Goal: Task Accomplishment & Management: Manage account settings

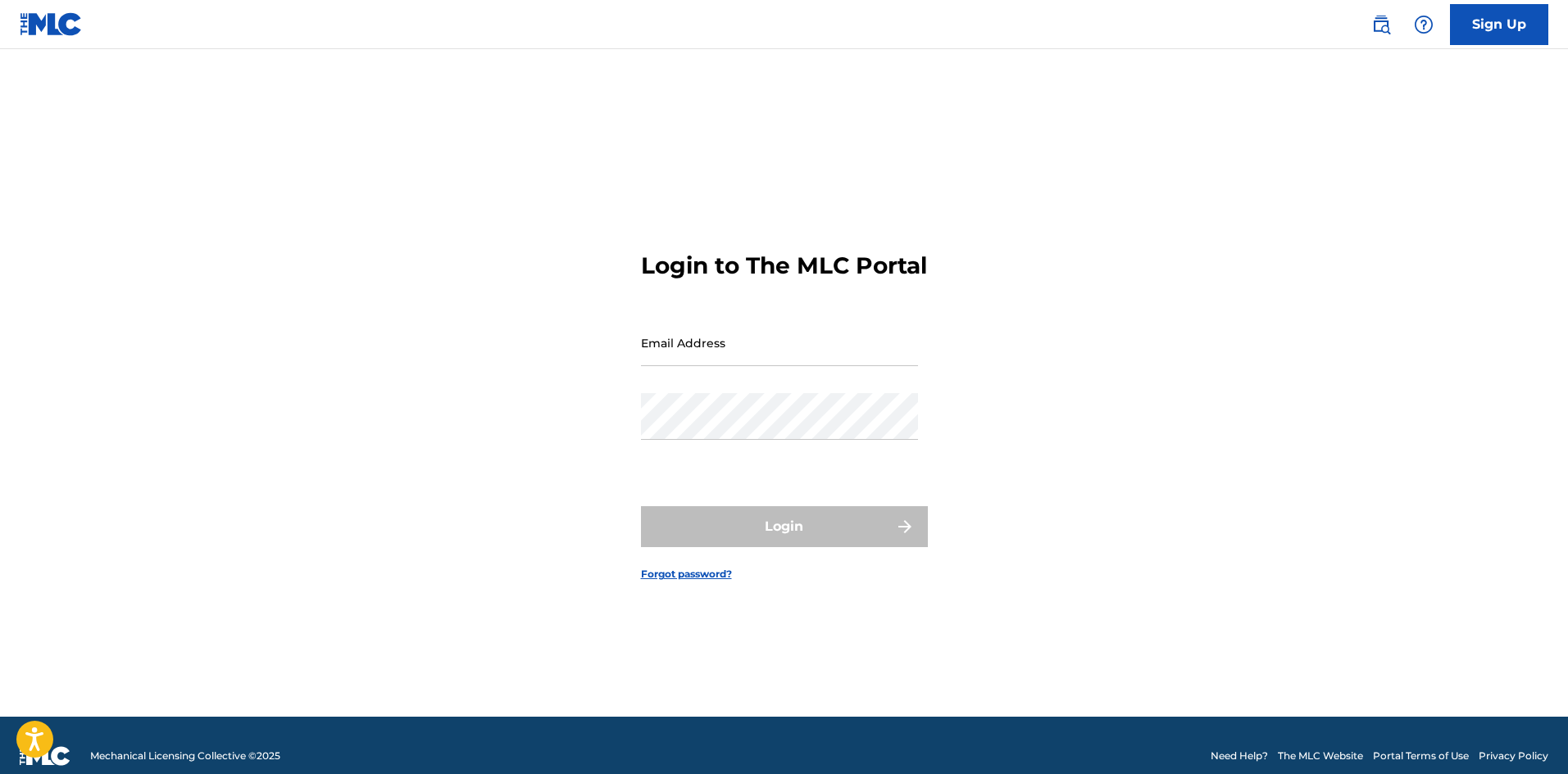
click at [782, 360] on input "Email Address" at bounding box center [779, 343] width 277 height 47
click at [856, 211] on form "Login to The MLC Portal Email Address Password Login Forgot password?" at bounding box center [784, 404] width 287 height 627
click at [1220, 483] on div "Login to The MLC Portal Email Address Password Login Forgot password?" at bounding box center [784, 404] width 1147 height 627
click at [709, 348] on input "Email Address" at bounding box center [779, 343] width 277 height 47
click at [750, 365] on input "Email Address" at bounding box center [779, 343] width 277 height 47
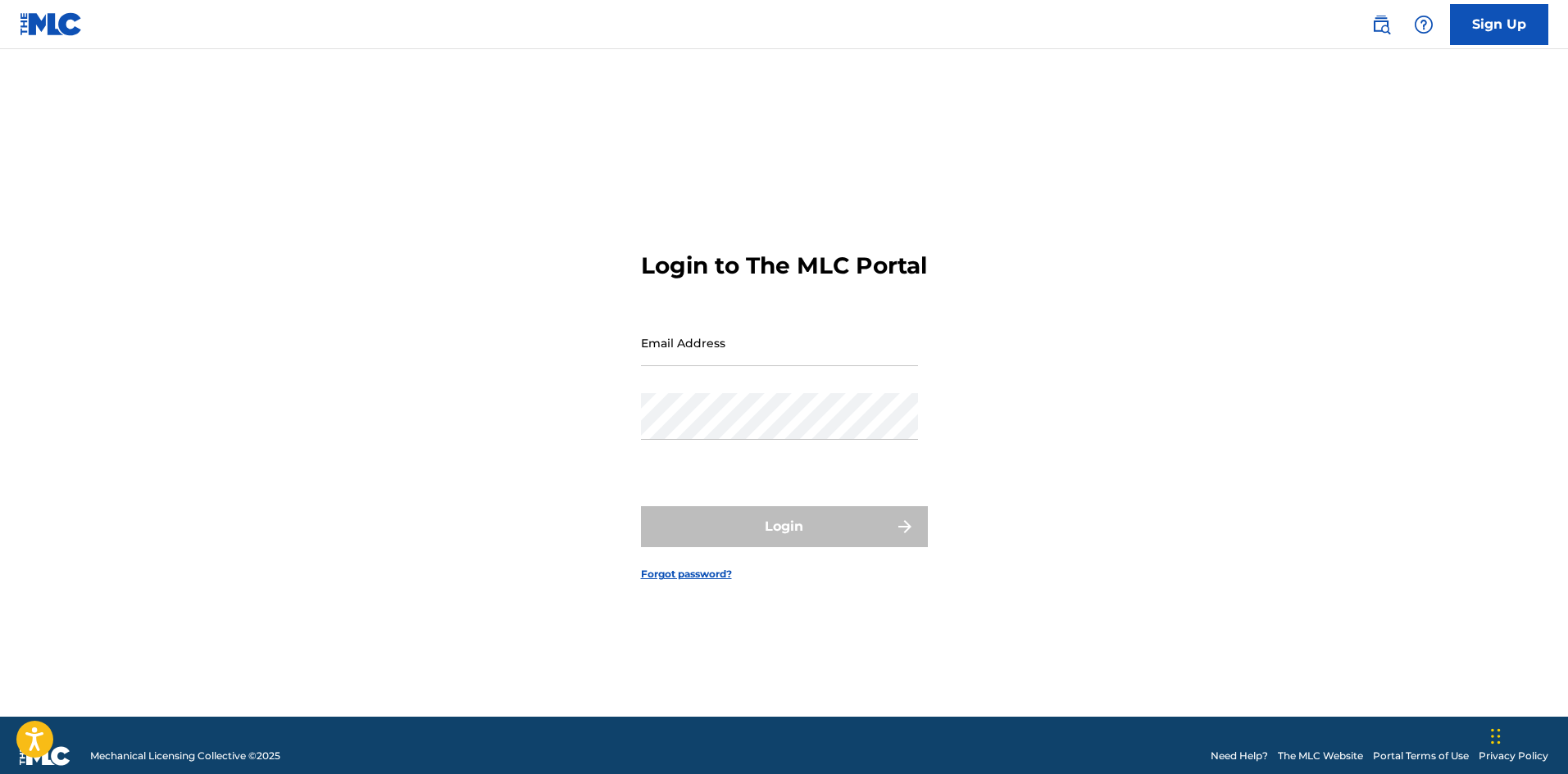
click at [770, 251] on h3 "Login to The MLC Portal" at bounding box center [783, 266] width 286 height 29
click at [767, 366] on input "Email Address" at bounding box center [779, 343] width 277 height 47
click at [1138, 581] on div "Login to The MLC Portal Email Address Password Login Forgot password?" at bounding box center [784, 404] width 1147 height 627
click at [1209, 182] on div "Login to The MLC Portal Email Address Password Login Forgot password?" at bounding box center [784, 404] width 1147 height 627
type input "[PERSON_NAME][EMAIL_ADDRESS][PERSON_NAME][DOMAIN_NAME]"
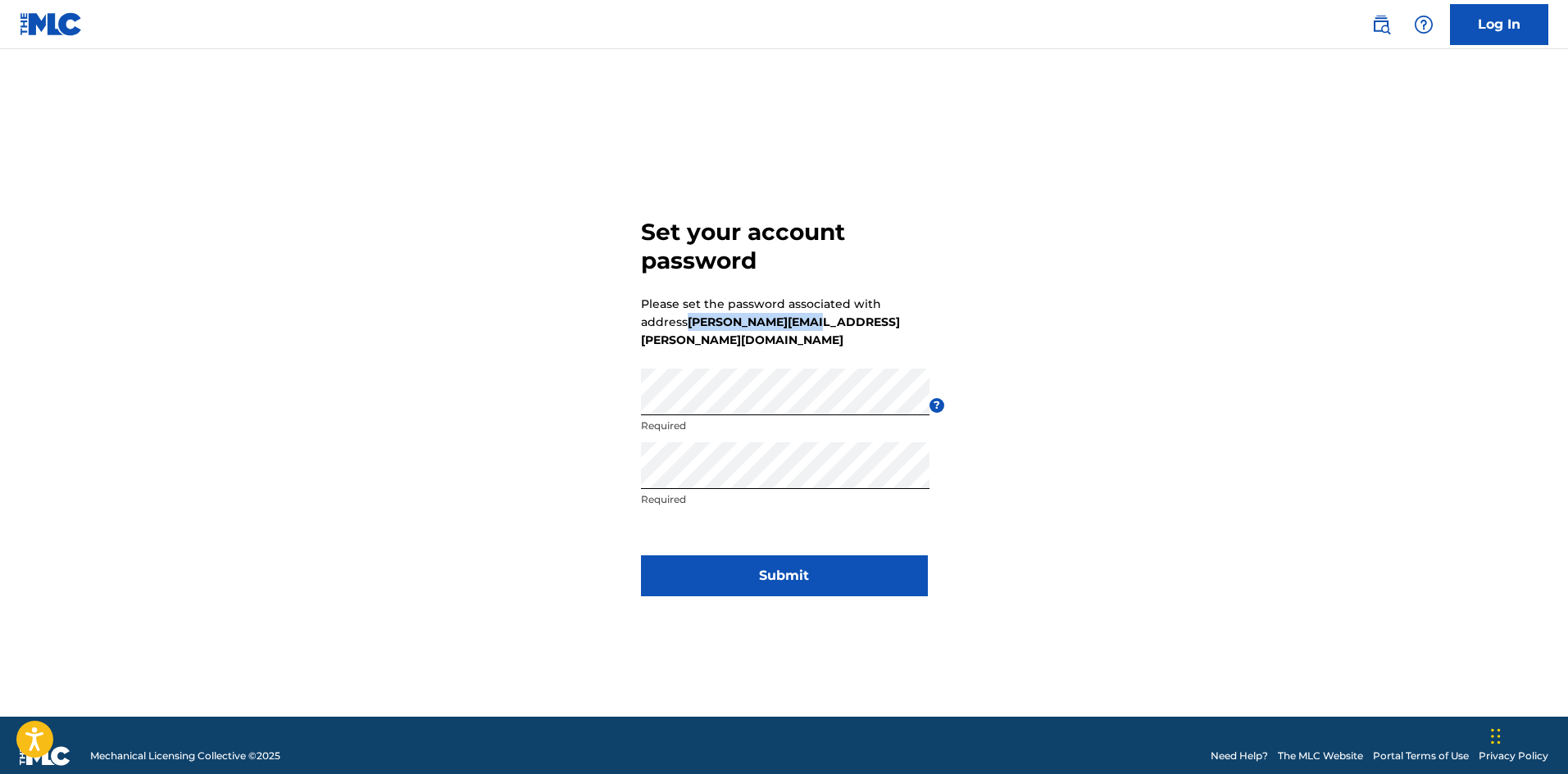
drag, startPoint x: 810, startPoint y: 328, endPoint x: 692, endPoint y: 330, distance: 118.0
click at [692, 330] on p "Please set the password associated with address [PERSON_NAME][EMAIL_ADDRESS][PE…" at bounding box center [784, 322] width 287 height 54
copy strong "[PERSON_NAME][EMAIL_ADDRESS][PERSON_NAME][DOMAIN_NAME]"
click at [750, 574] on button "Submit" at bounding box center [784, 576] width 287 height 41
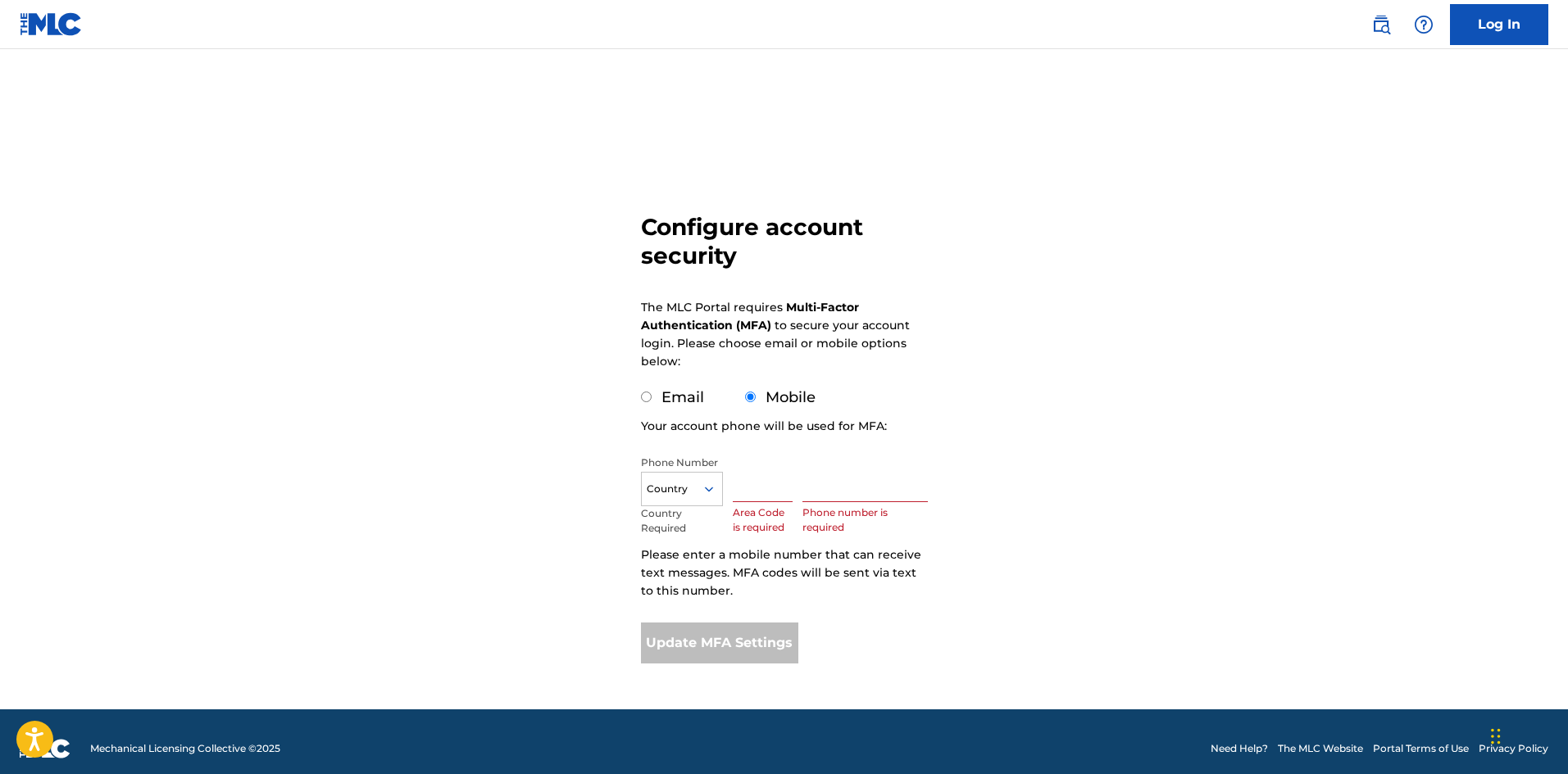
click at [646, 396] on input "Email" at bounding box center [646, 397] width 11 height 11
radio input "true"
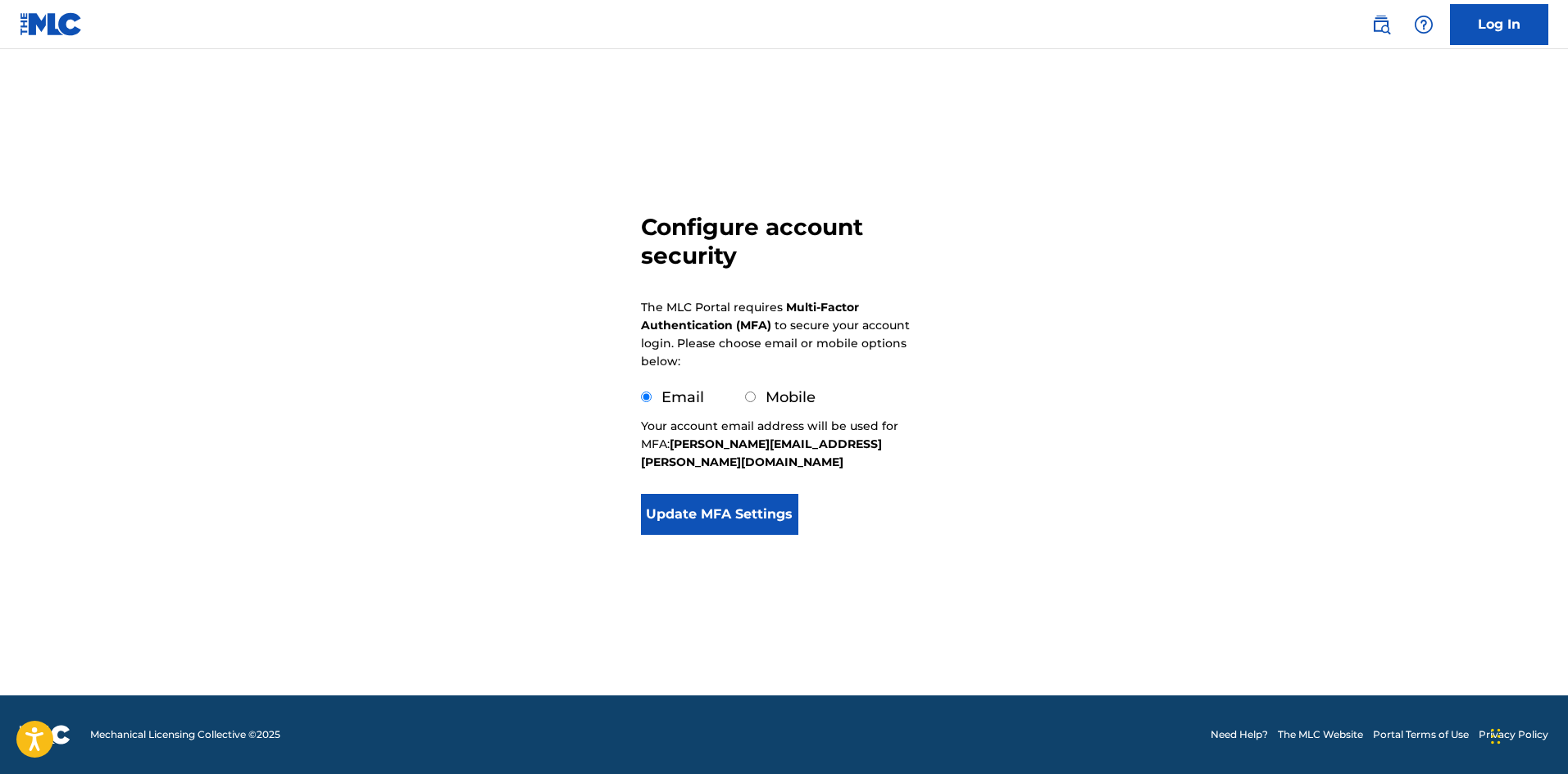
click at [753, 506] on button "Update MFA Settings" at bounding box center [720, 514] width 159 height 41
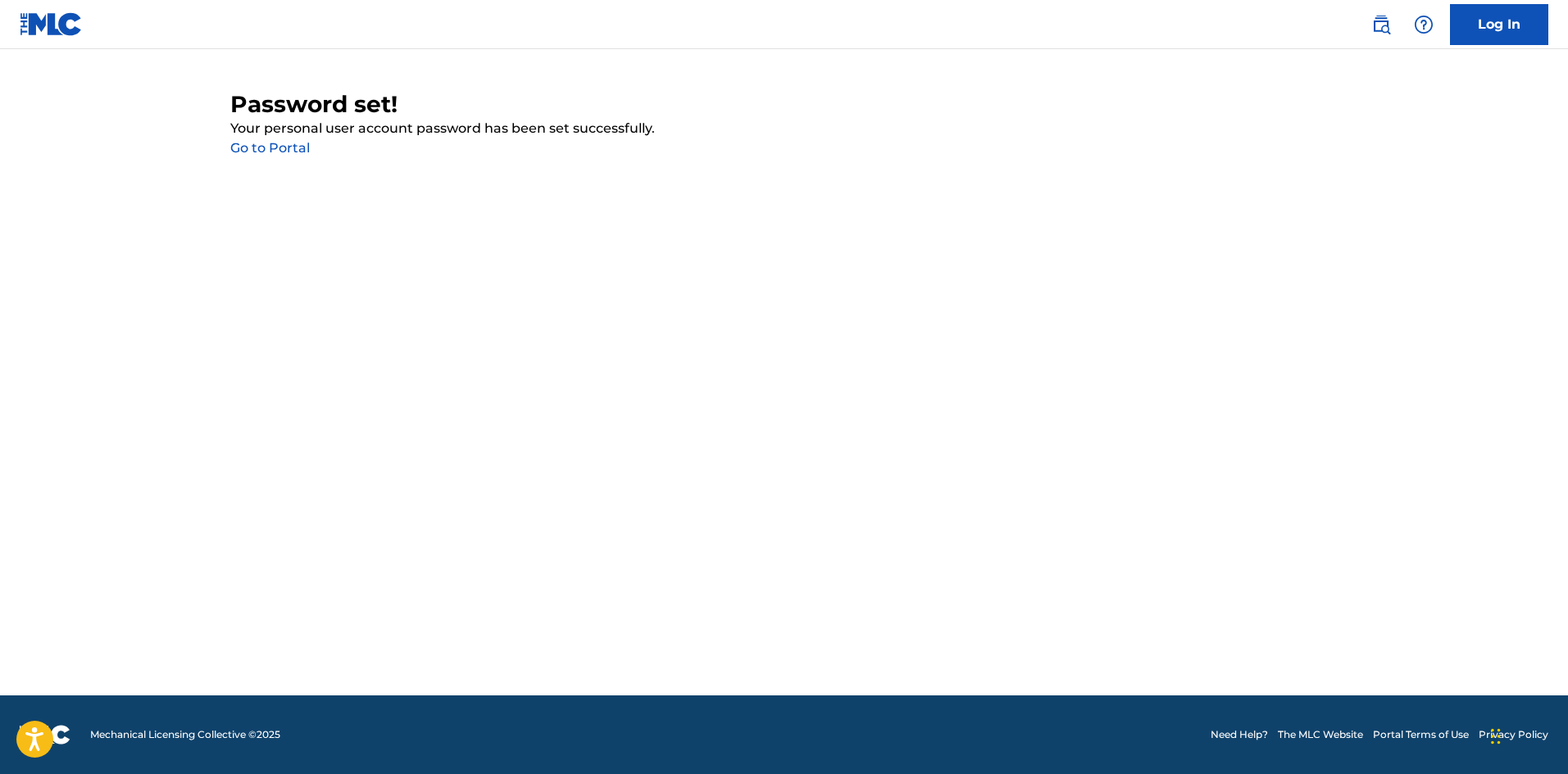
click at [260, 149] on link "Go to Portal" at bounding box center [270, 148] width 79 height 15
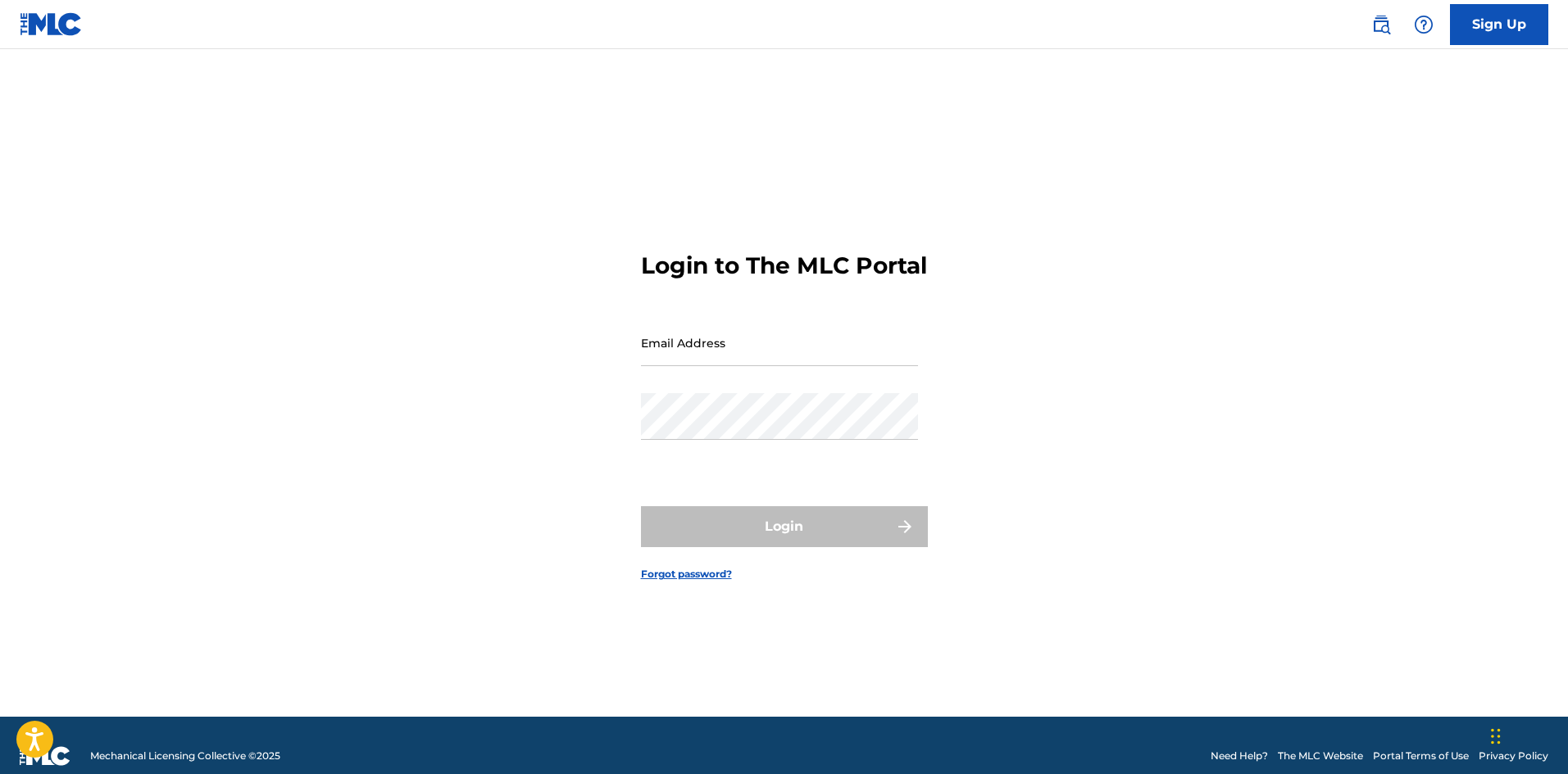
type input "[PERSON_NAME][EMAIL_ADDRESS][PERSON_NAME][DOMAIN_NAME]"
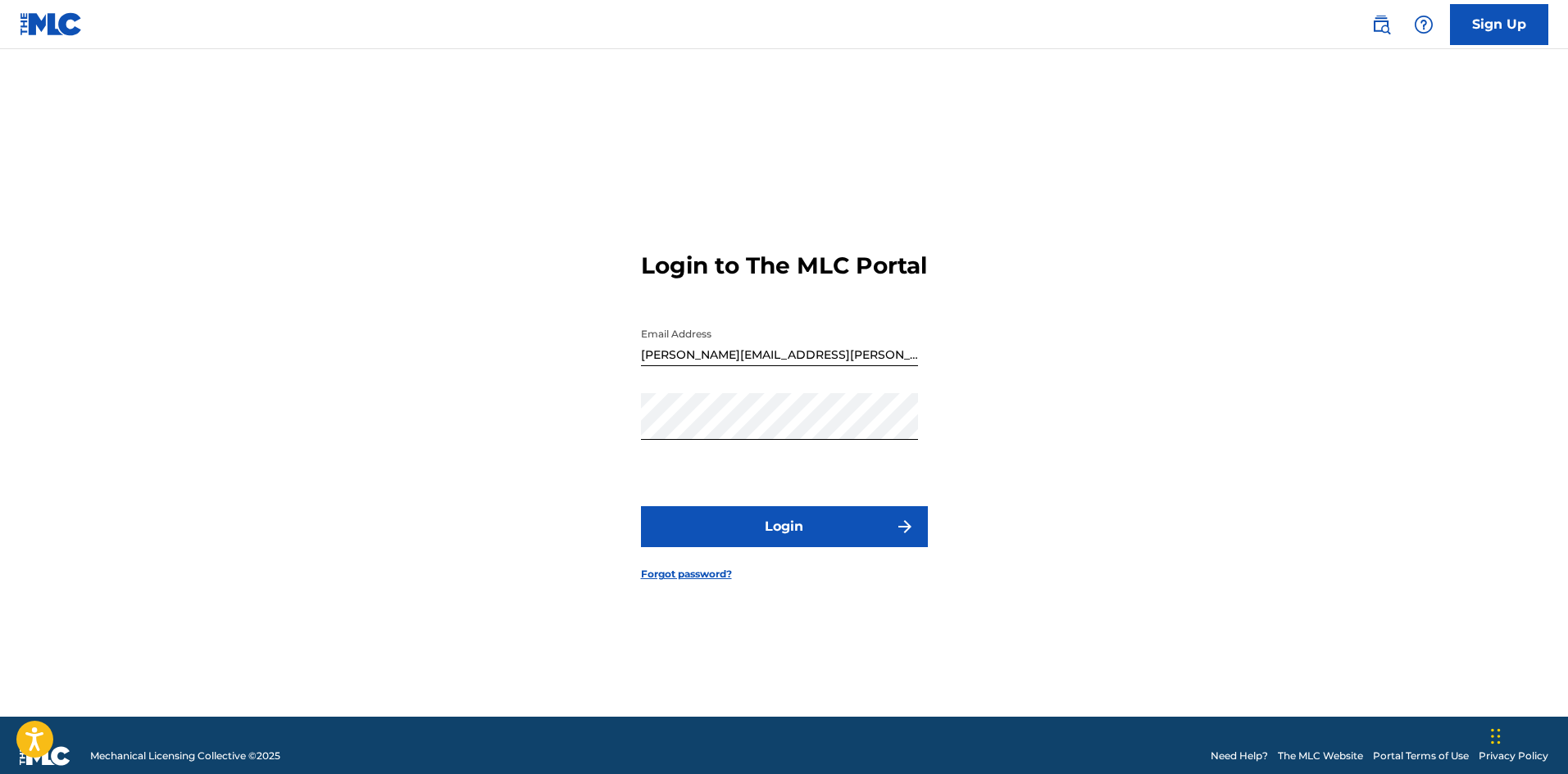
click at [755, 530] on button "Login" at bounding box center [784, 526] width 287 height 41
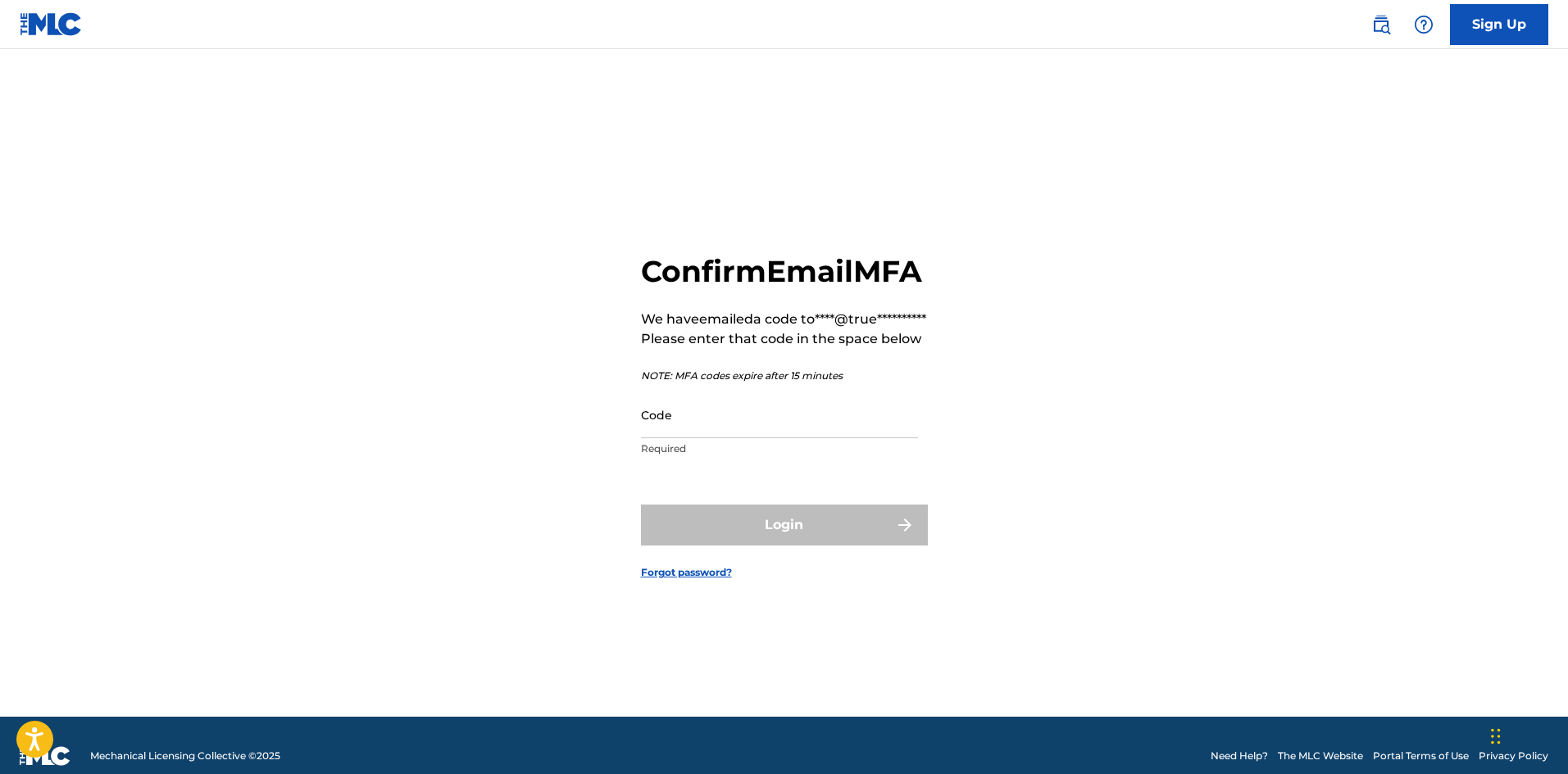
click at [812, 466] on div "Code Required" at bounding box center [779, 429] width 277 height 74
click at [801, 439] on input "Code" at bounding box center [779, 415] width 277 height 47
paste input "311485"
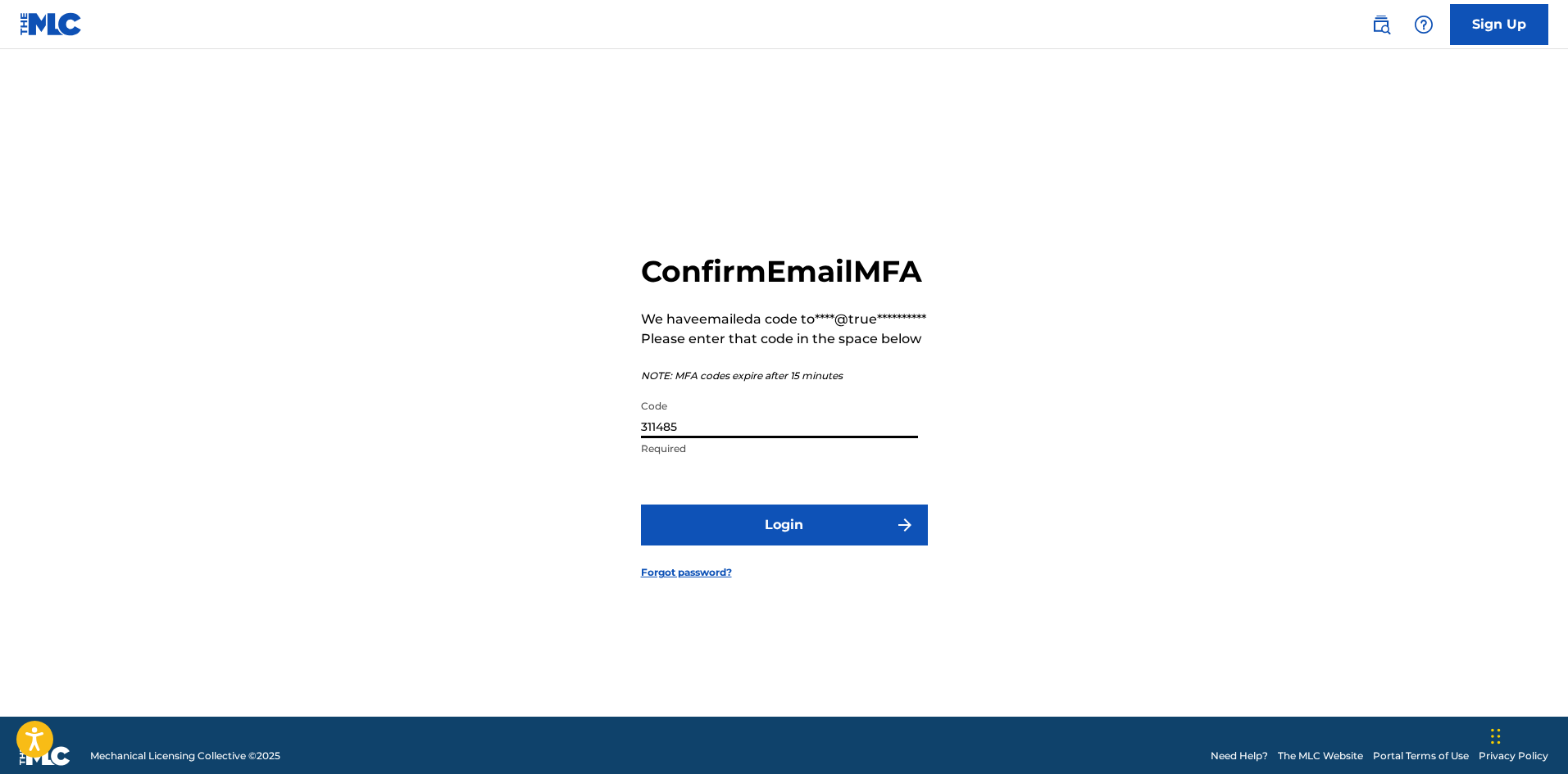
type input "311485"
click at [802, 545] on button "Login" at bounding box center [784, 524] width 287 height 41
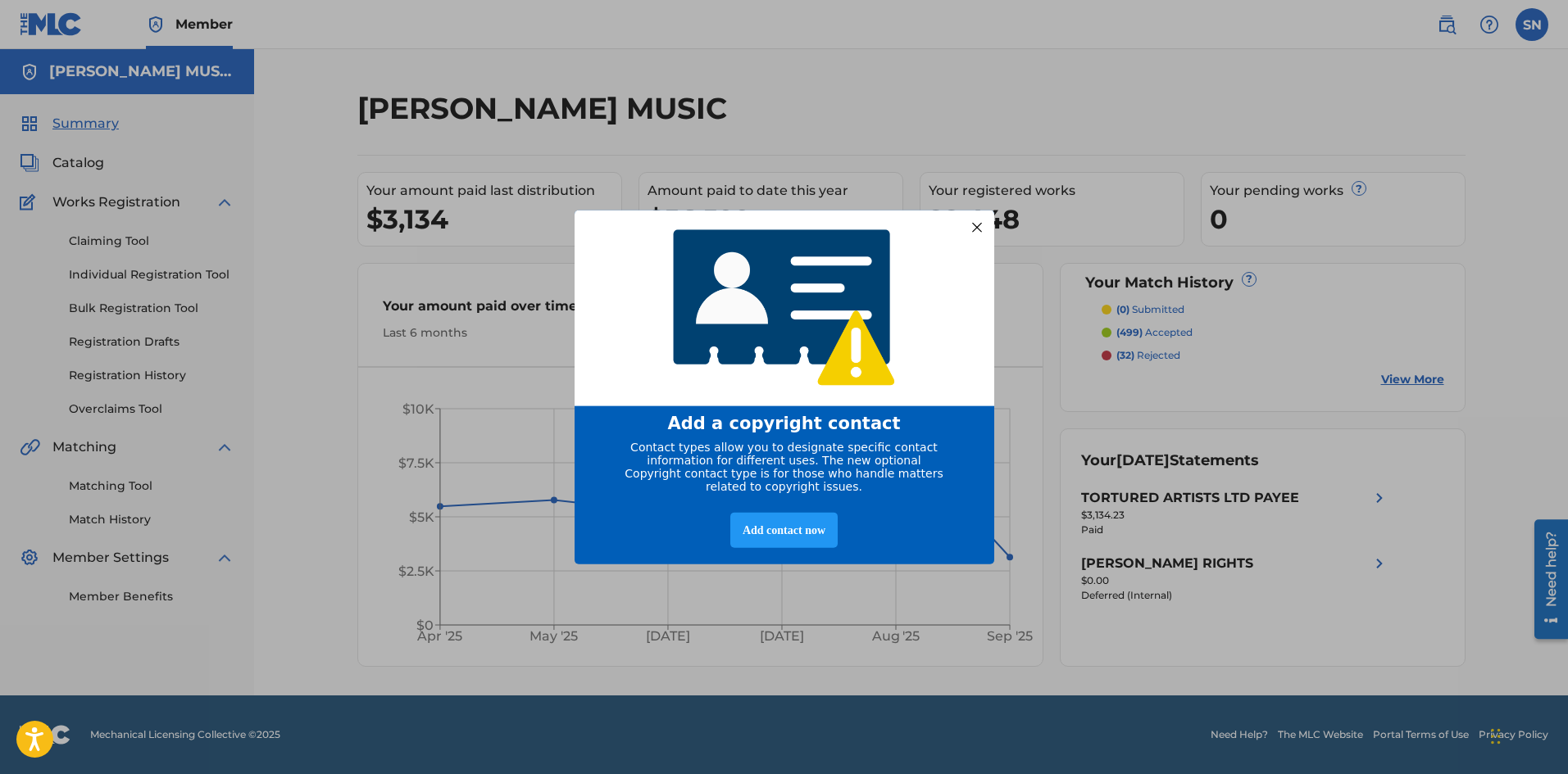
click at [987, 222] on div at bounding box center [976, 227] width 22 height 22
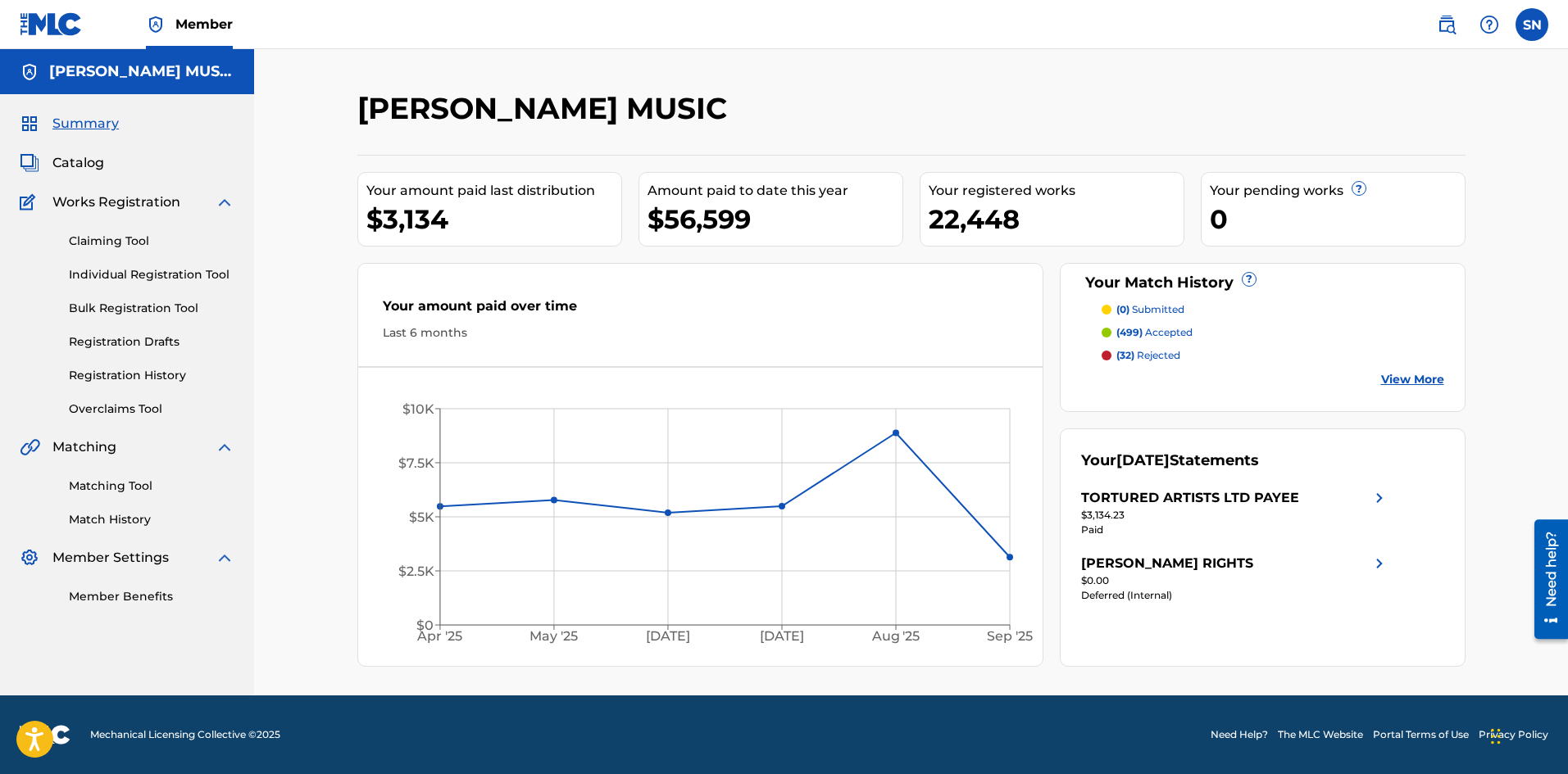
click at [98, 242] on link "Claiming Tool" at bounding box center [151, 241] width 166 height 17
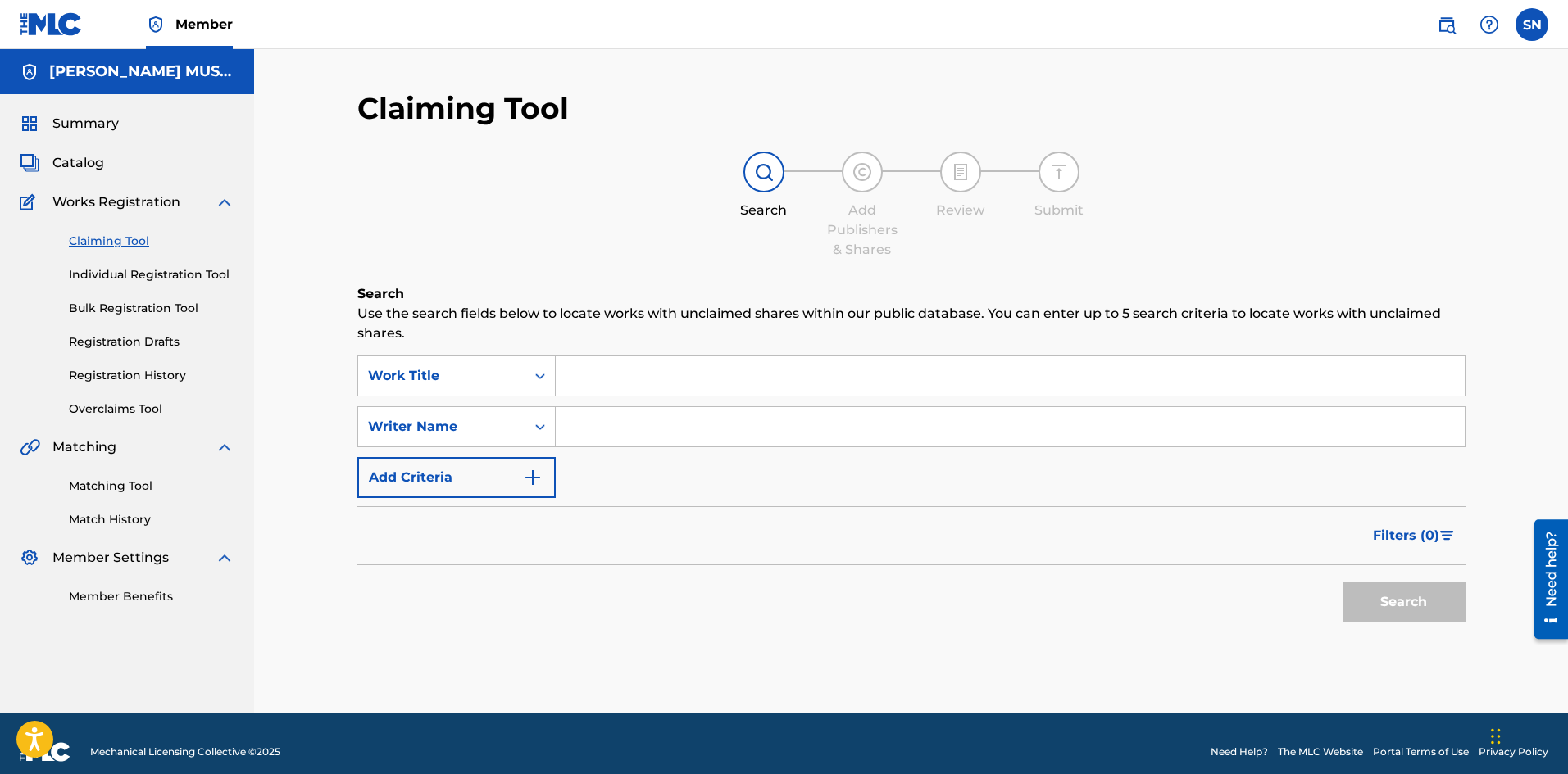
click at [606, 423] on input "Search Form" at bounding box center [1010, 427] width 908 height 40
click at [586, 416] on input "Search Form" at bounding box center [1010, 427] width 908 height 40
click at [572, 380] on input "Search Form" at bounding box center [1010, 377] width 908 height 40
paste input "You Got The Love"
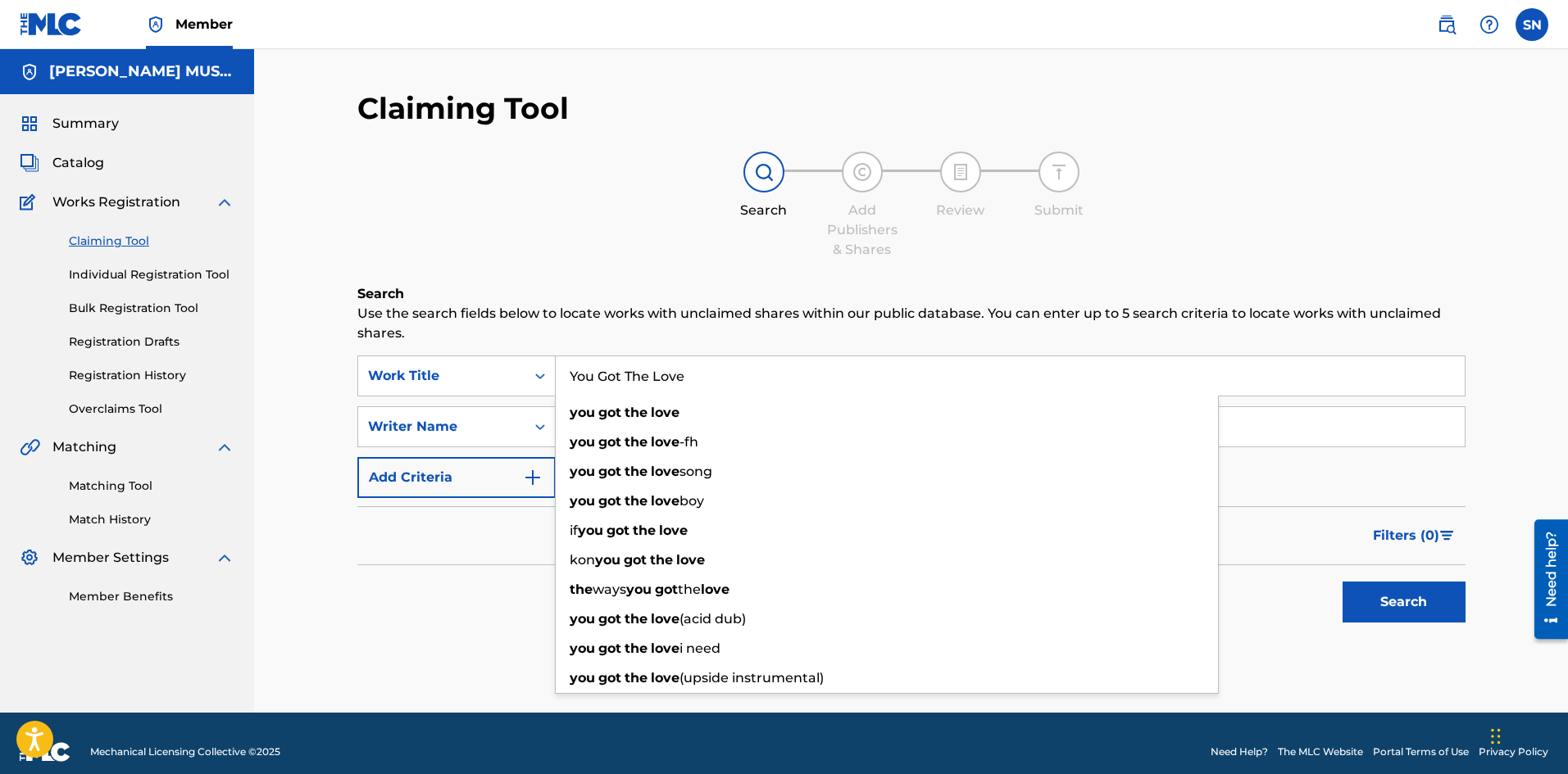
type input "You Got The Love"
click at [1402, 596] on button "Search" at bounding box center [1404, 602] width 123 height 41
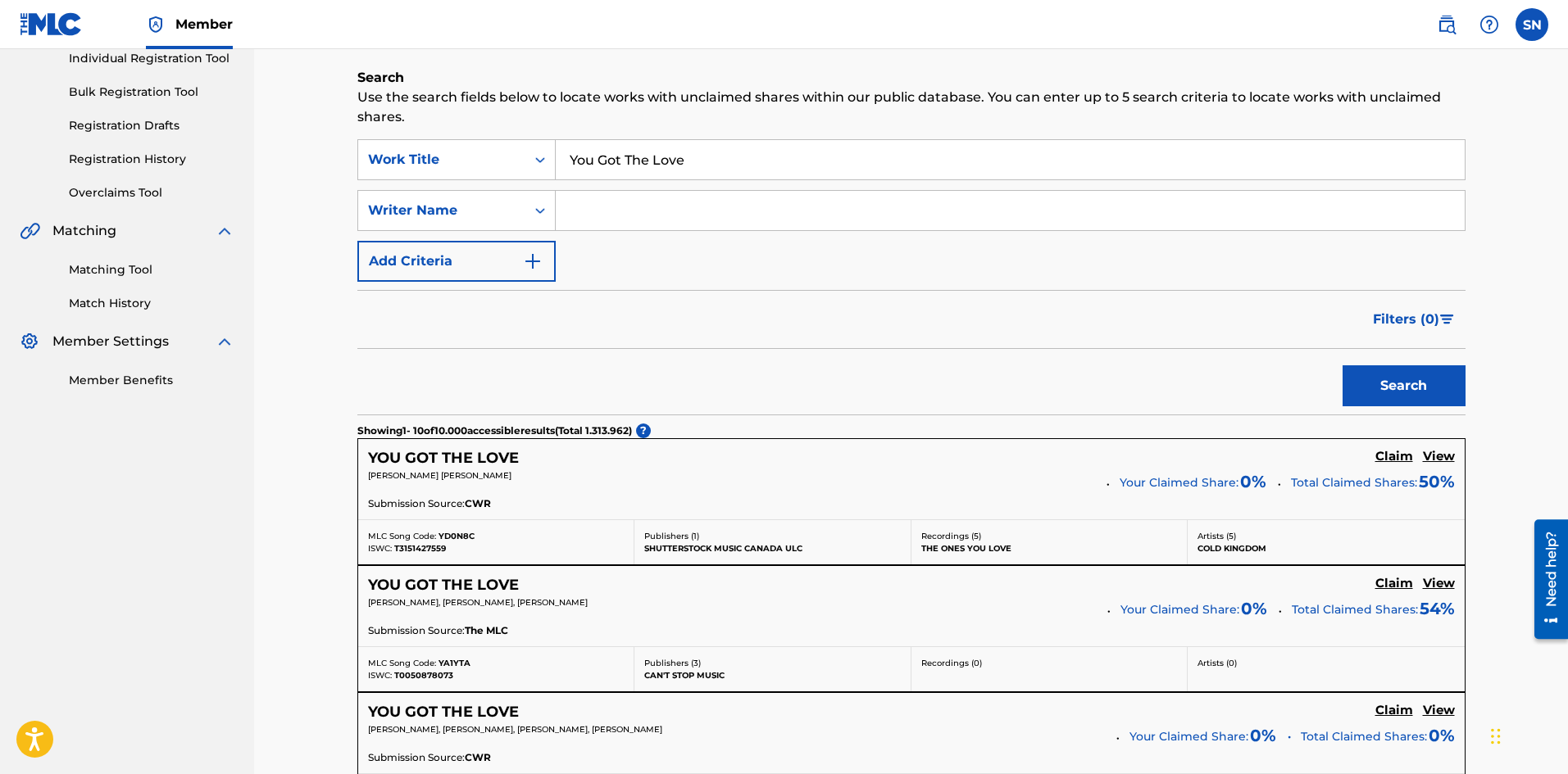
scroll to position [246, 0]
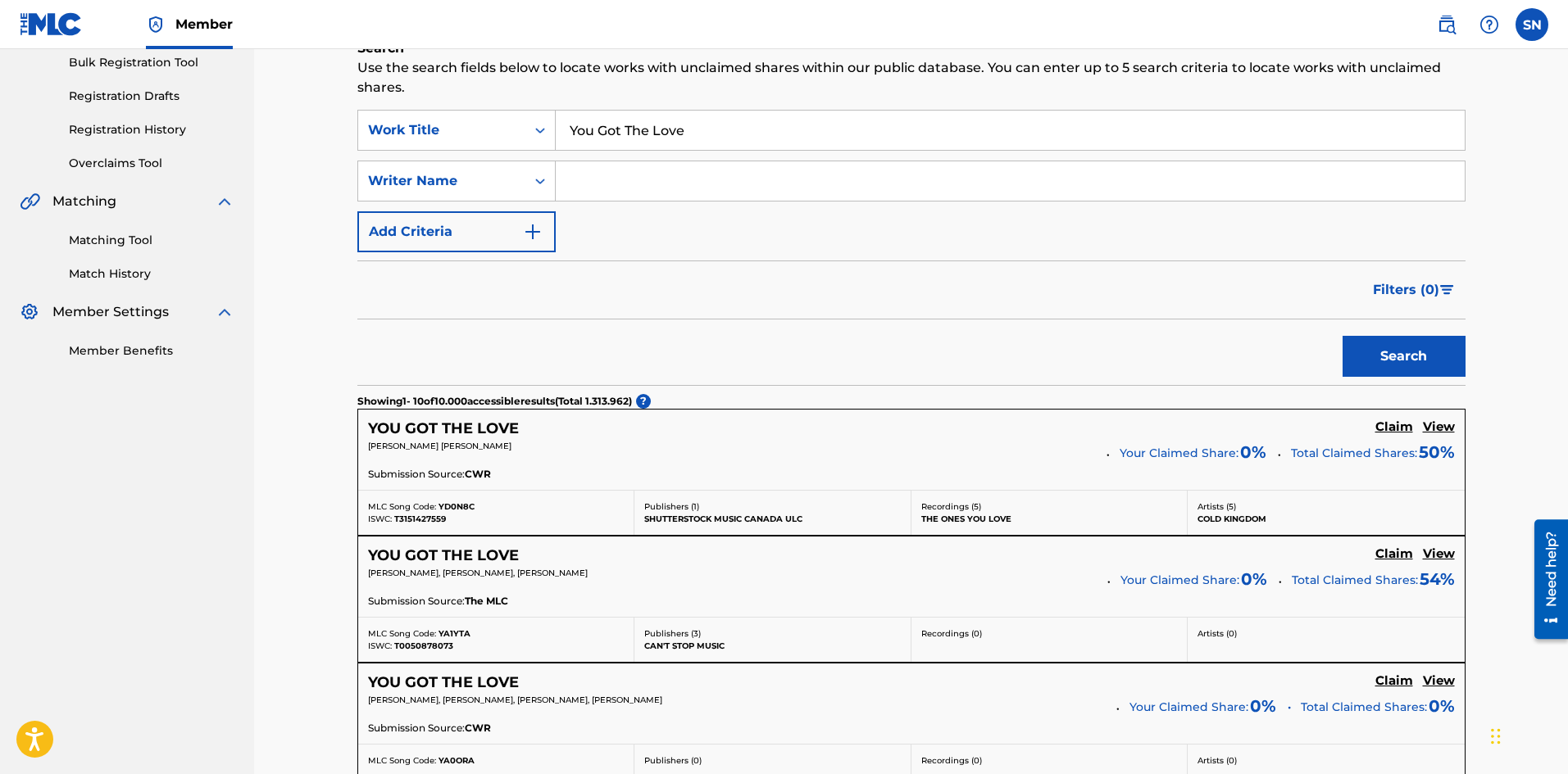
click at [1444, 287] on img "Search Form" at bounding box center [1446, 289] width 14 height 10
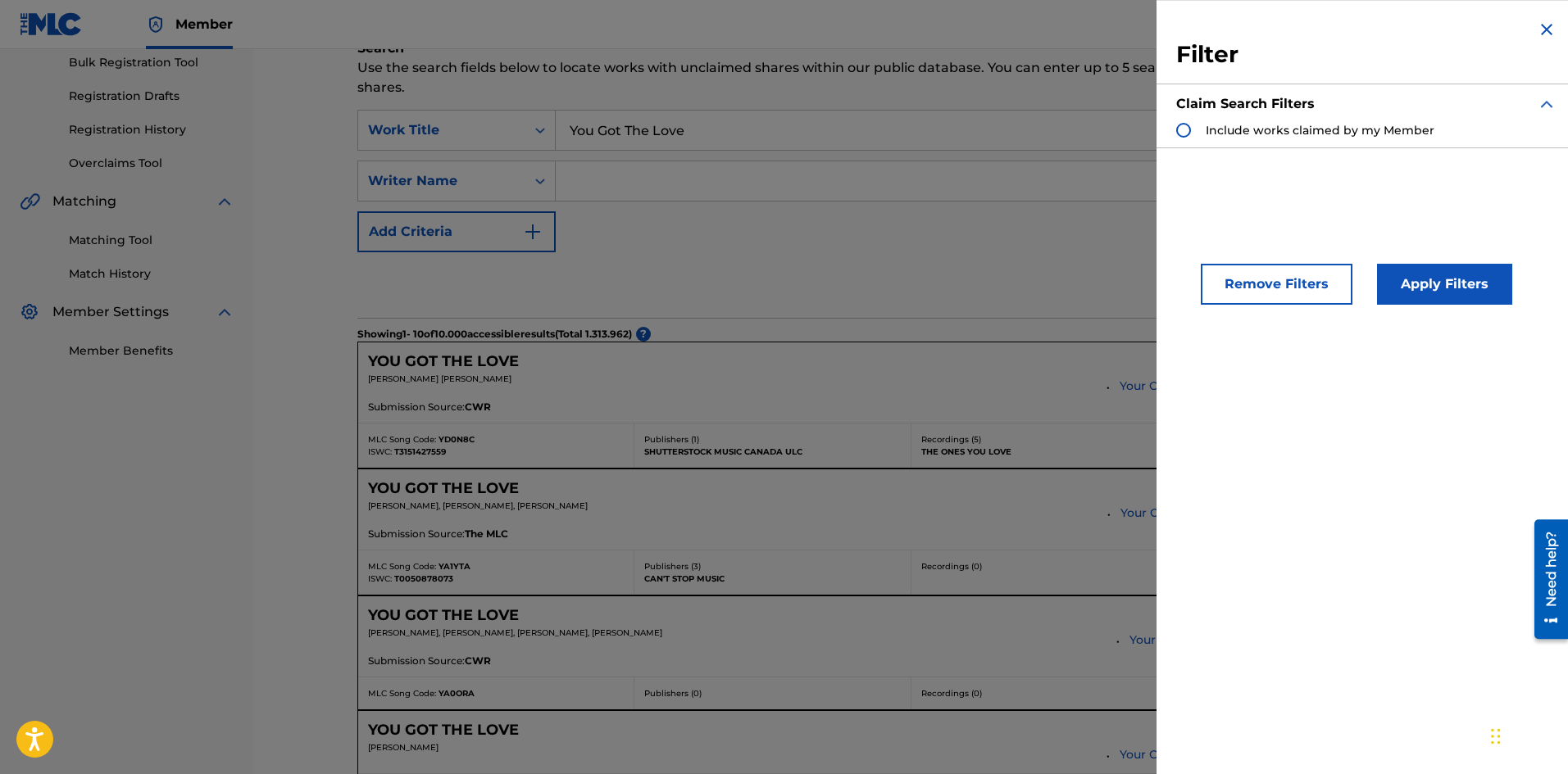
click at [1545, 30] on img "Search Form" at bounding box center [1546, 30] width 20 height 20
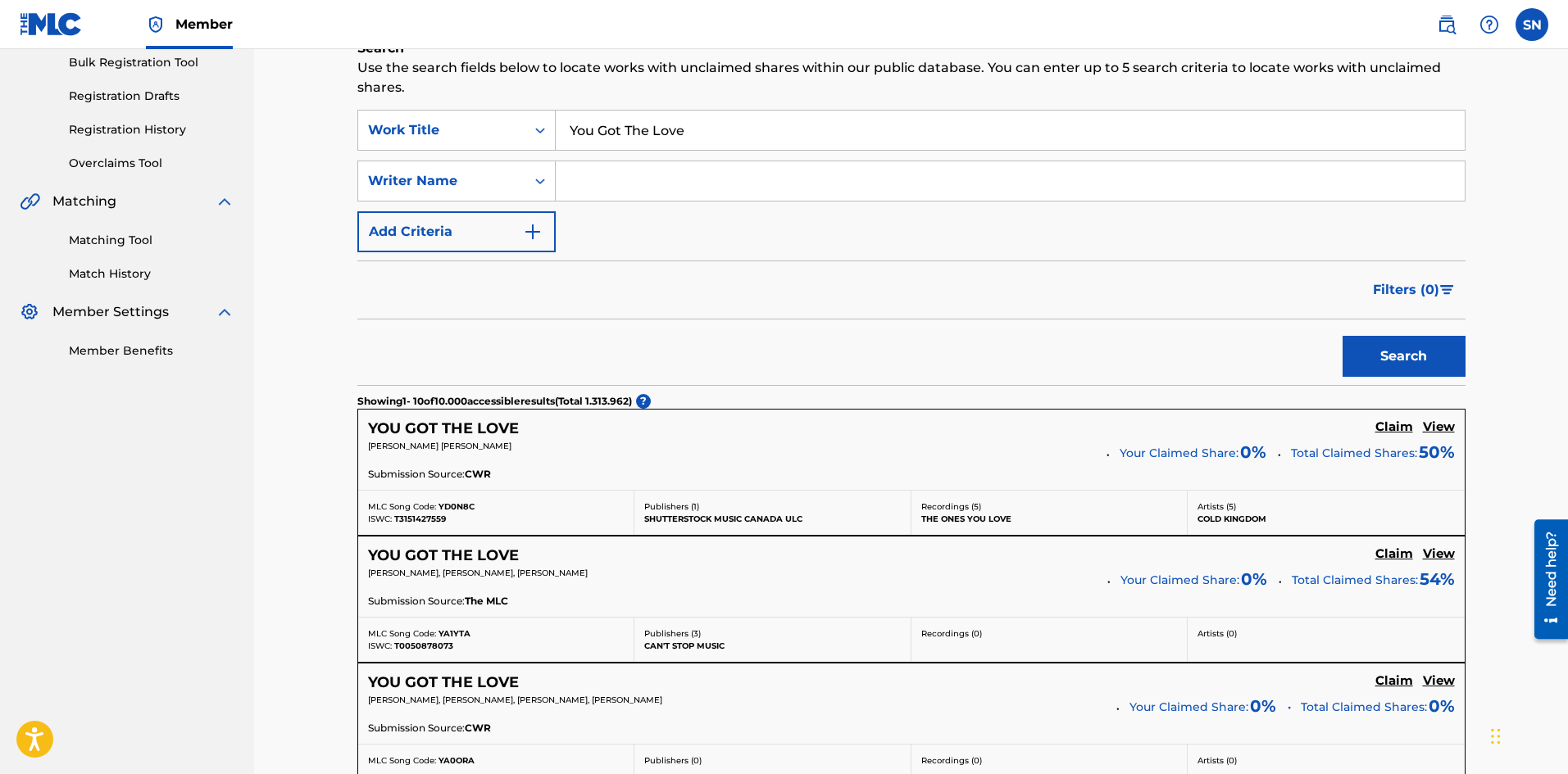
click at [98, 238] on link "Matching Tool" at bounding box center [151, 240] width 166 height 17
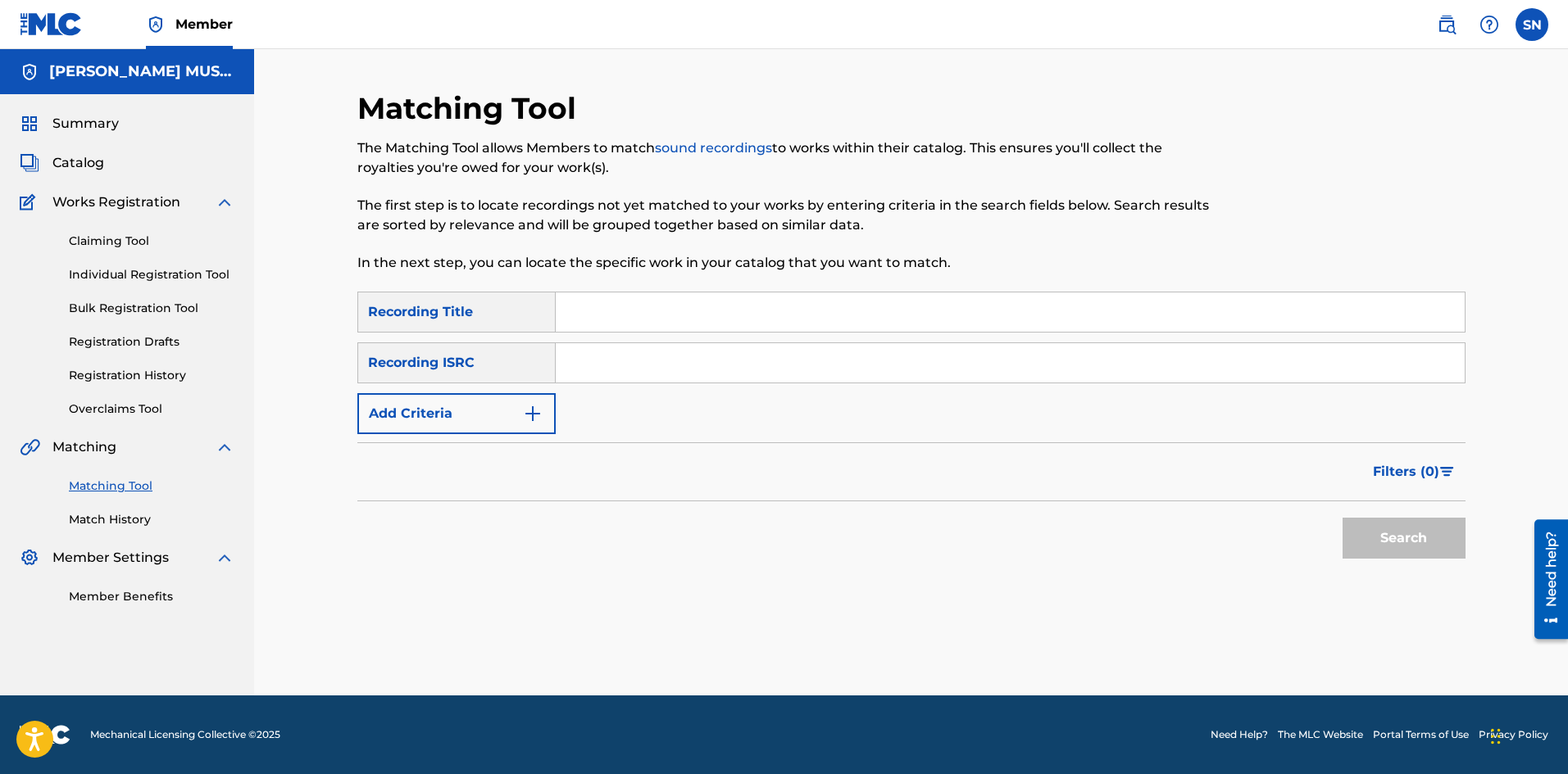
click at [665, 307] on input "Search Form" at bounding box center [1010, 313] width 908 height 40
paste input "You Got The Love"
type input "You Got The Love"
click at [1435, 522] on button "Search" at bounding box center [1404, 538] width 123 height 41
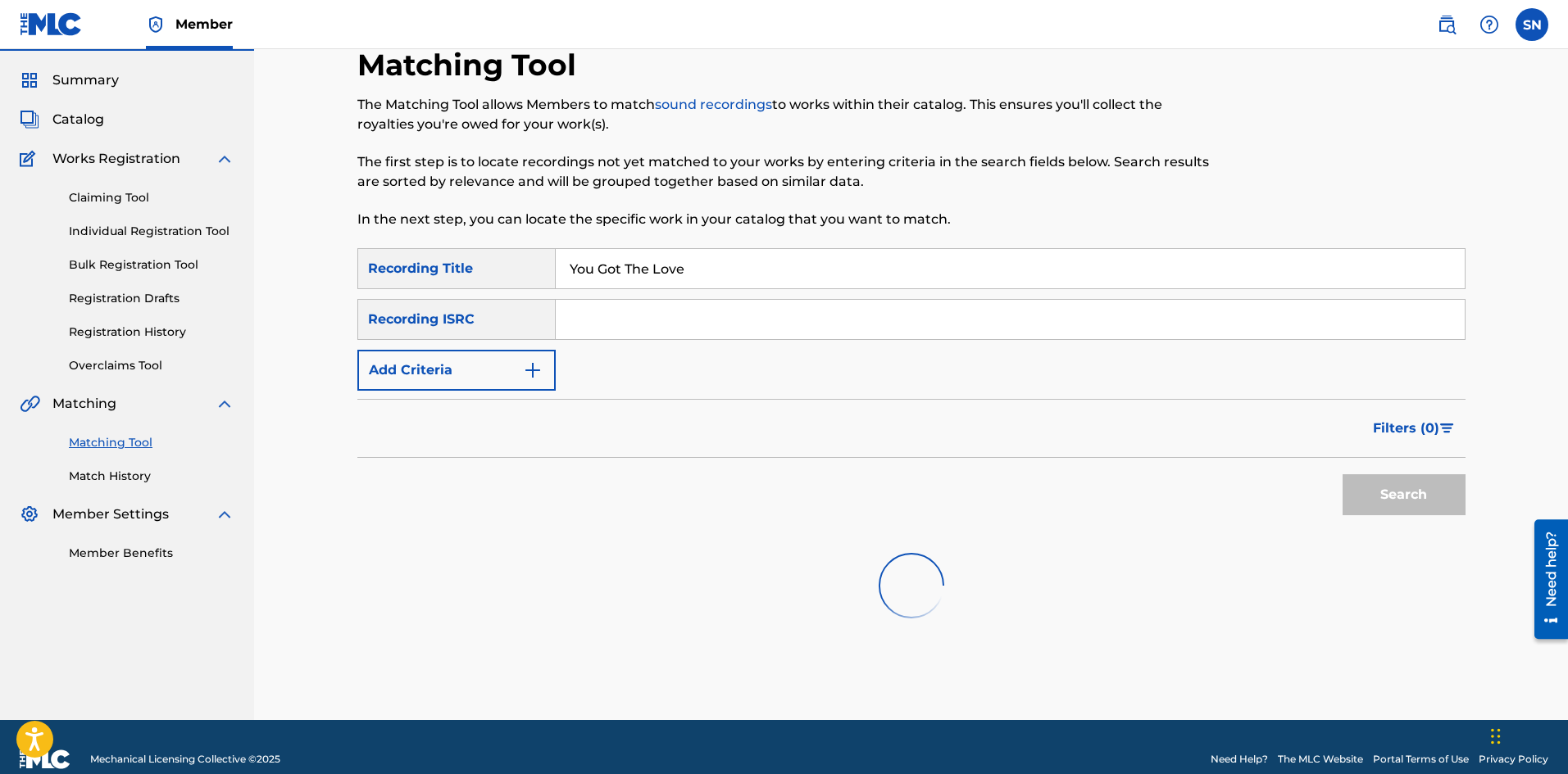
scroll to position [68, 0]
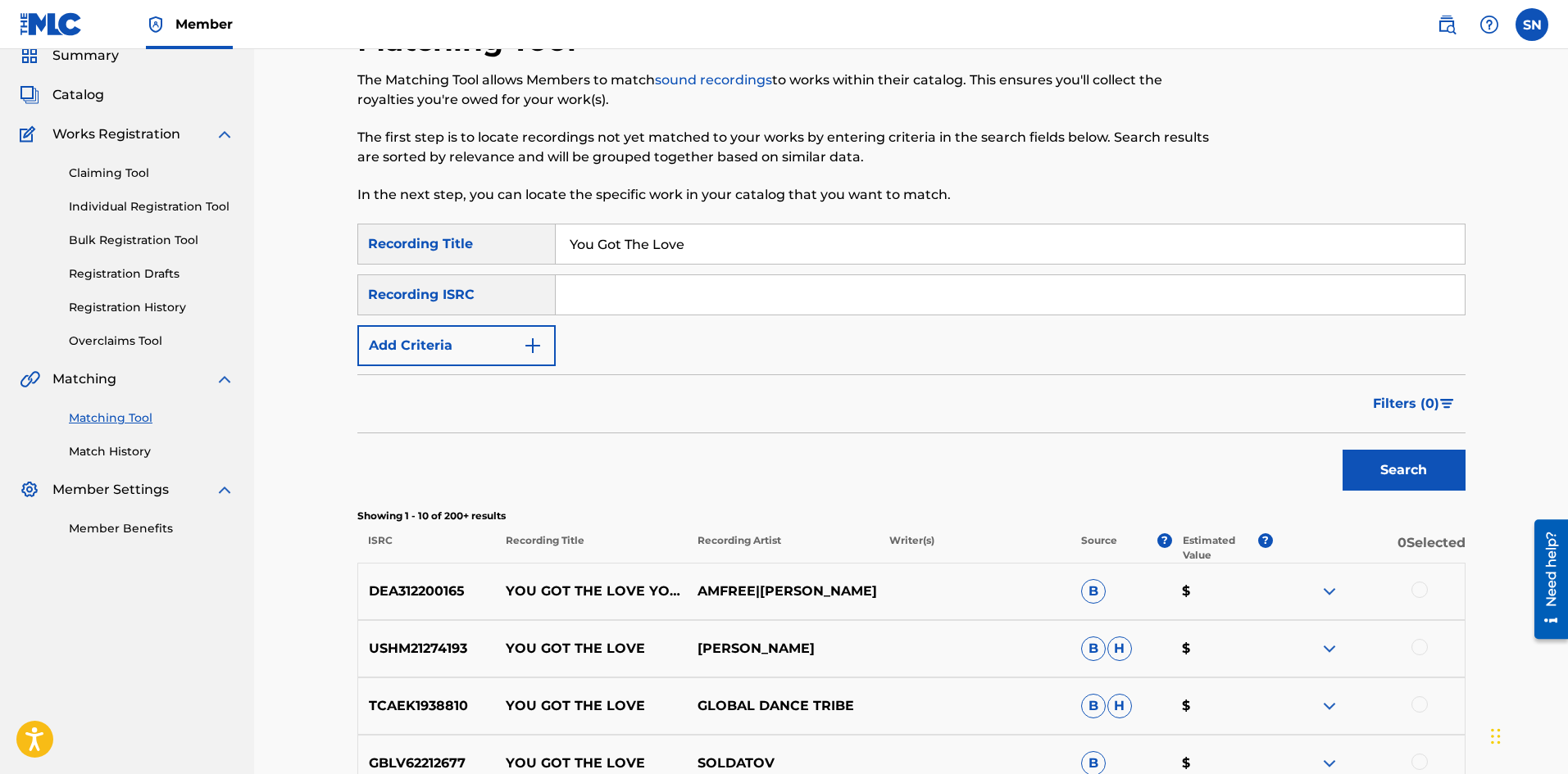
click at [1186, 549] on p "Estimated Value" at bounding box center [1220, 548] width 76 height 30
click at [1444, 384] on button "Filters ( 0 )" at bounding box center [1414, 404] width 103 height 41
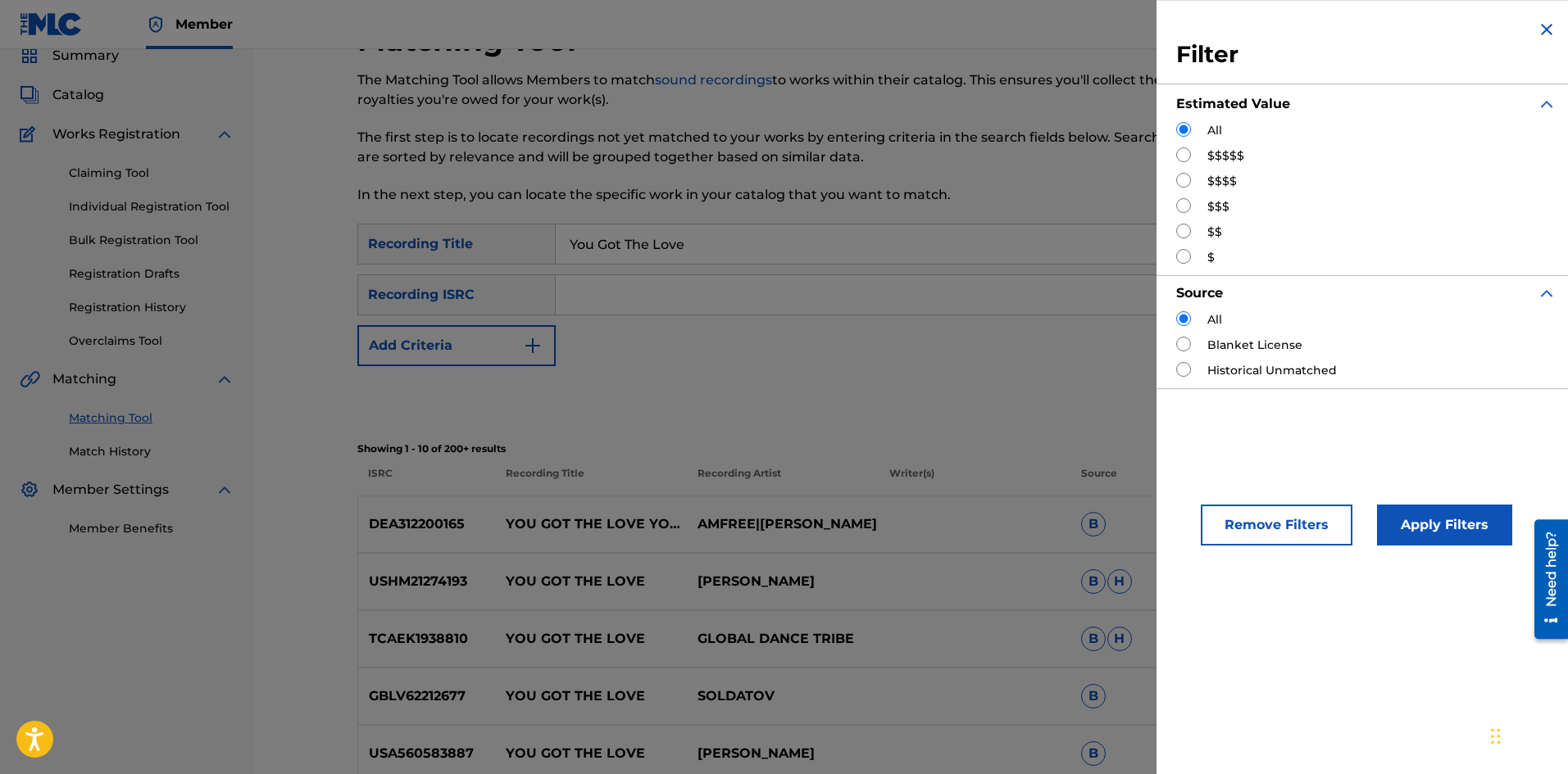
click at [1179, 154] on input "Search Form" at bounding box center [1183, 155] width 14 height 14
radio input "true"
click at [1181, 173] on input "Search Form" at bounding box center [1183, 180] width 14 height 14
radio input "true"
click at [1450, 532] on button "Apply Filters" at bounding box center [1445, 524] width 135 height 41
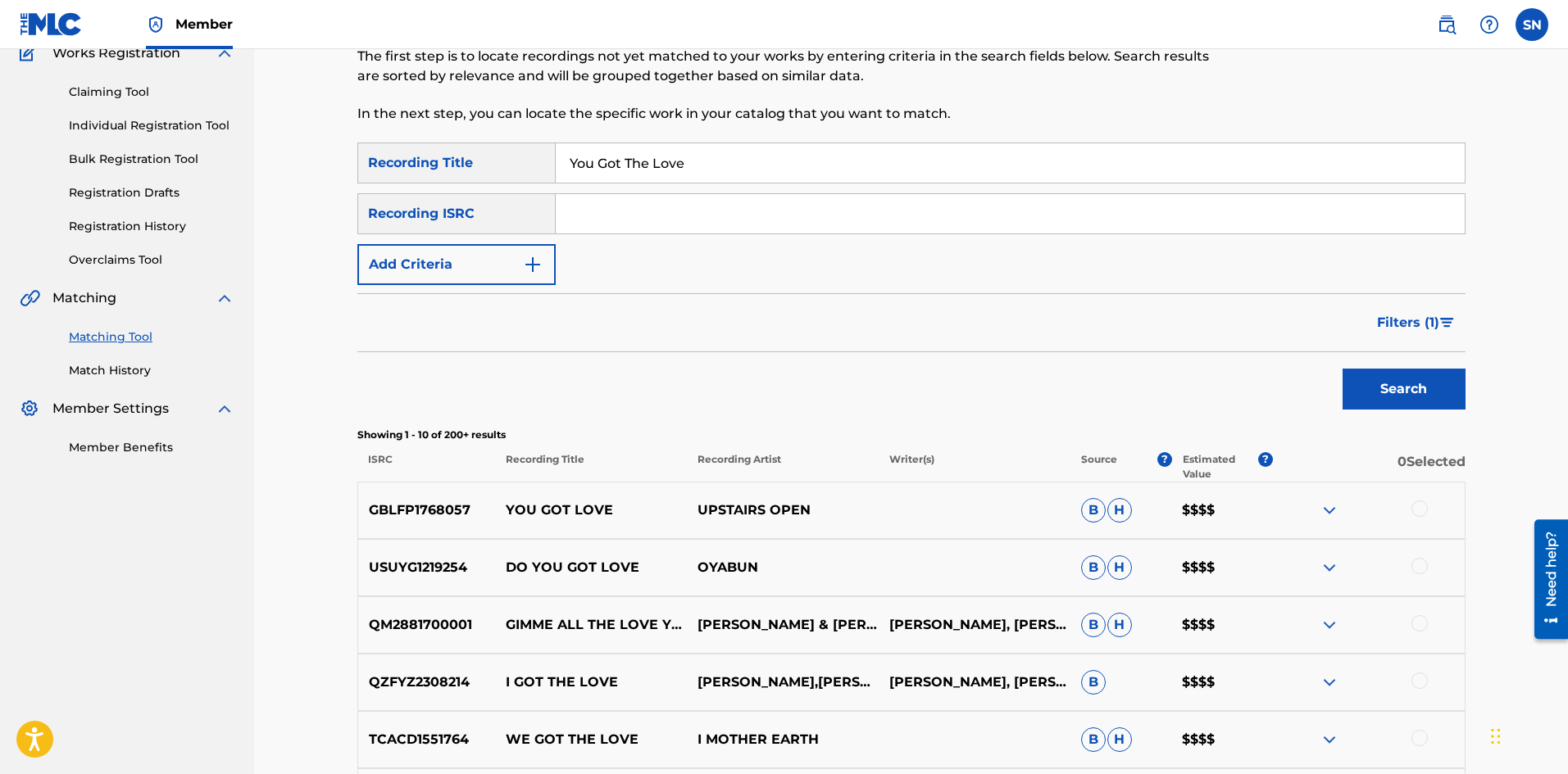
scroll to position [150, 0]
click at [1274, 403] on div "Search" at bounding box center [910, 384] width 1108 height 66
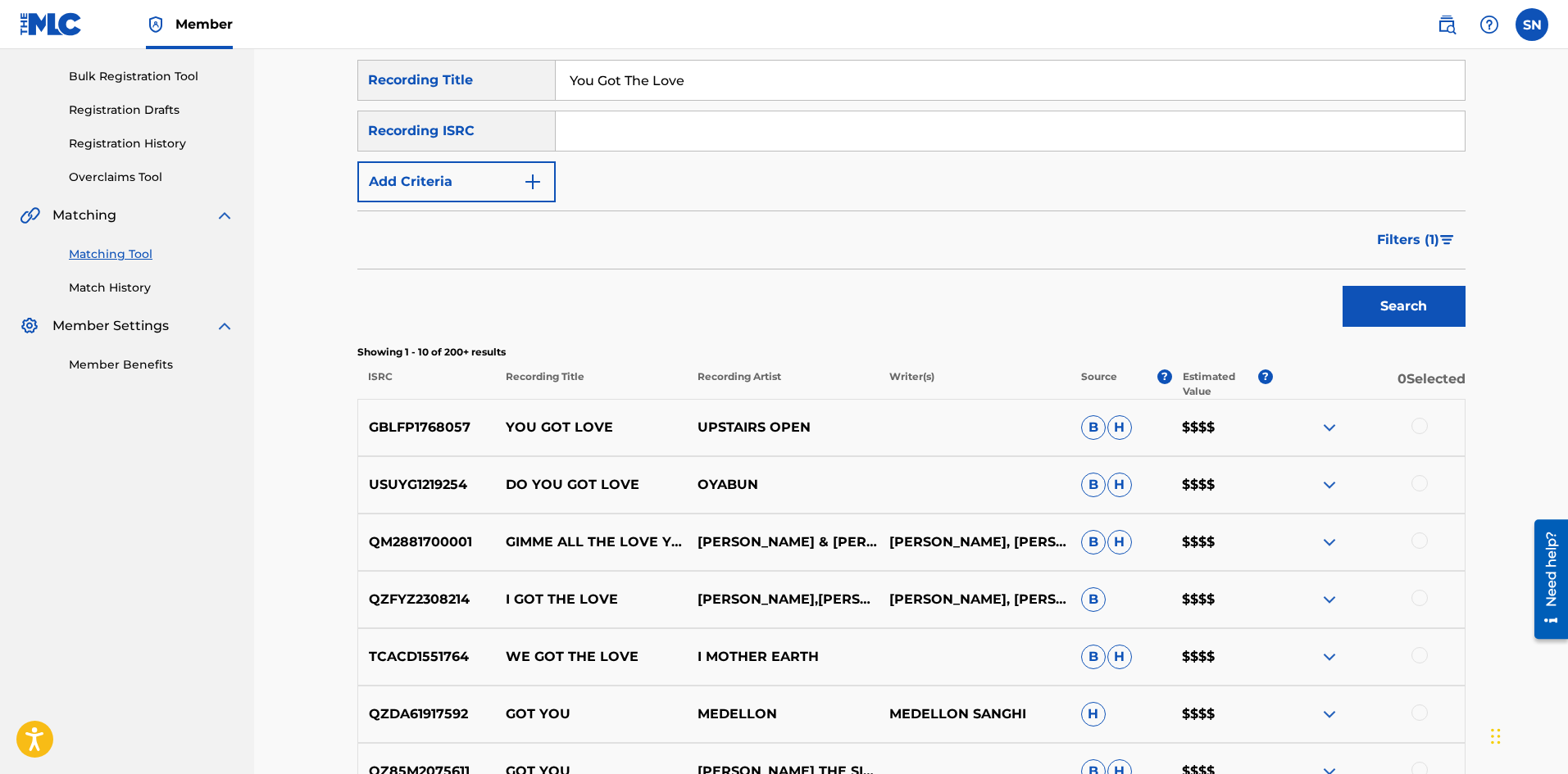
click at [1326, 426] on img at bounding box center [1329, 428] width 20 height 20
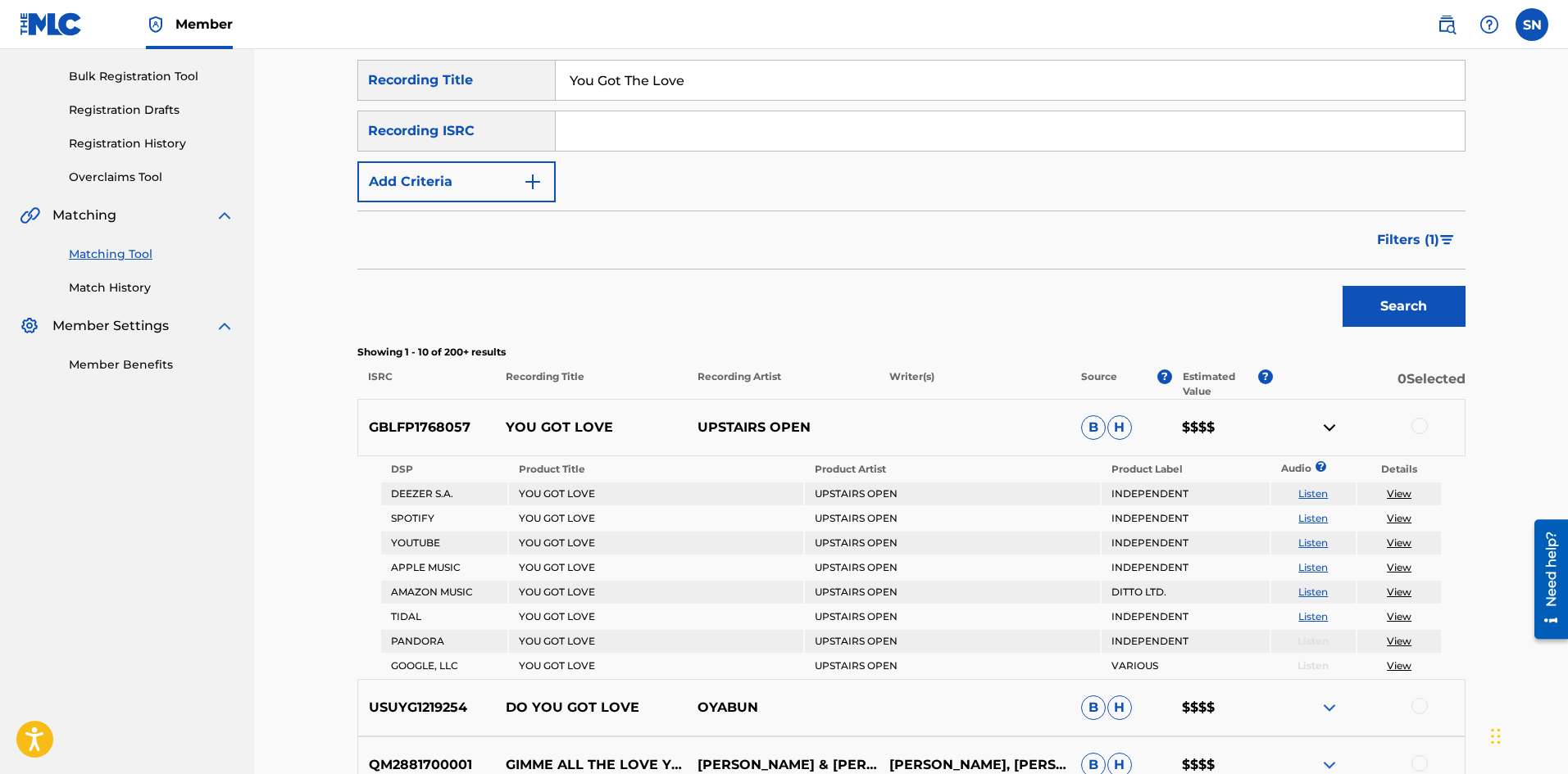
click at [1406, 515] on link "View" at bounding box center [1399, 518] width 24 height 13
click at [1320, 429] on div at bounding box center [1368, 428] width 192 height 20
click at [1325, 427] on img at bounding box center [1329, 428] width 20 height 20
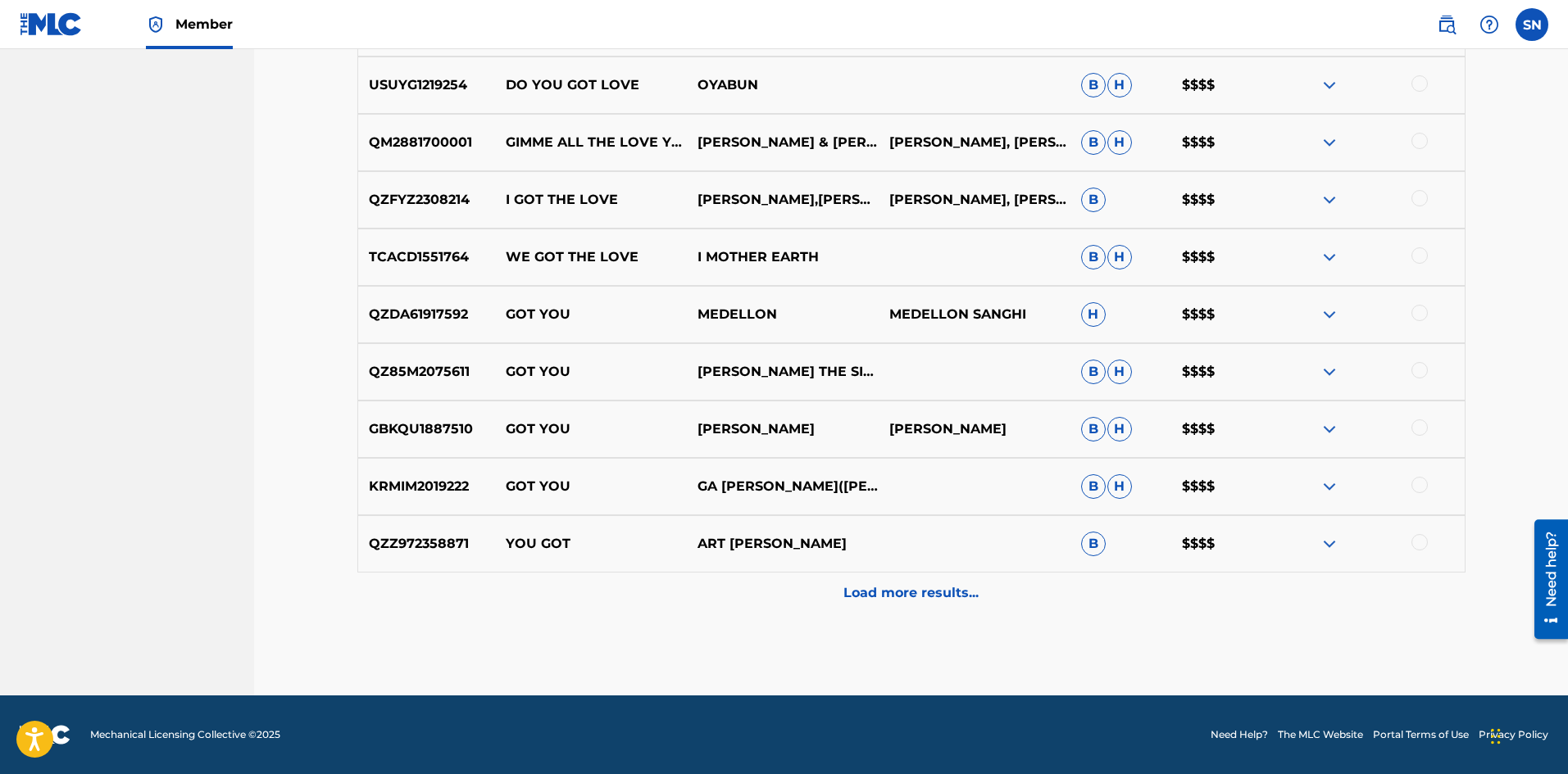
click at [746, 593] on div "Load more results..." at bounding box center [910, 593] width 1108 height 41
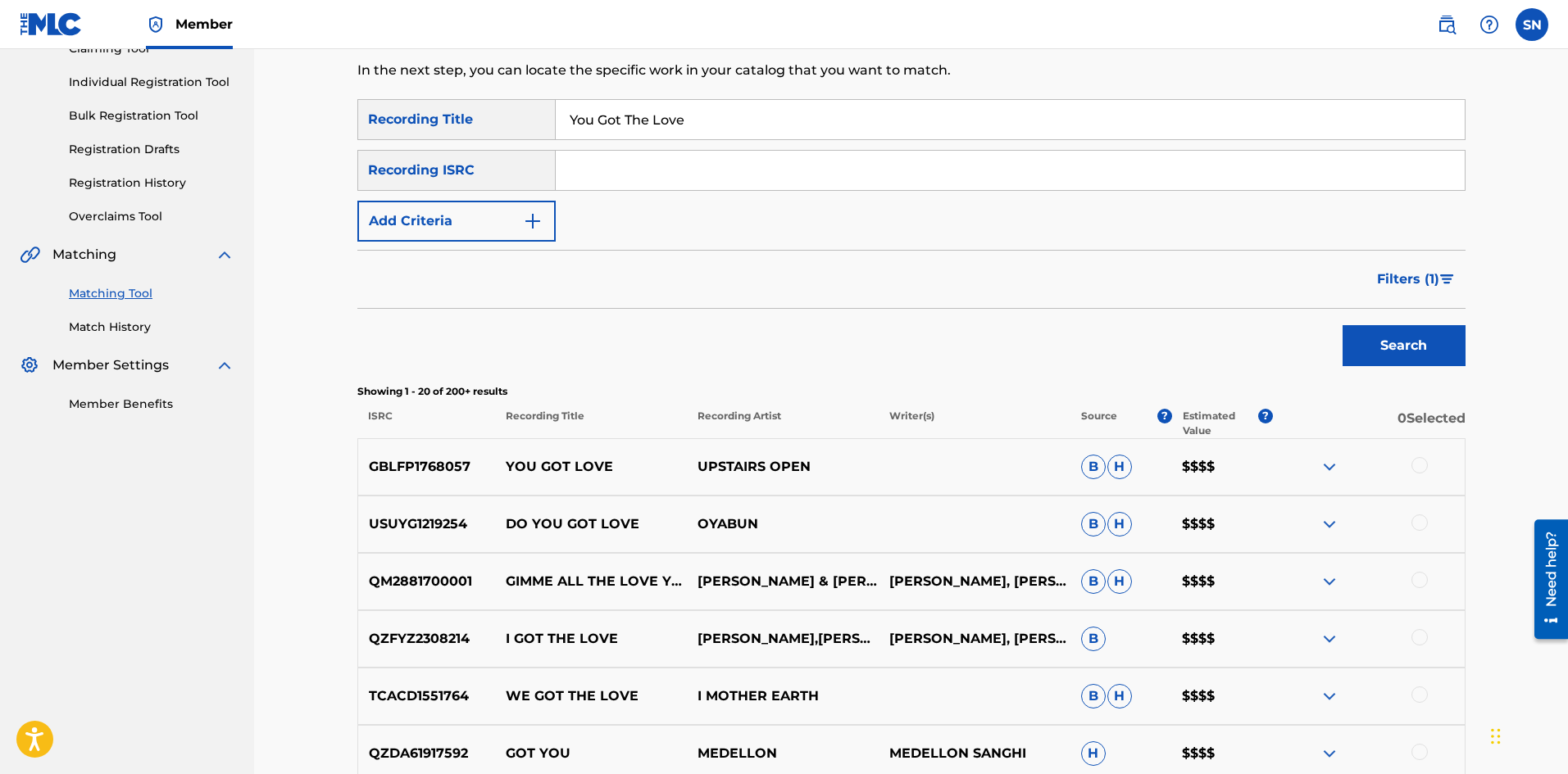
scroll to position [0, 0]
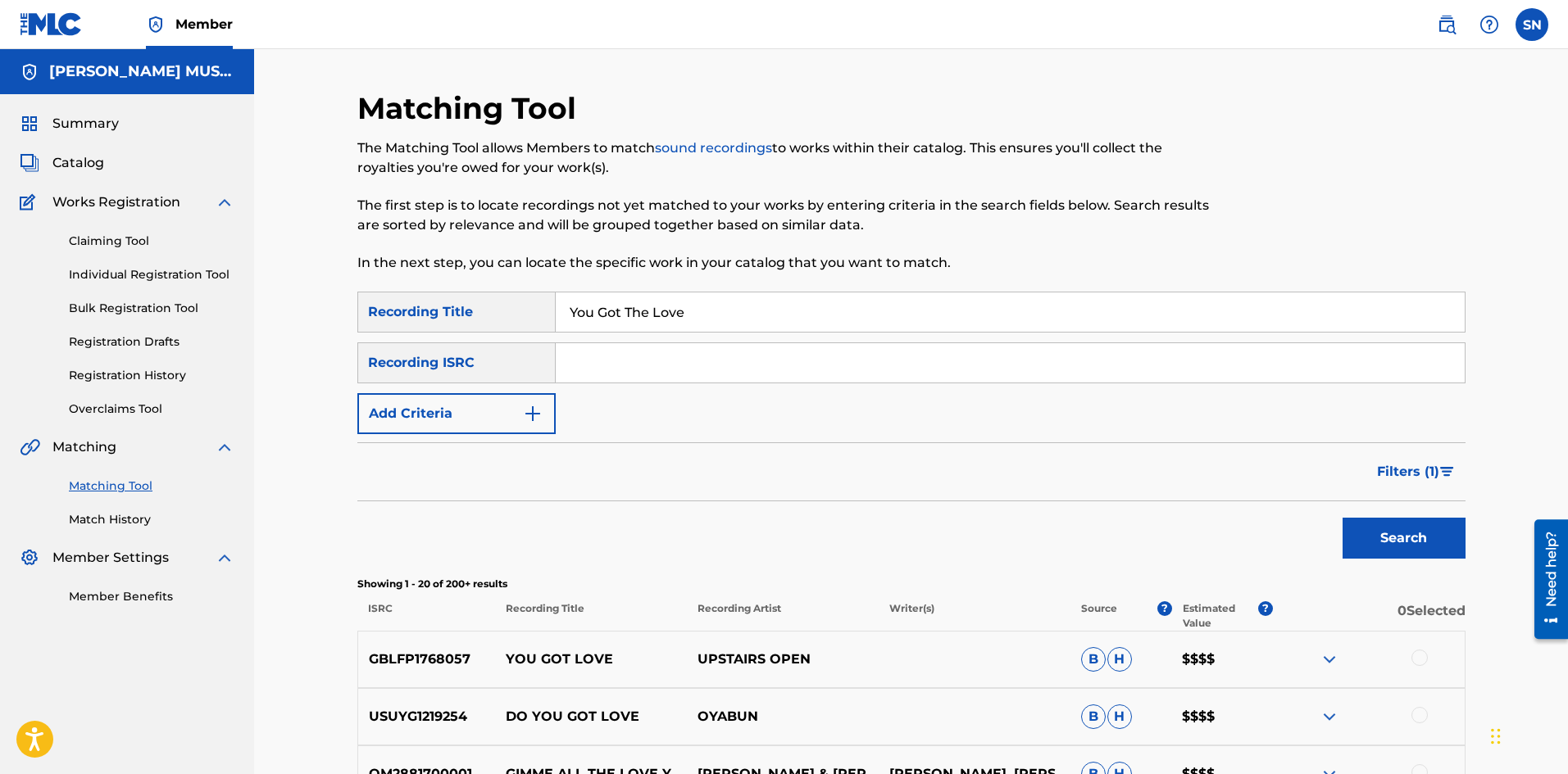
click at [1419, 479] on span "Filters ( 1 )" at bounding box center [1408, 472] width 62 height 20
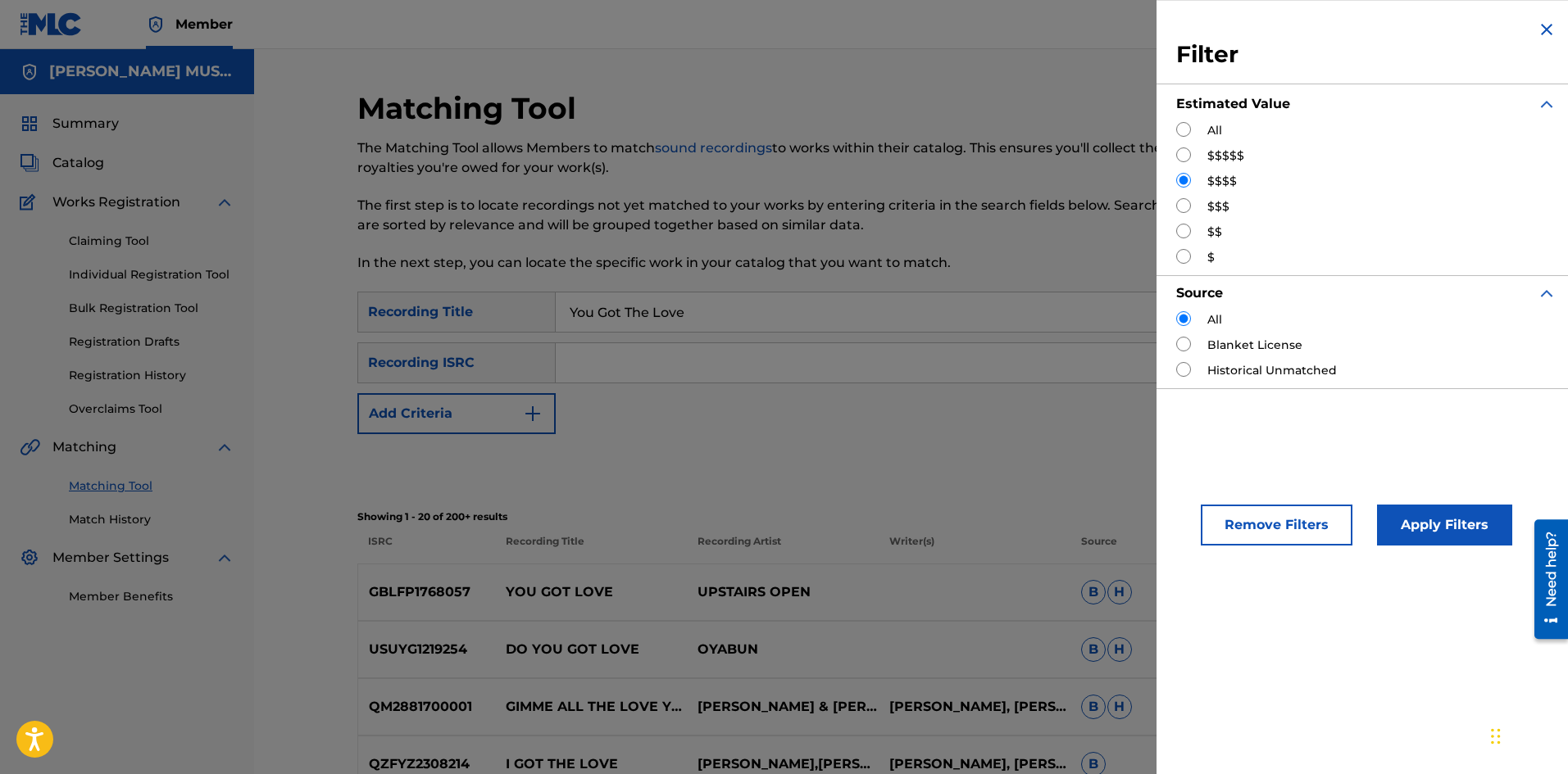
click at [1176, 205] on input "Search Form" at bounding box center [1183, 205] width 14 height 14
radio input "true"
click at [1431, 535] on button "Apply Filters" at bounding box center [1445, 524] width 135 height 41
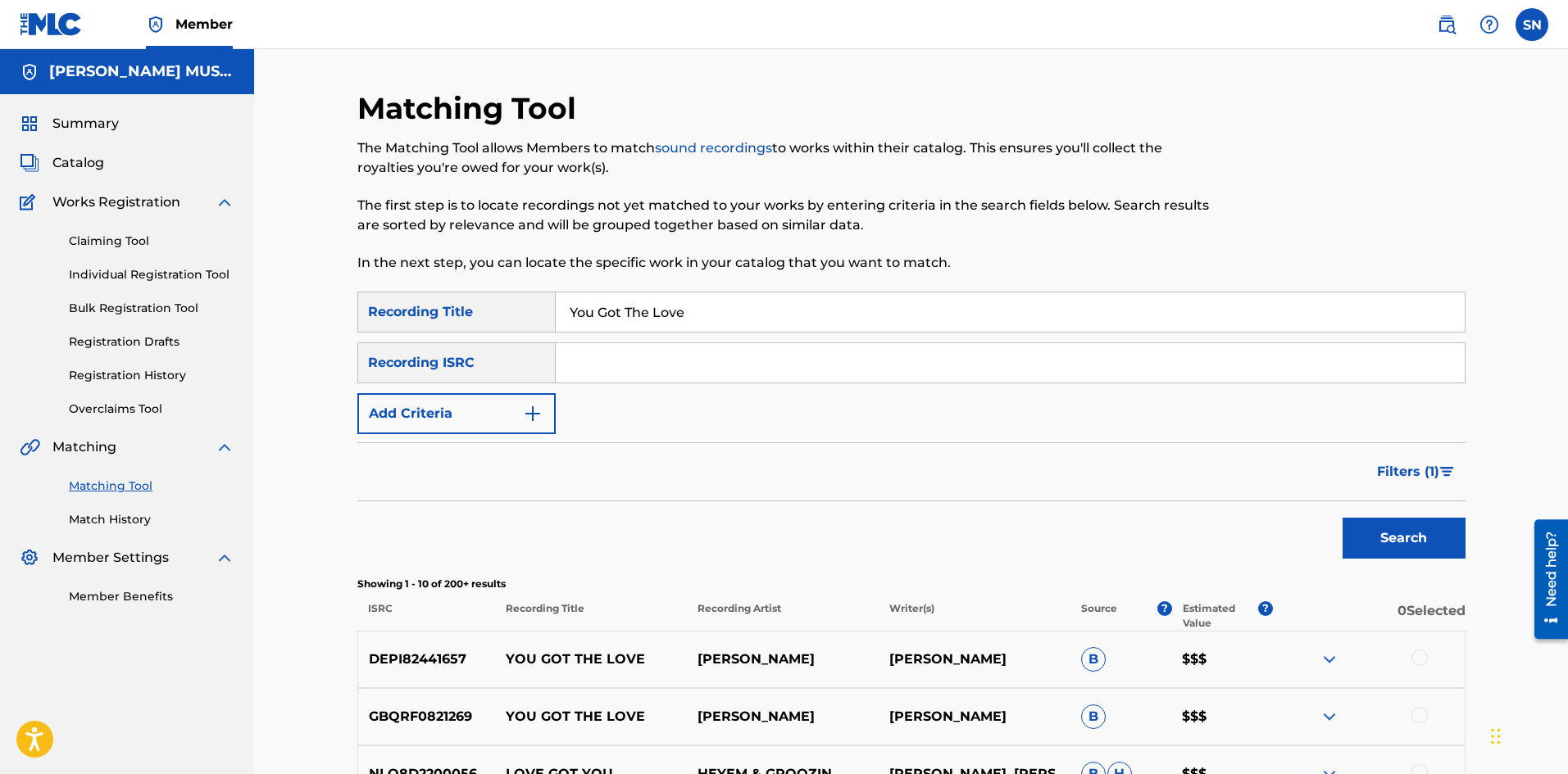
click at [474, 397] on button "Add Criteria" at bounding box center [456, 413] width 198 height 41
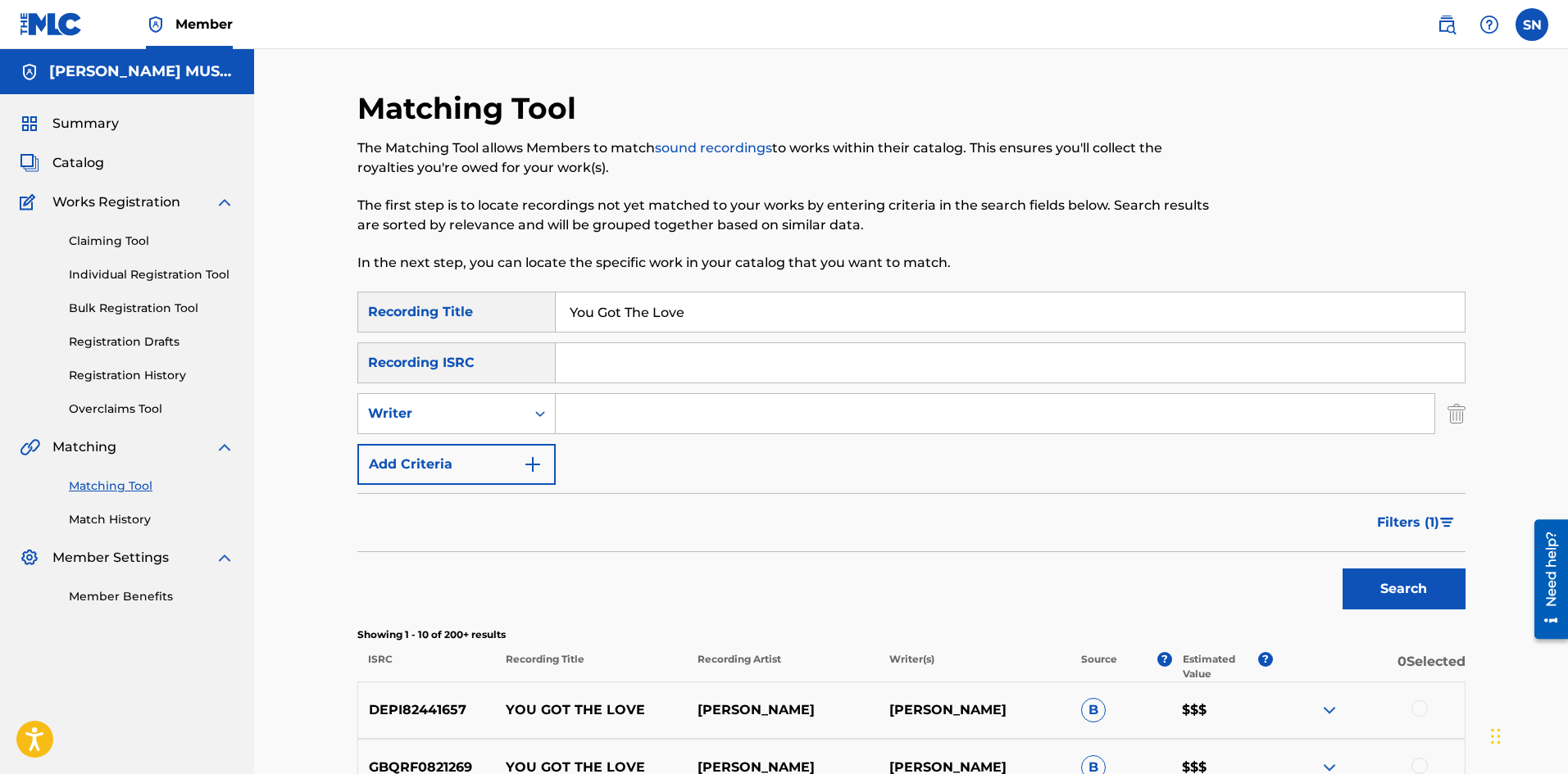
click at [606, 420] on input "Search Form" at bounding box center [995, 414] width 879 height 40
type input "Pete"
click at [1343, 569] on button "Search" at bounding box center [1404, 588] width 123 height 41
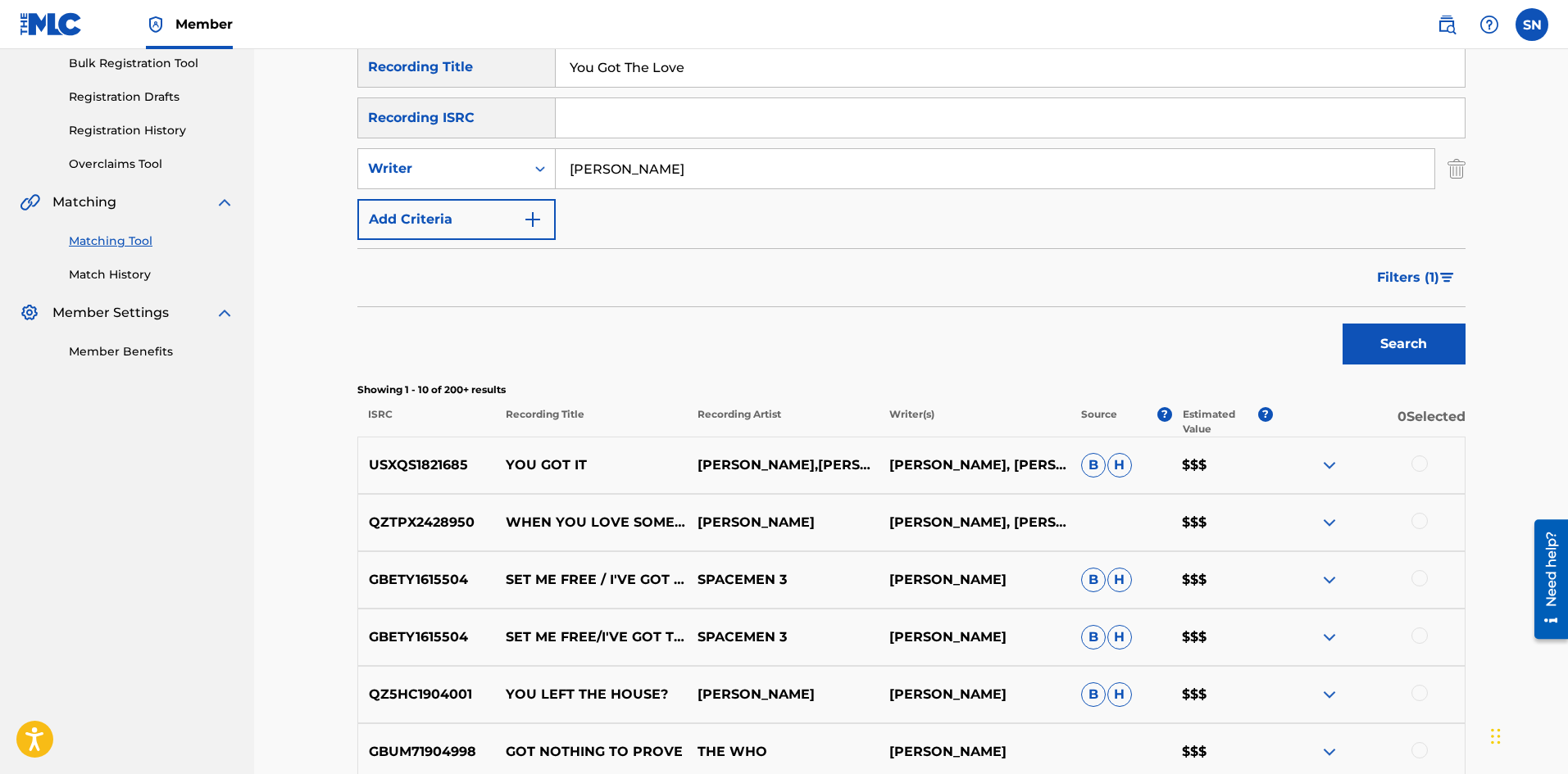
scroll to position [246, 0]
click at [1432, 267] on button "Filters ( 1 )" at bounding box center [1416, 277] width 98 height 41
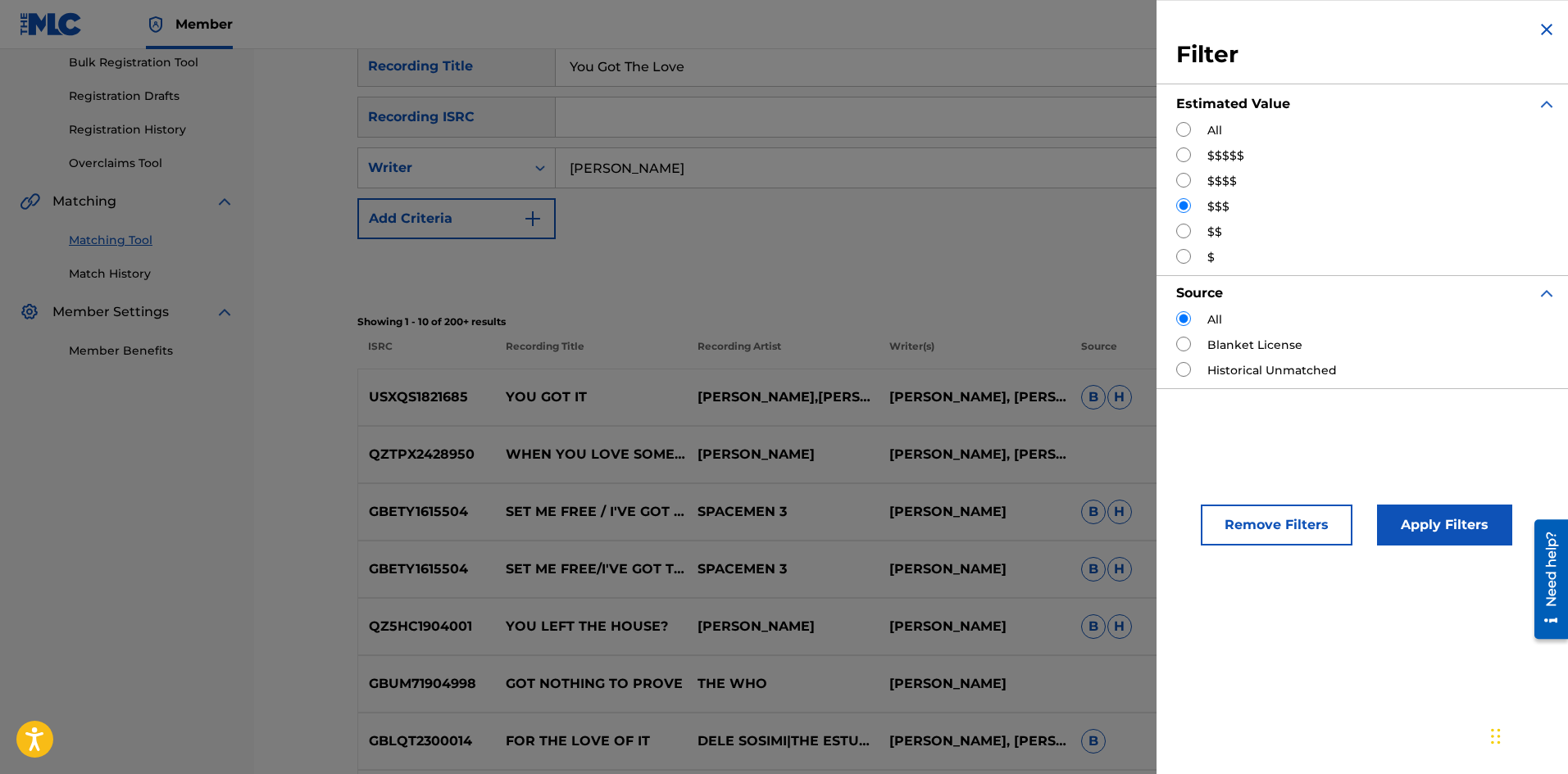
click at [1189, 122] on input "Search Form" at bounding box center [1183, 129] width 14 height 14
radio input "true"
click at [1463, 501] on div "Apply Filters" at bounding box center [1419, 521] width 135 height 50
click at [1458, 505] on button "Apply Filters" at bounding box center [1445, 524] width 135 height 41
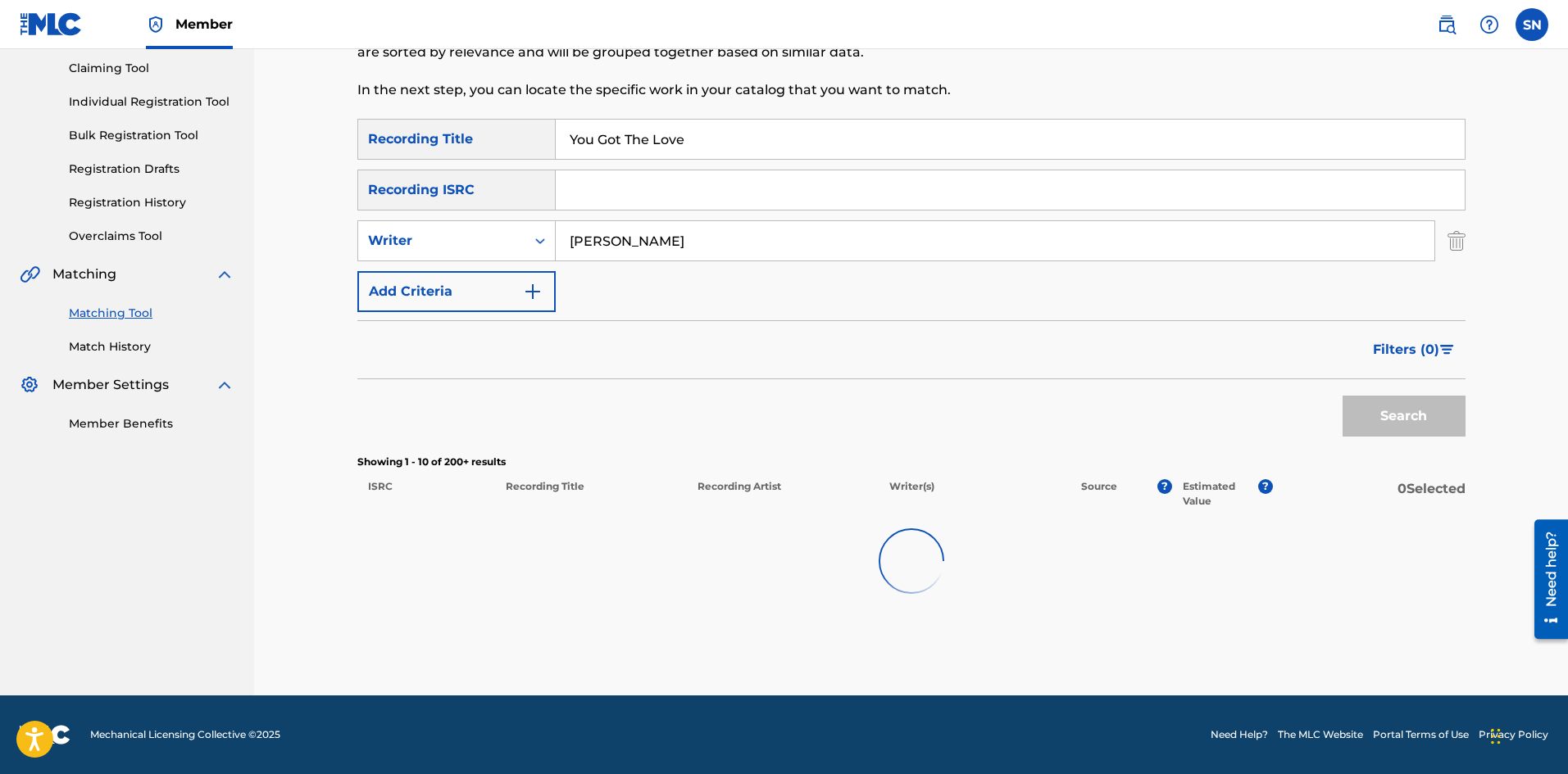
scroll to position [173, 0]
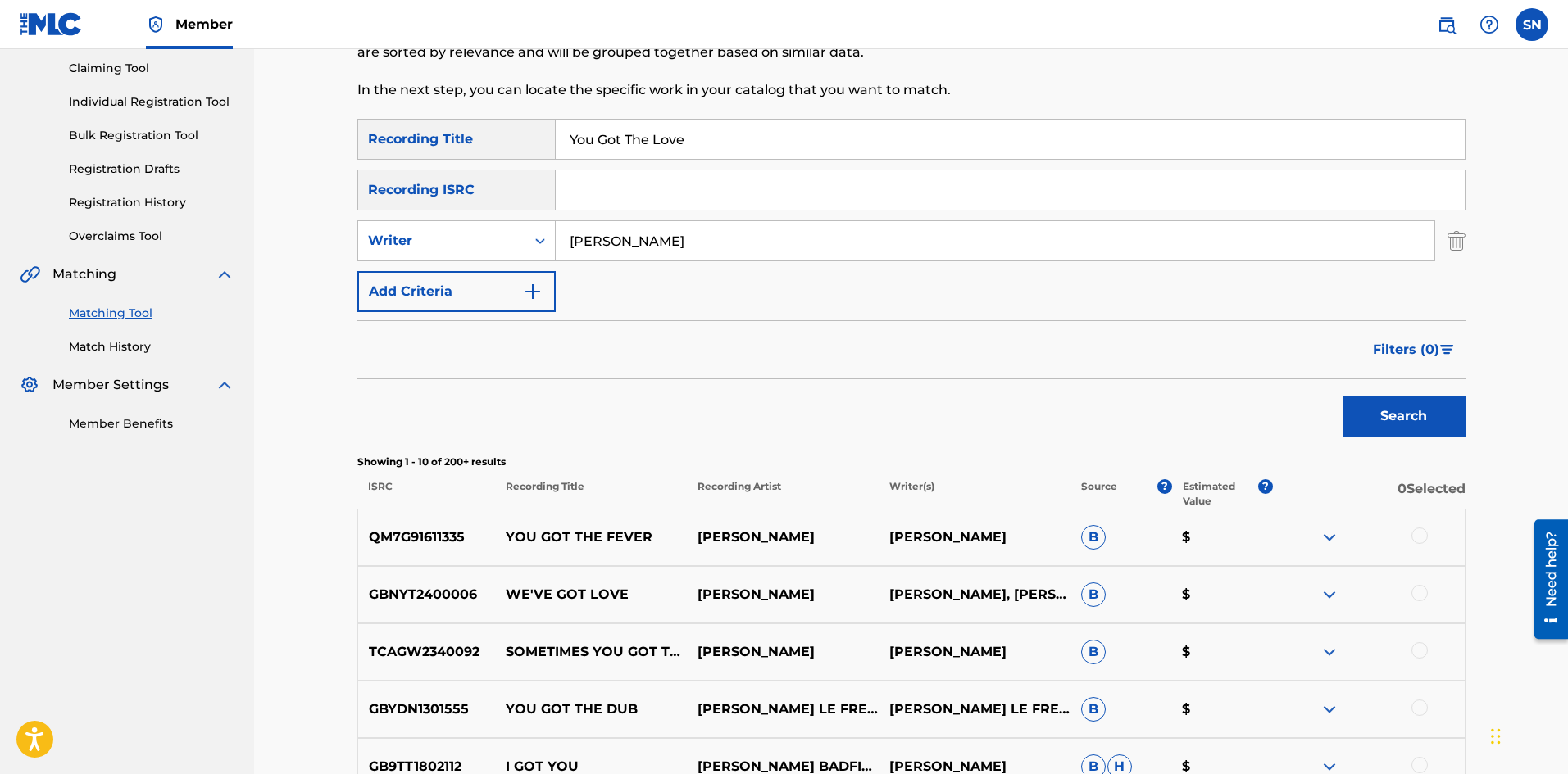
click at [637, 241] on input "Pete" at bounding box center [995, 241] width 879 height 40
type input "P"
type input "Tiesto"
click at [1343, 396] on button "Search" at bounding box center [1404, 415] width 123 height 41
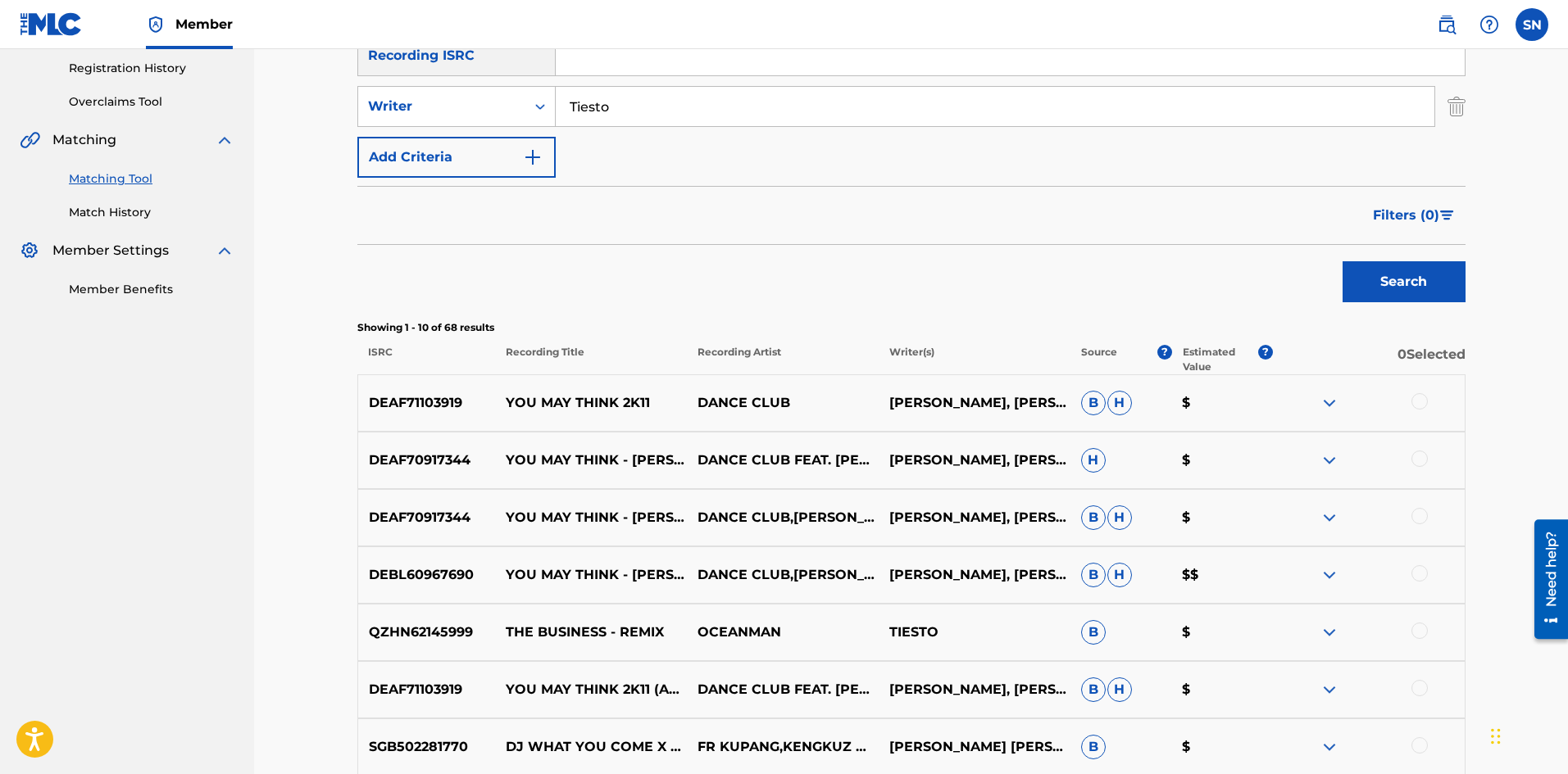
scroll to position [255, 0]
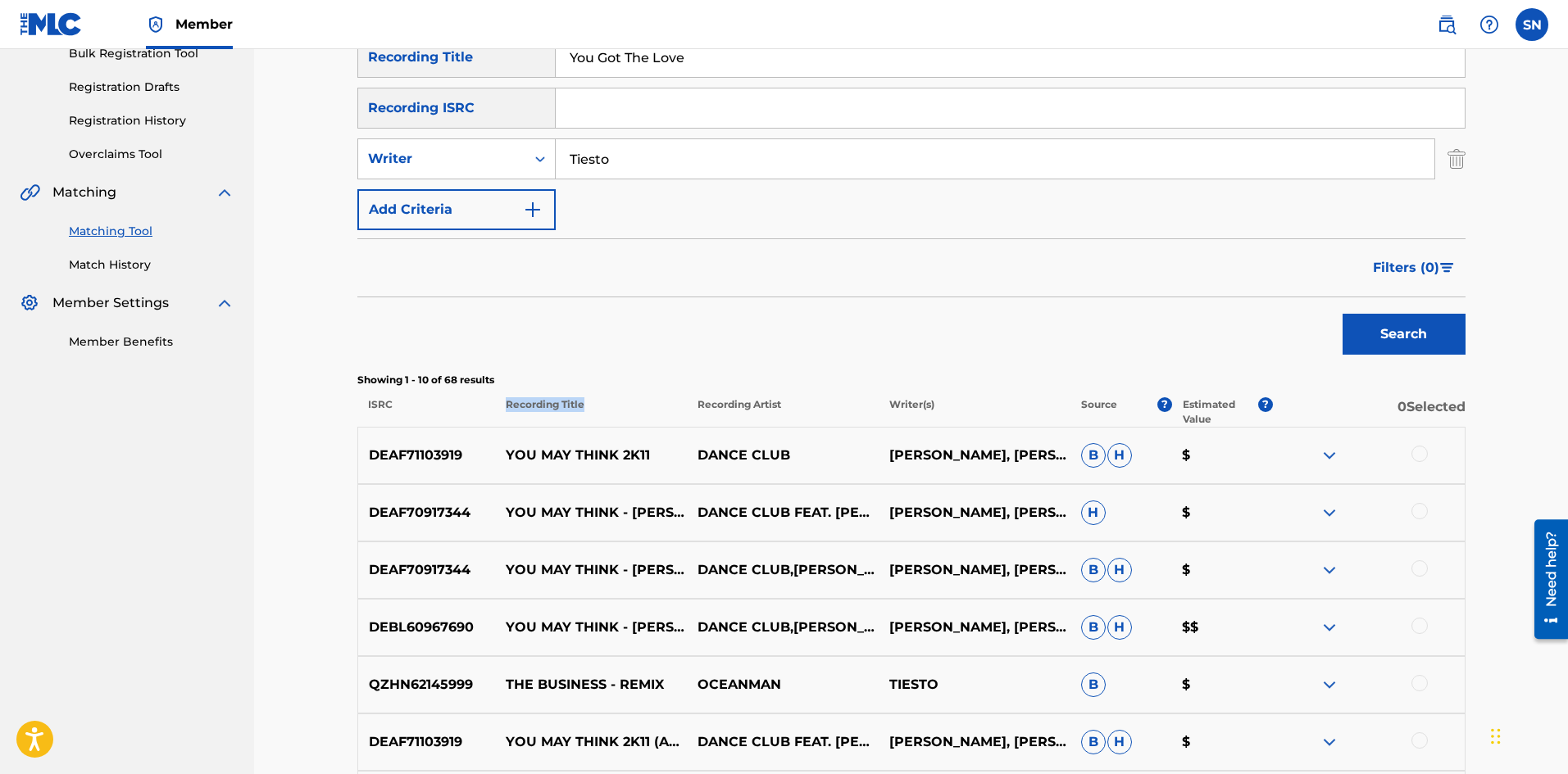
drag, startPoint x: 502, startPoint y: 409, endPoint x: 612, endPoint y: 407, distance: 110.0
click at [612, 407] on p "Recording Title" at bounding box center [589, 412] width 192 height 30
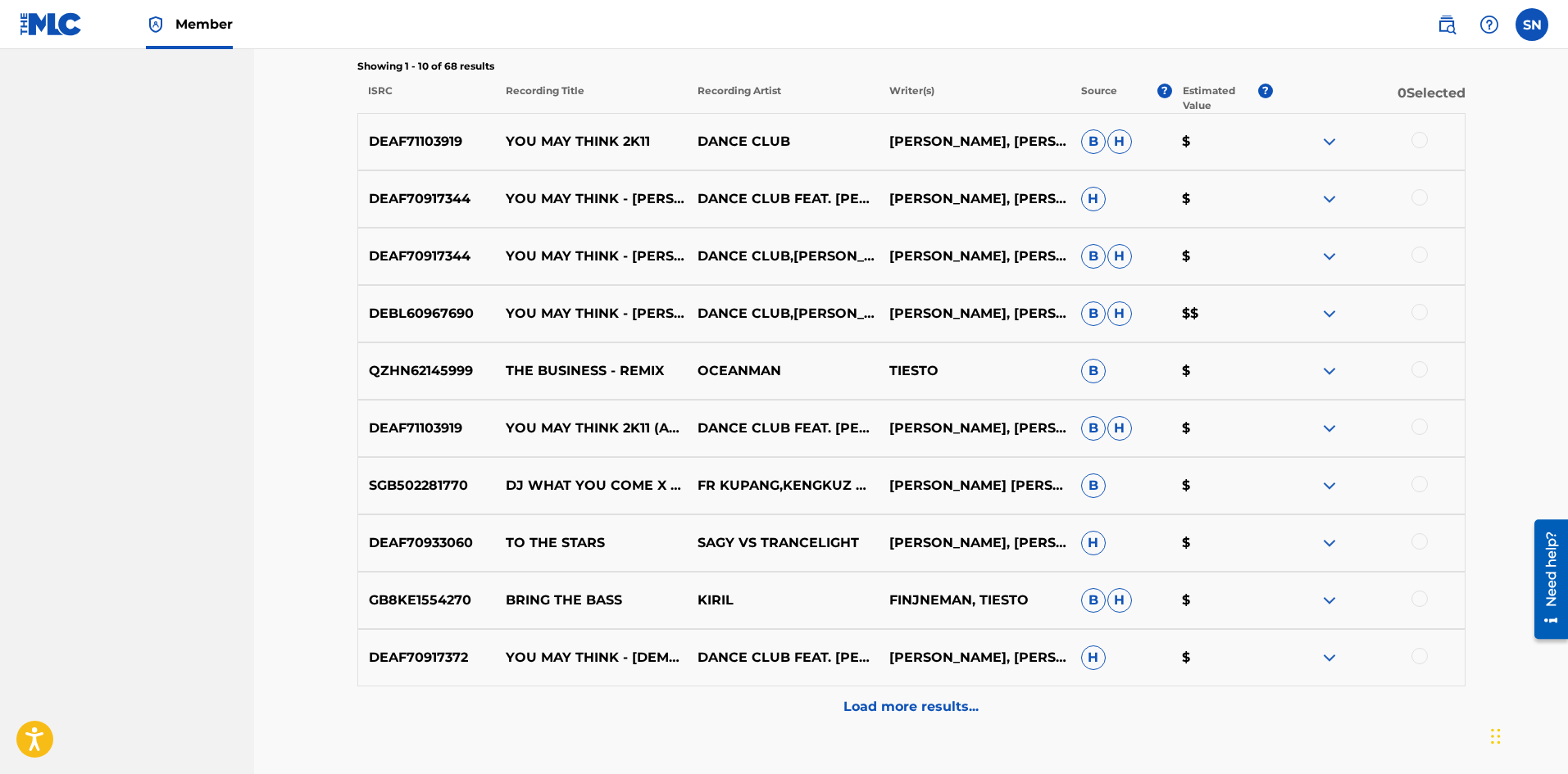
scroll to position [583, 0]
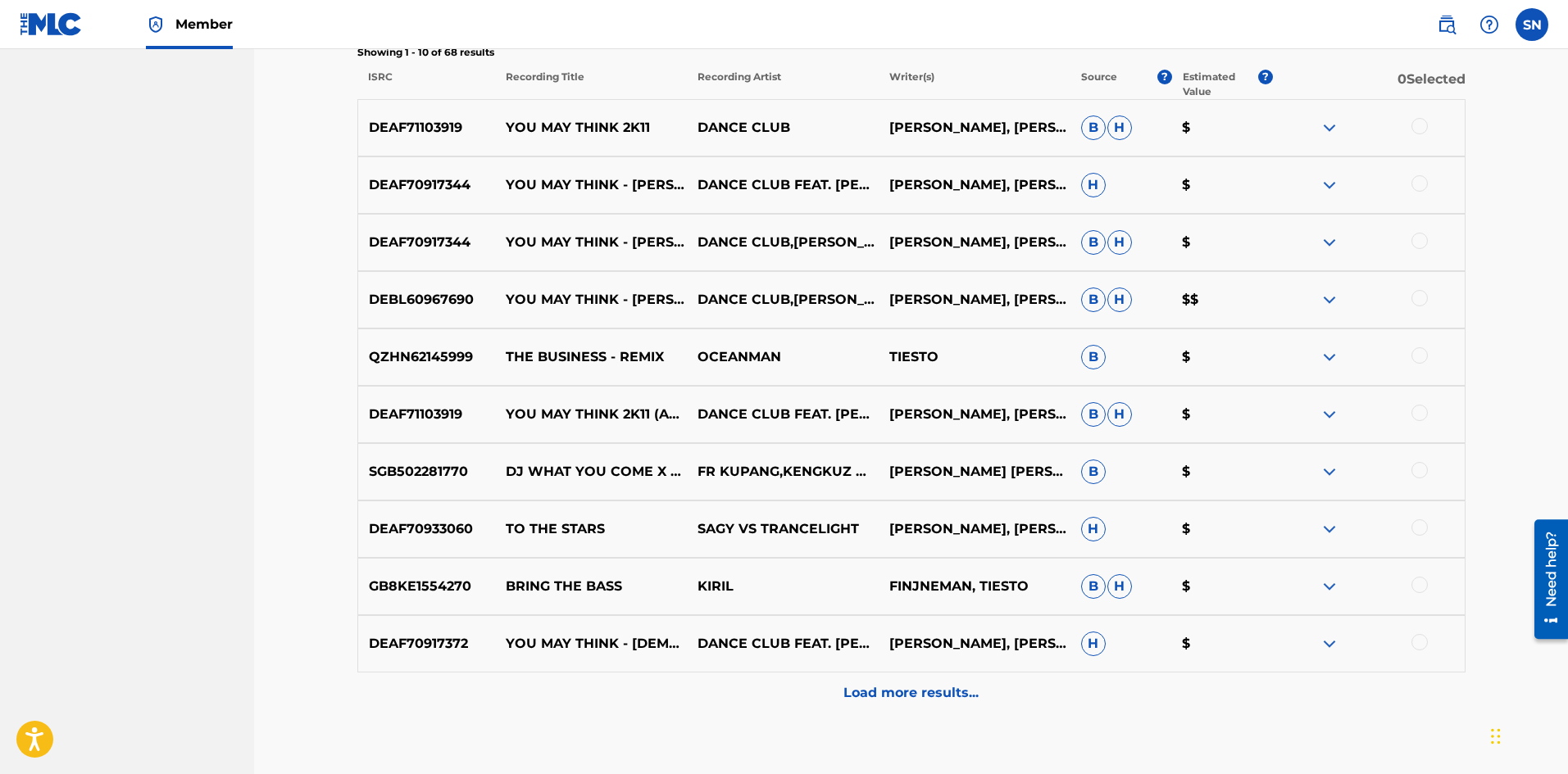
click at [753, 701] on div "Load more results..." at bounding box center [910, 693] width 1108 height 41
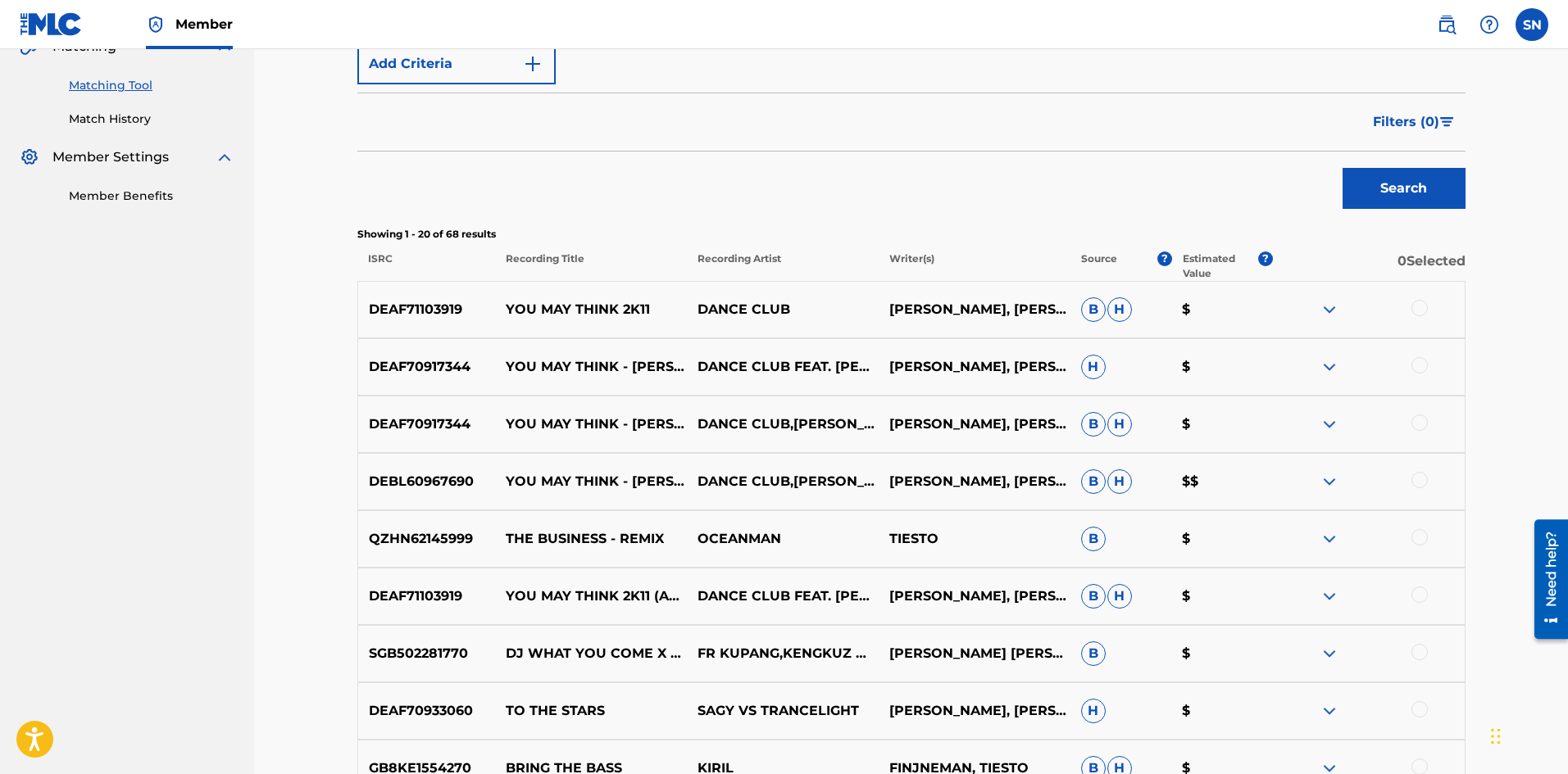
scroll to position [337, 0]
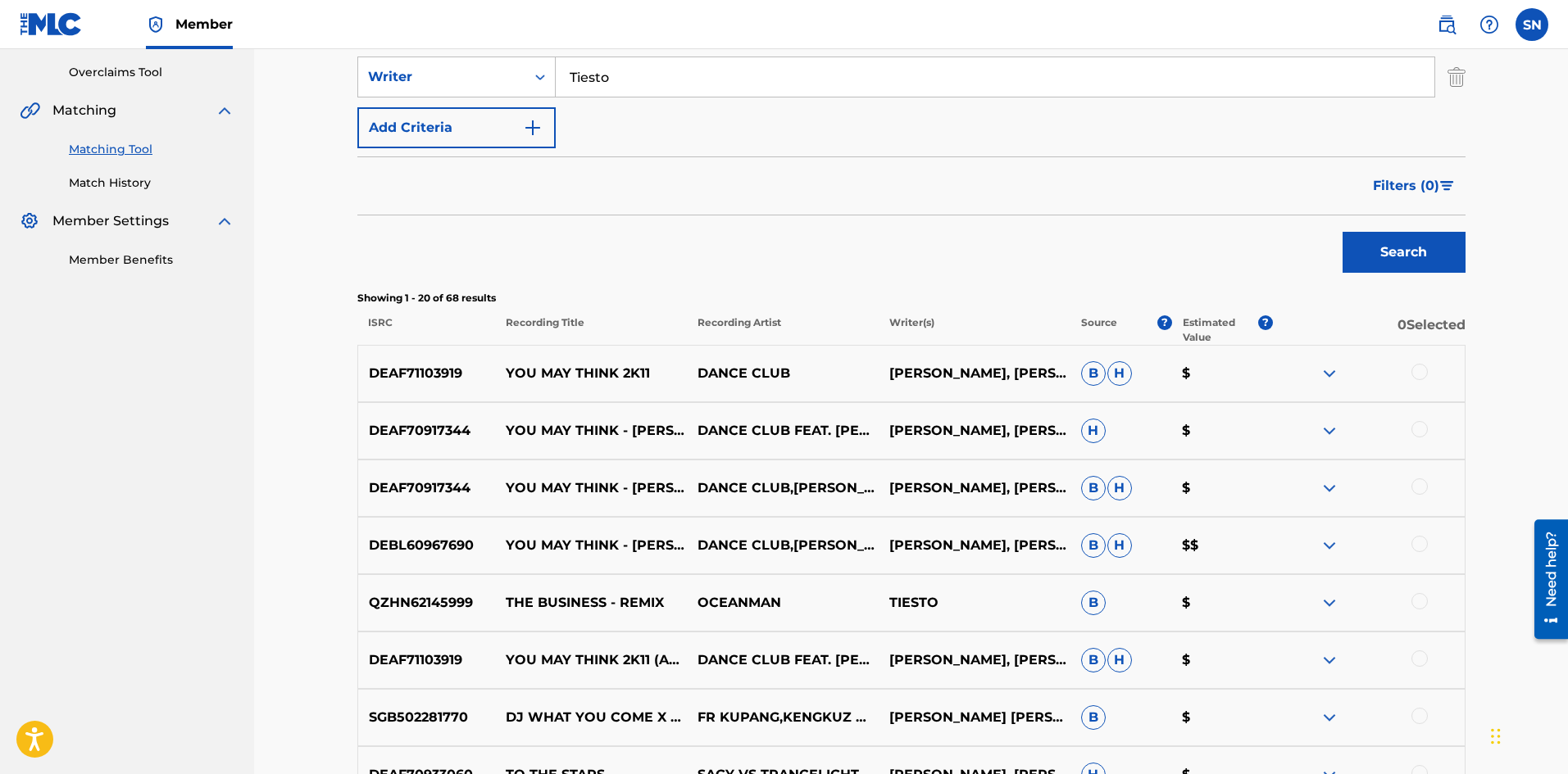
click at [1419, 187] on span "Filters ( 0 )" at bounding box center [1406, 187] width 67 height 20
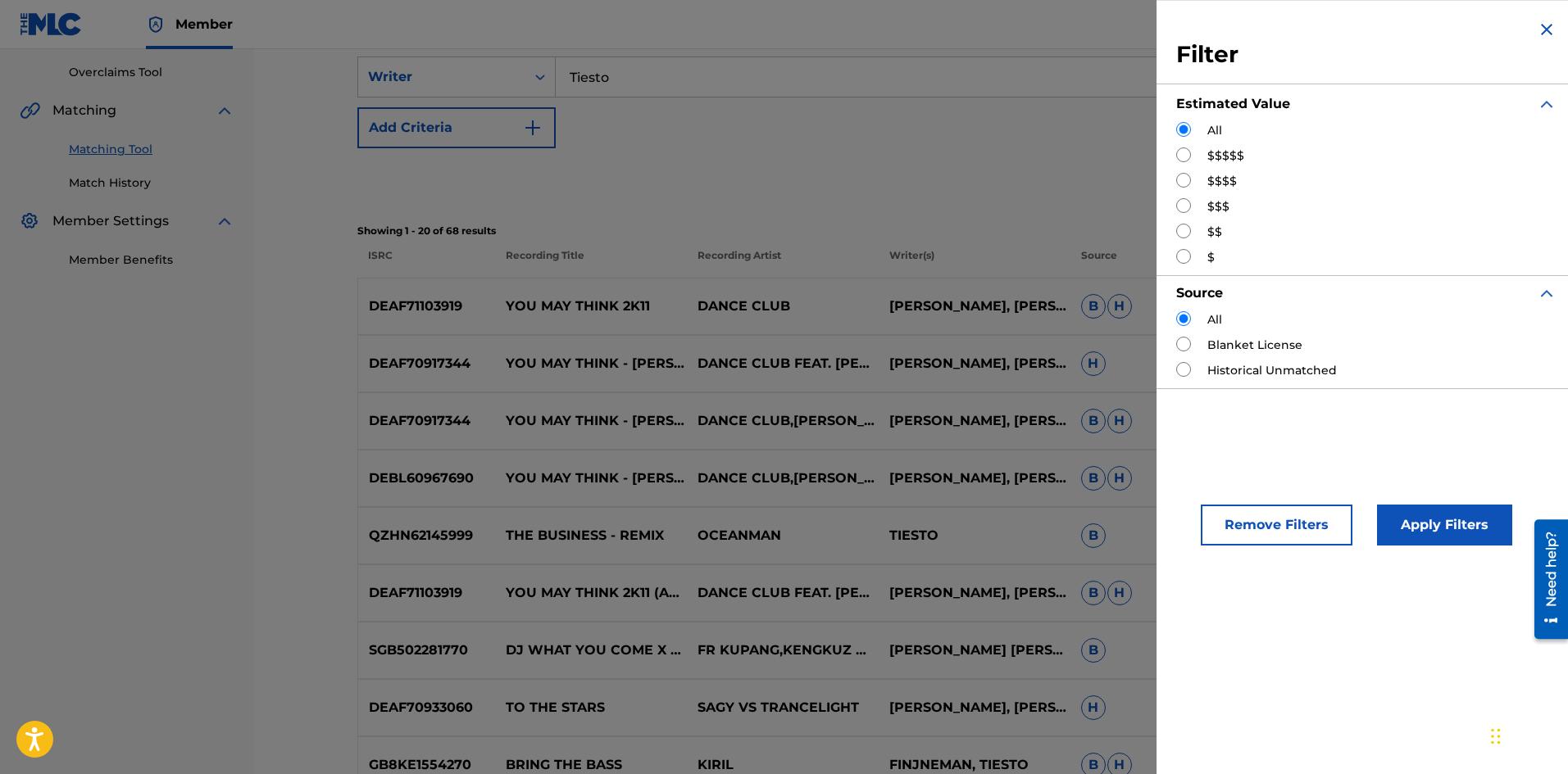
click at [1177, 186] on input "Search Form" at bounding box center [1183, 180] width 14 height 14
radio input "true"
click at [1179, 151] on input "Search Form" at bounding box center [1183, 155] width 14 height 14
radio input "true"
click at [1550, 27] on img "Search Form" at bounding box center [1546, 30] width 20 height 20
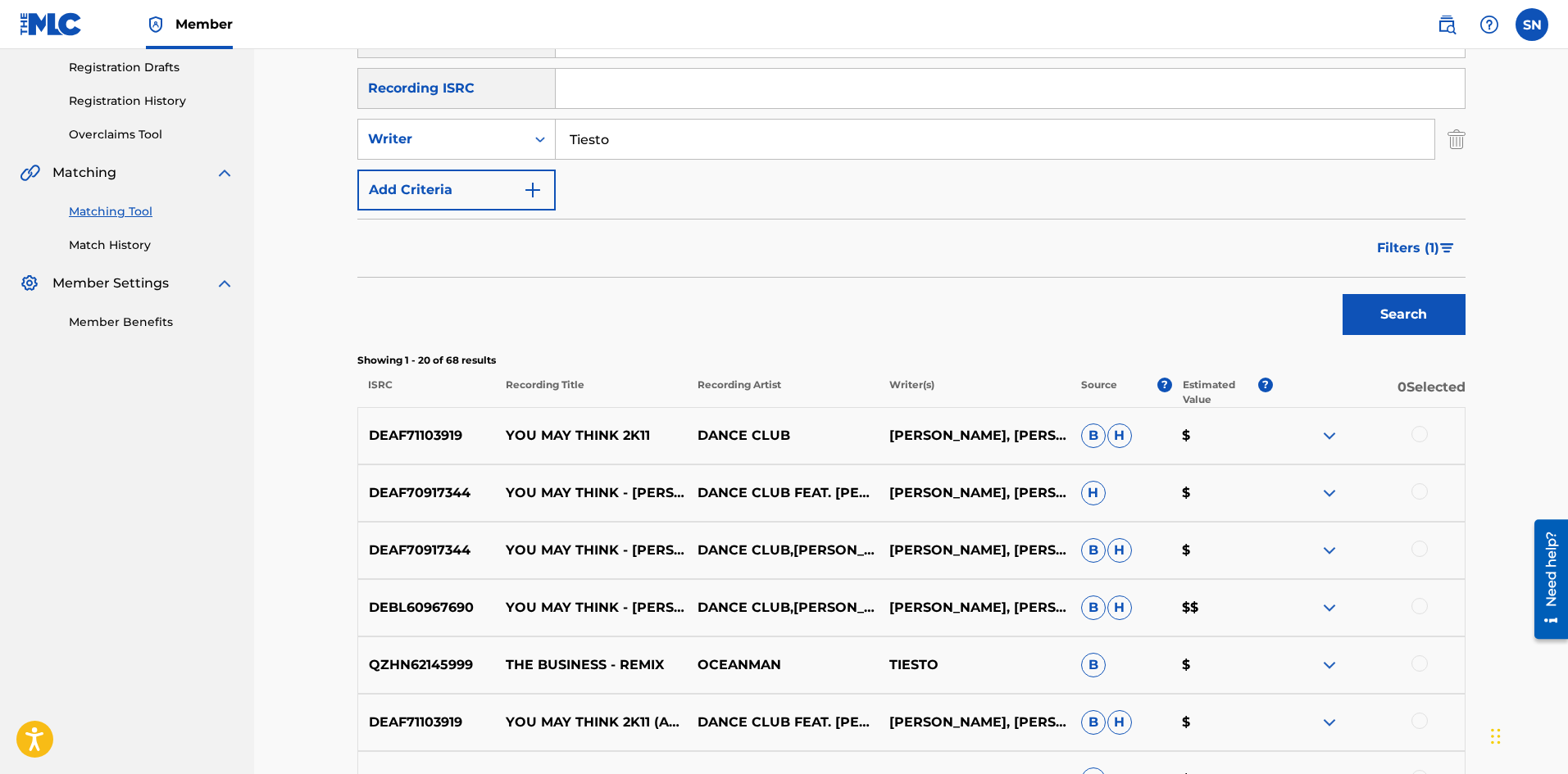
scroll to position [255, 0]
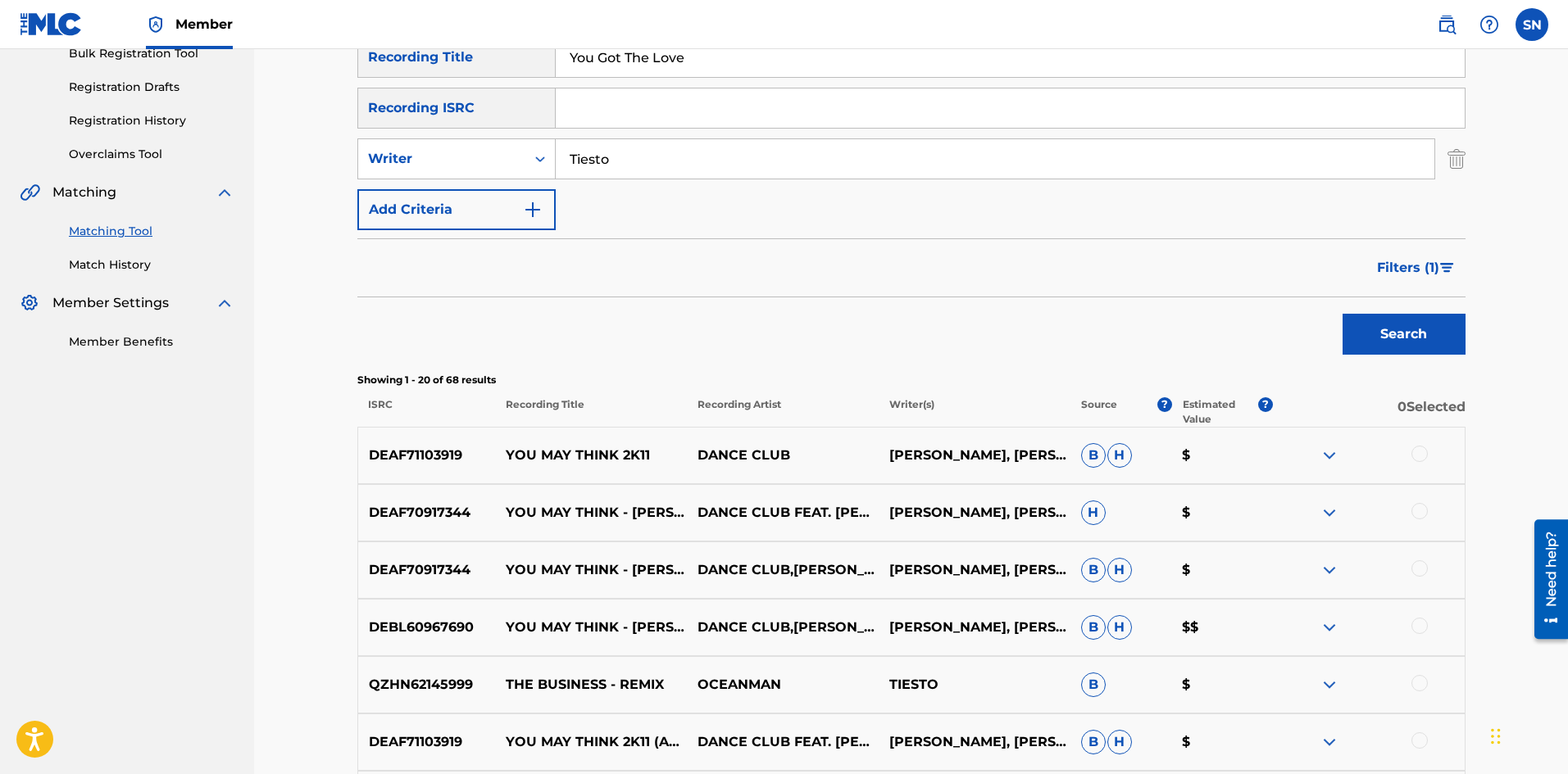
click at [1272, 398] on p "0 Selected" at bounding box center [1368, 412] width 192 height 30
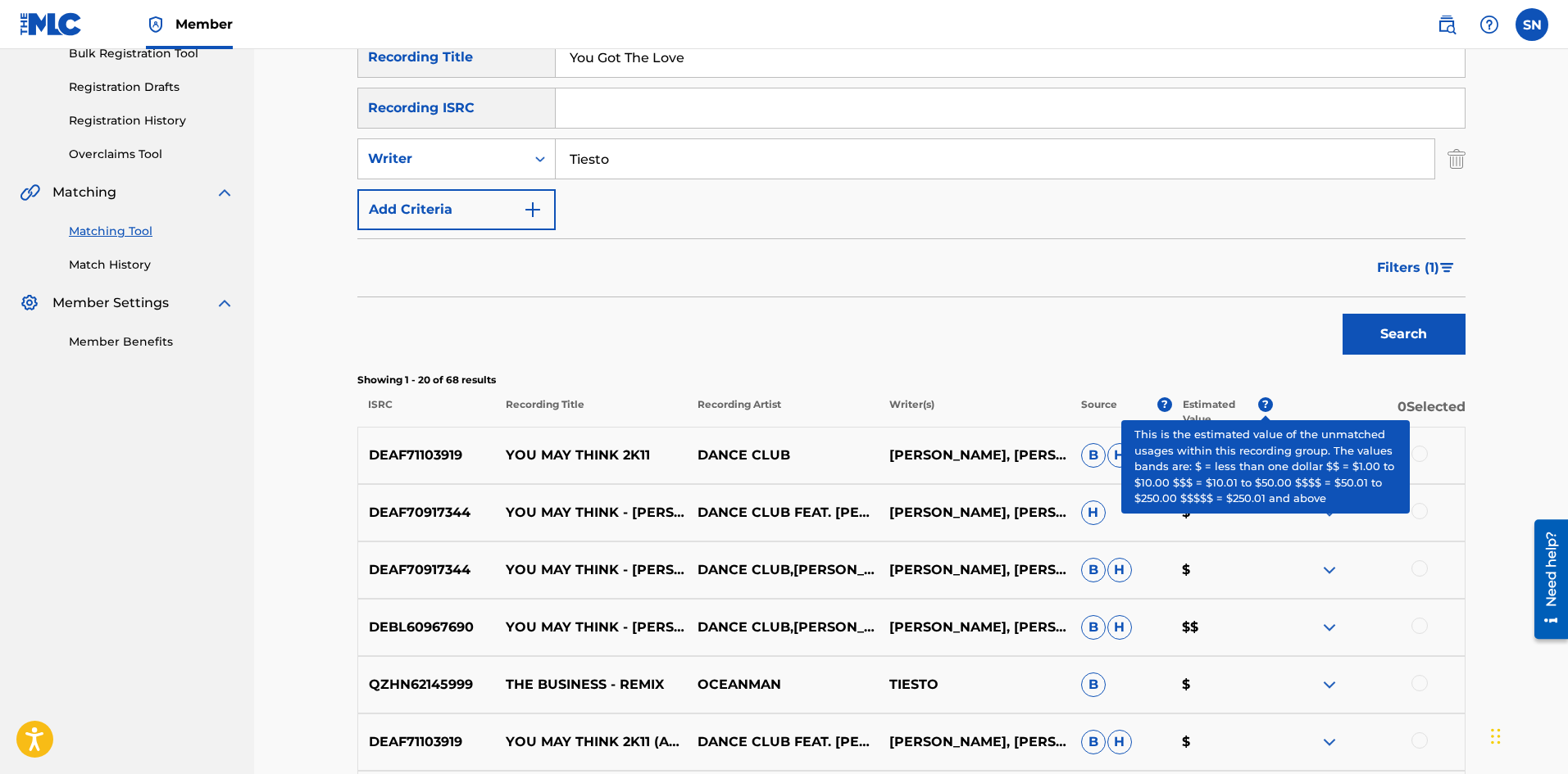
click at [1267, 404] on span "?" at bounding box center [1265, 405] width 14 height 14
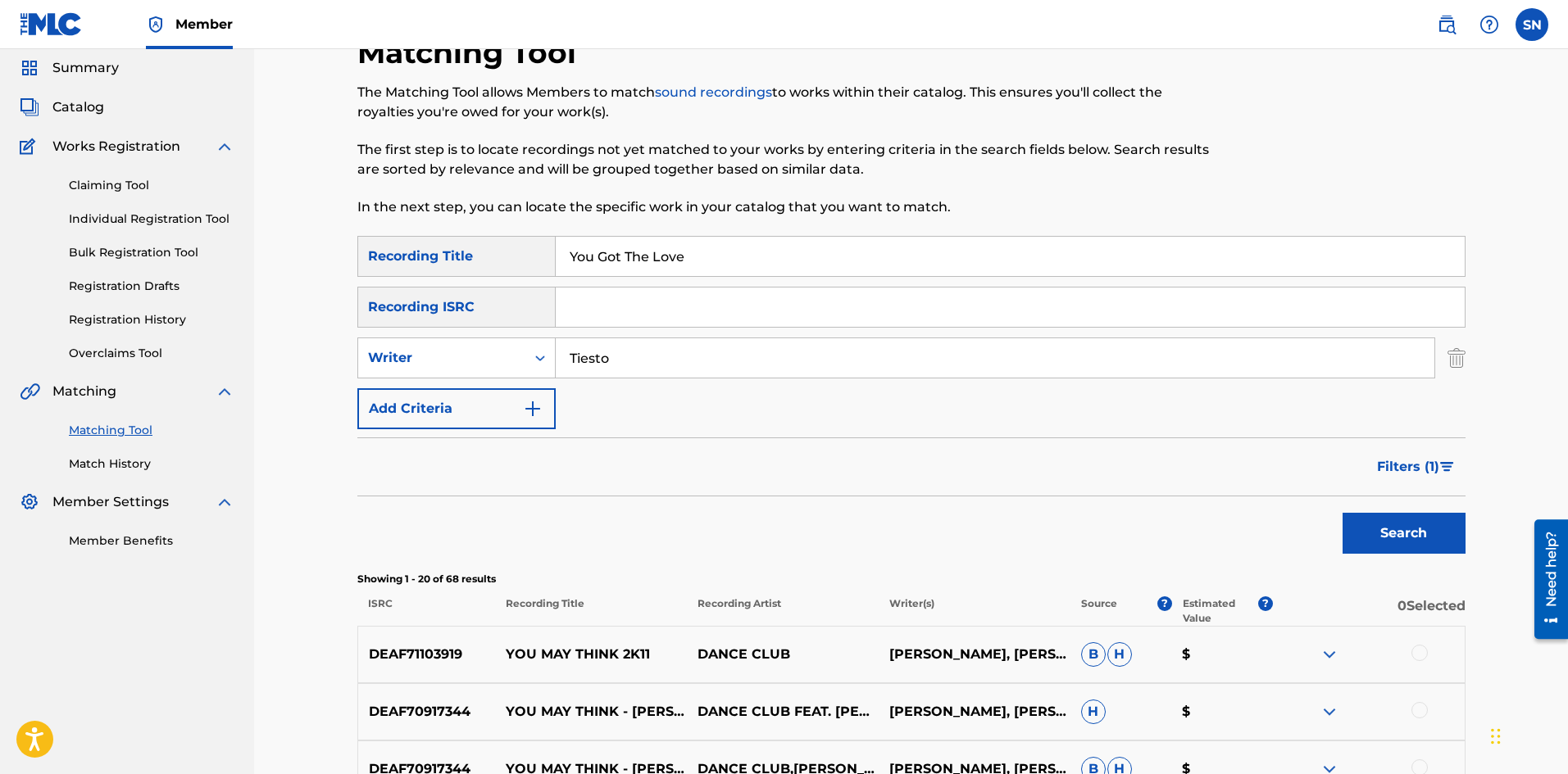
scroll to position [82, 0]
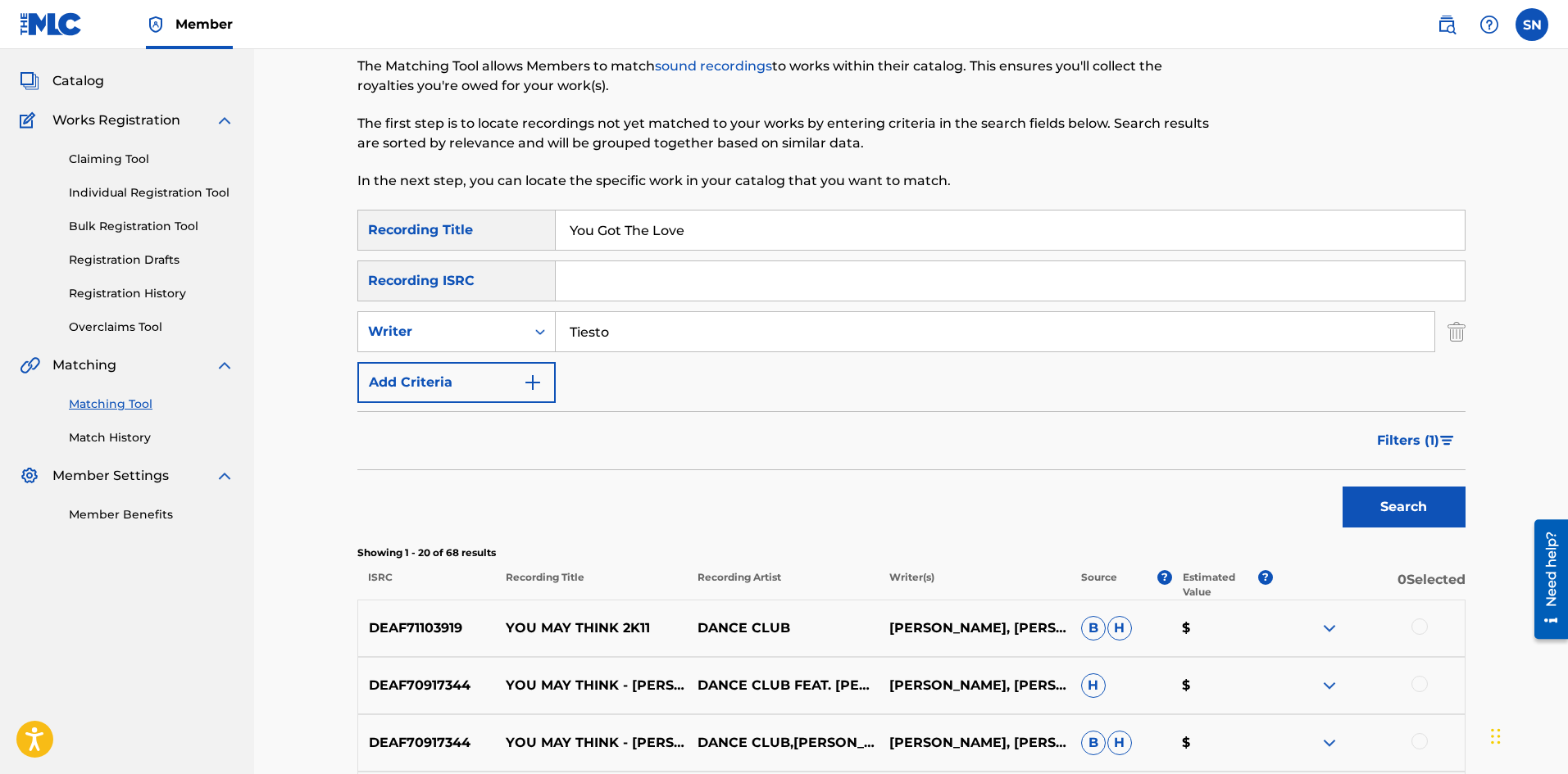
click at [768, 338] on input "Tiesto" at bounding box center [995, 332] width 879 height 40
click at [480, 378] on button "Add Criteria" at bounding box center [456, 382] width 198 height 41
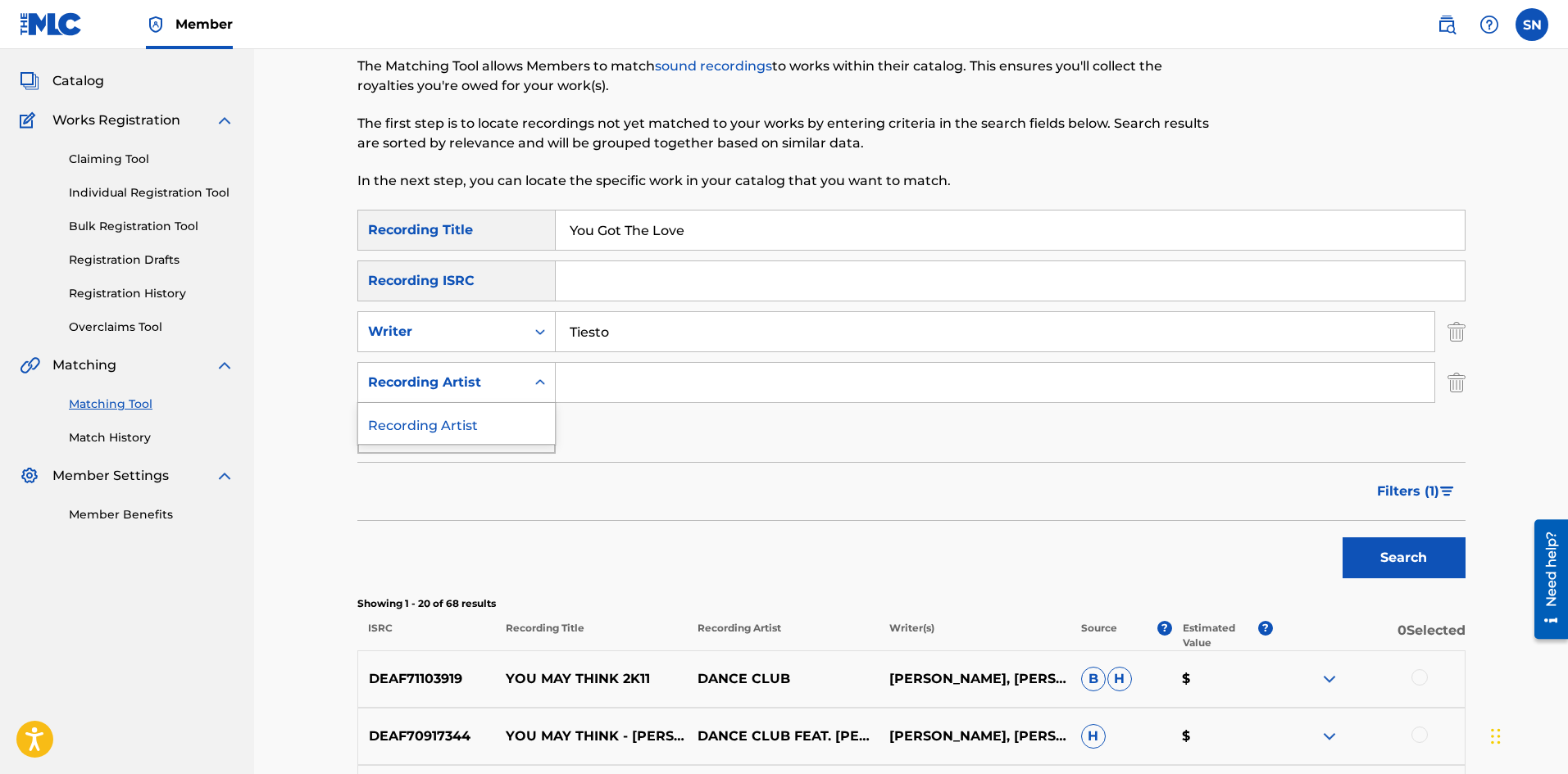
click at [479, 387] on div "Recording Artist" at bounding box center [442, 383] width 148 height 20
click at [480, 386] on div "Recording Artist" at bounding box center [442, 383] width 148 height 20
click at [578, 333] on input "Tiesto" at bounding box center [995, 332] width 879 height 40
paste input "Tiesto"
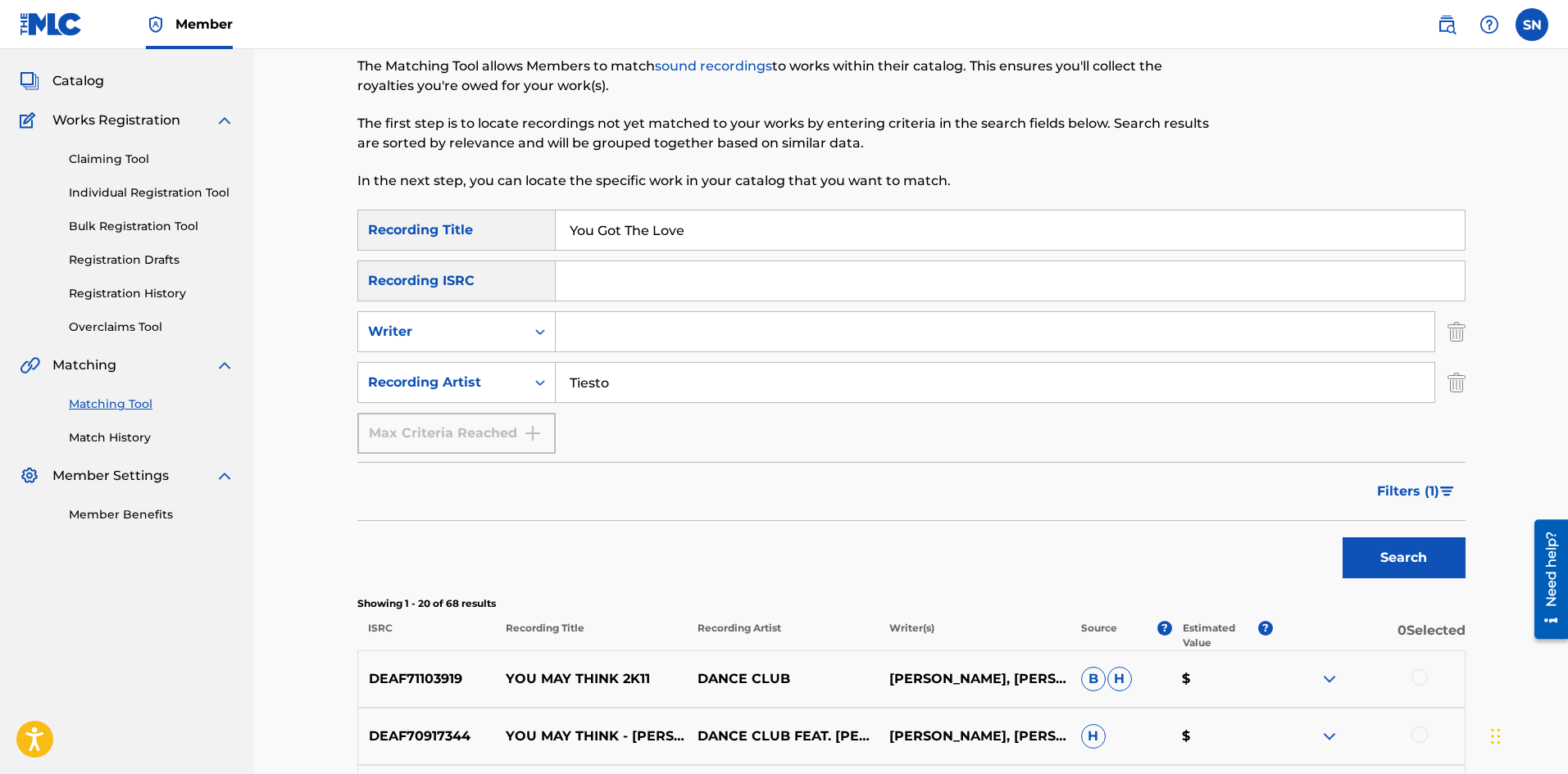
click at [613, 375] on input "Tiesto" at bounding box center [995, 383] width 879 height 40
type input "Tiesto"
click at [1381, 554] on button "Search" at bounding box center [1404, 558] width 123 height 41
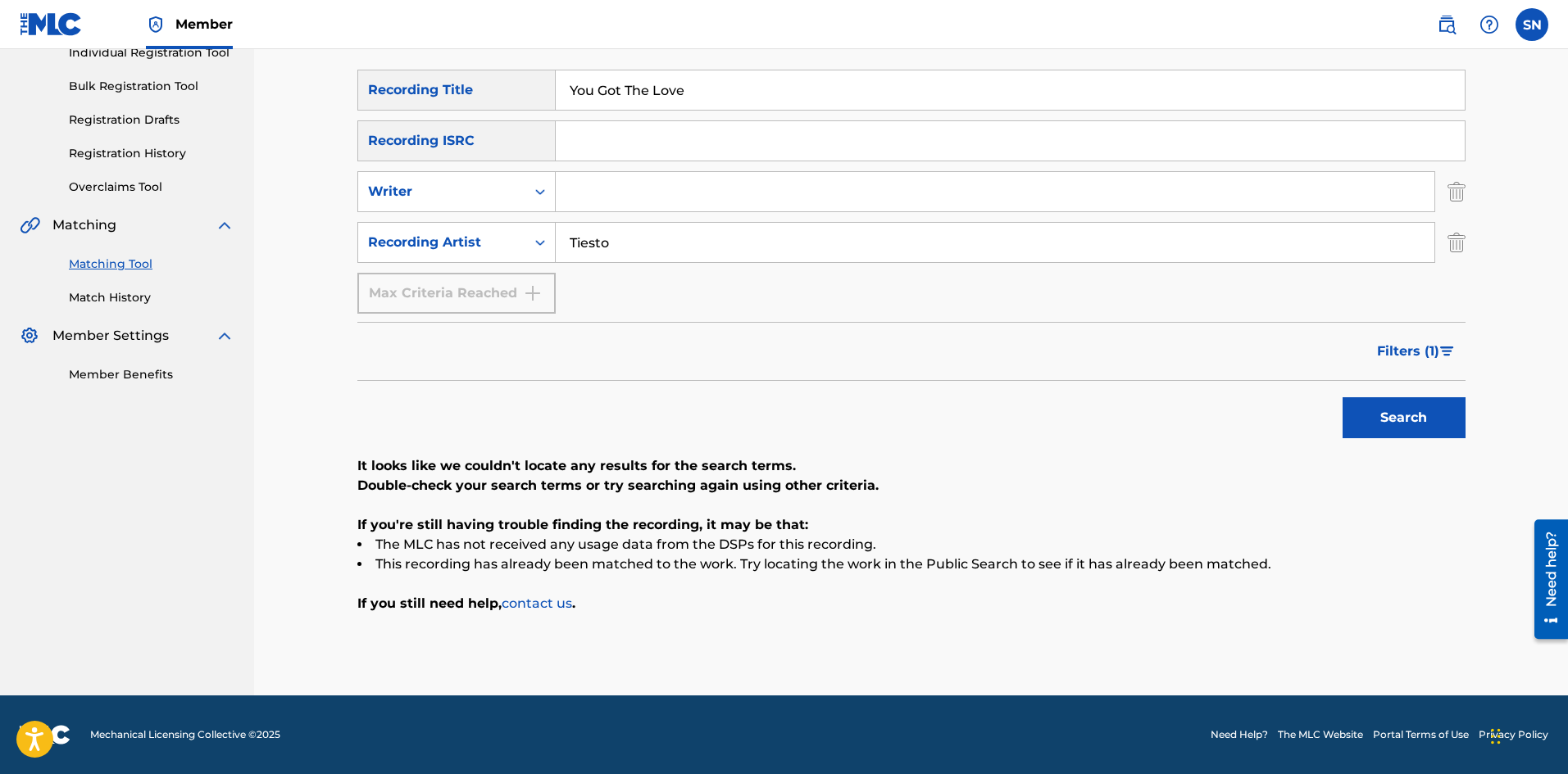
click at [1370, 358] on button "Filters ( 1 )" at bounding box center [1416, 351] width 98 height 41
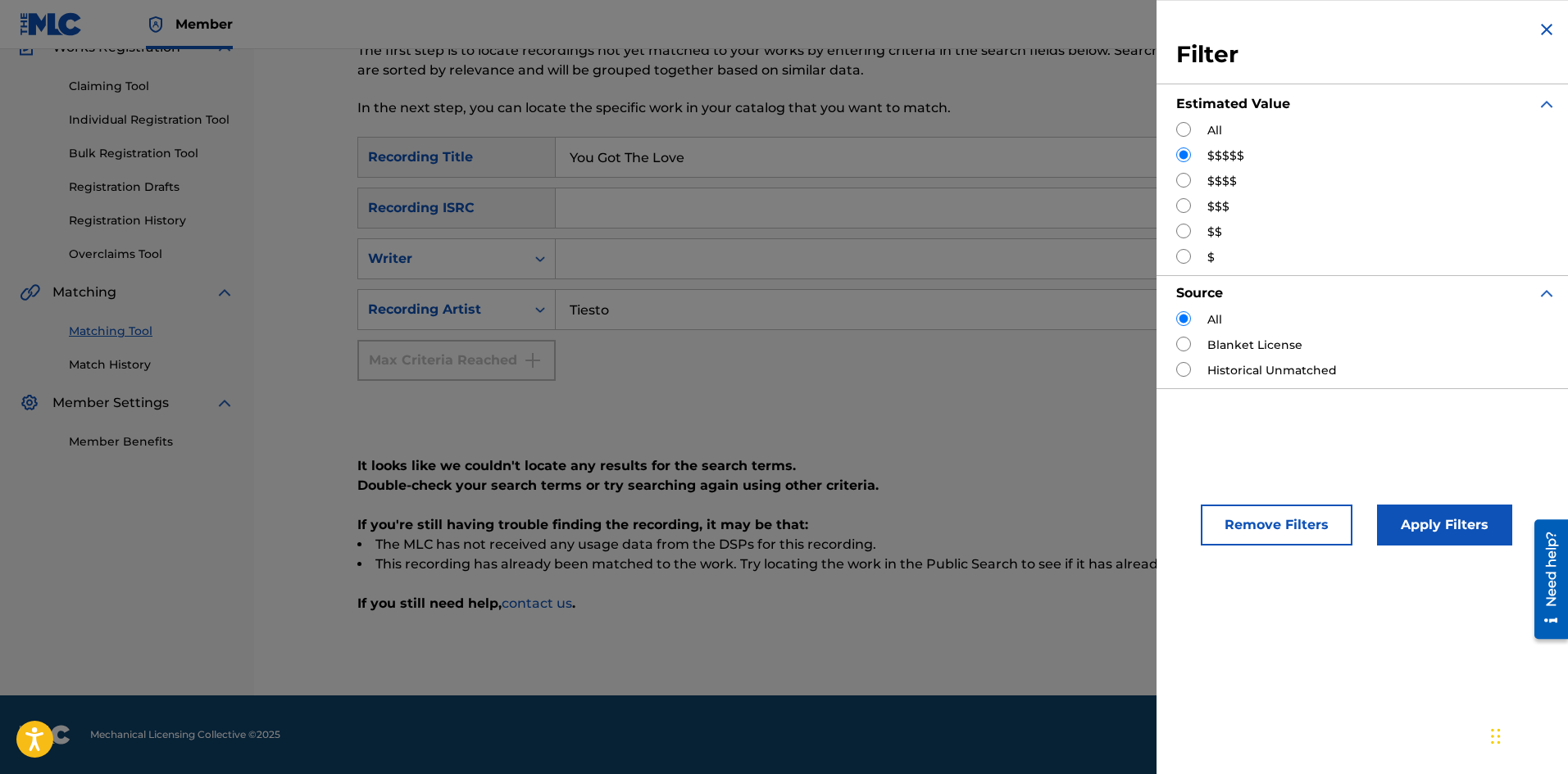
click at [1183, 127] on input "Search Form" at bounding box center [1183, 129] width 14 height 14
radio input "true"
click at [1439, 533] on button "Apply Filters" at bounding box center [1445, 524] width 135 height 41
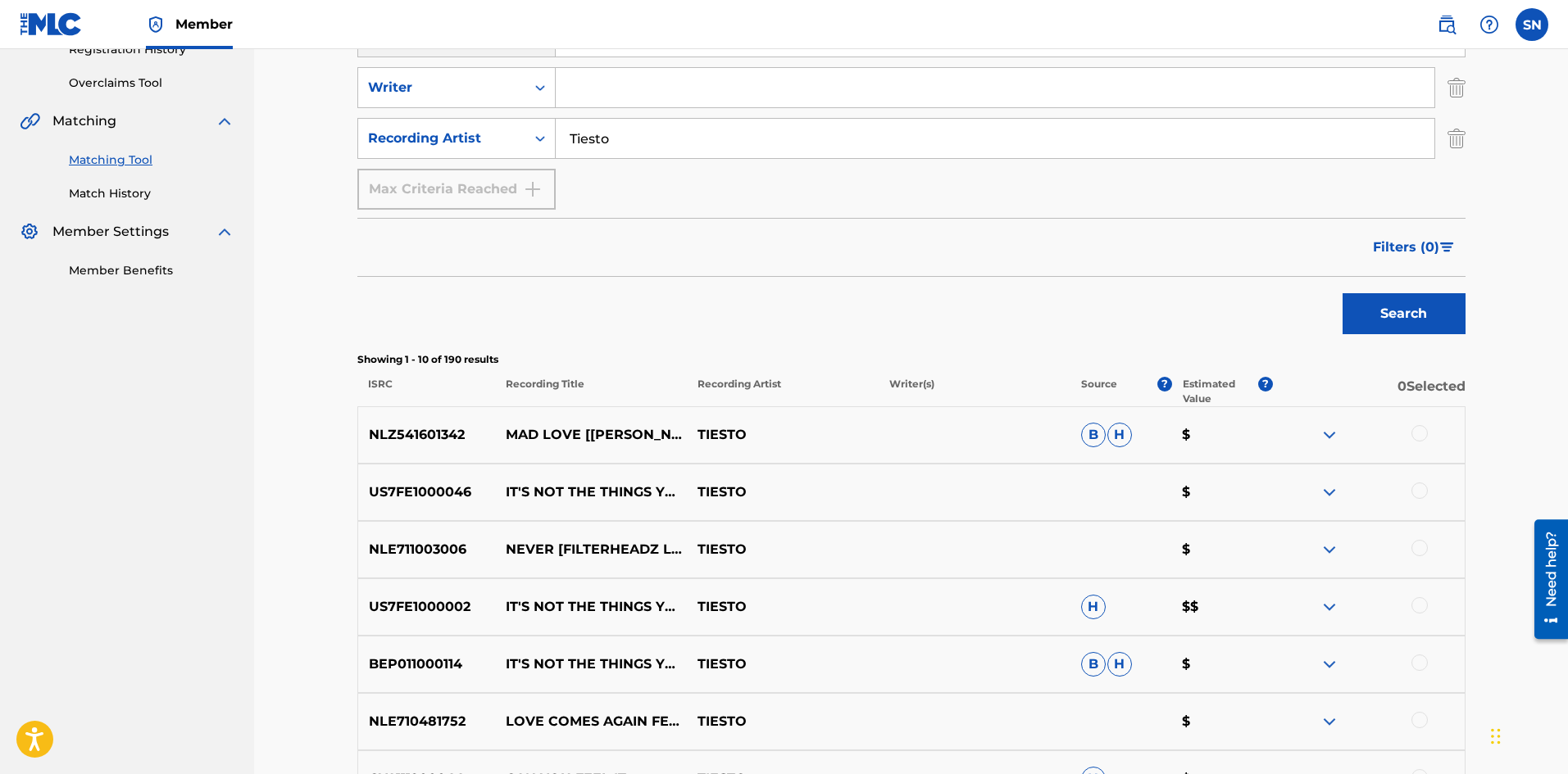
scroll to position [323, 0]
click at [596, 146] on input "Tiesto" at bounding box center [995, 141] width 879 height 40
type input "p"
type input "Pete"
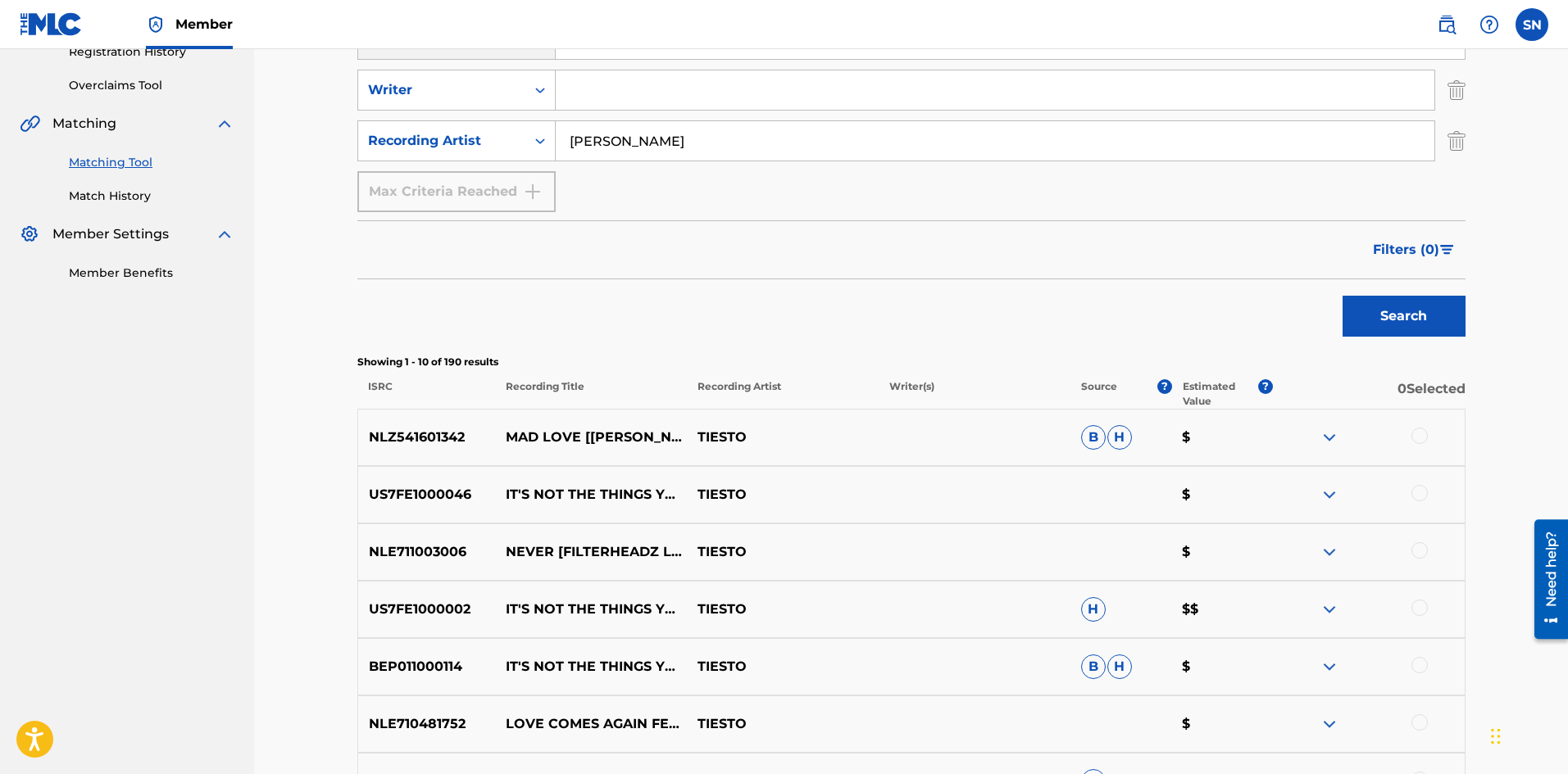
click at [1343, 296] on button "Search" at bounding box center [1404, 315] width 123 height 41
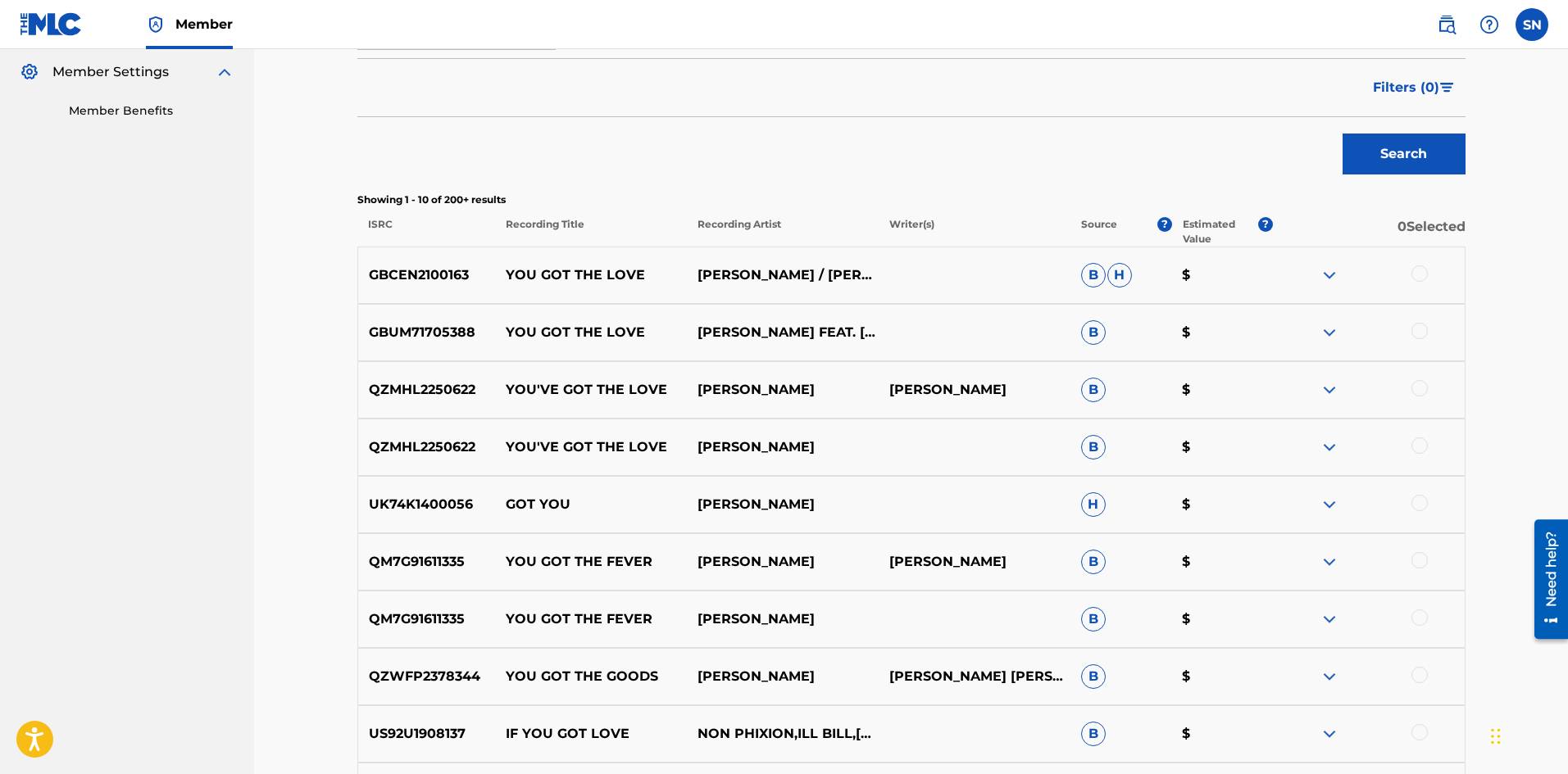
scroll to position [487, 0]
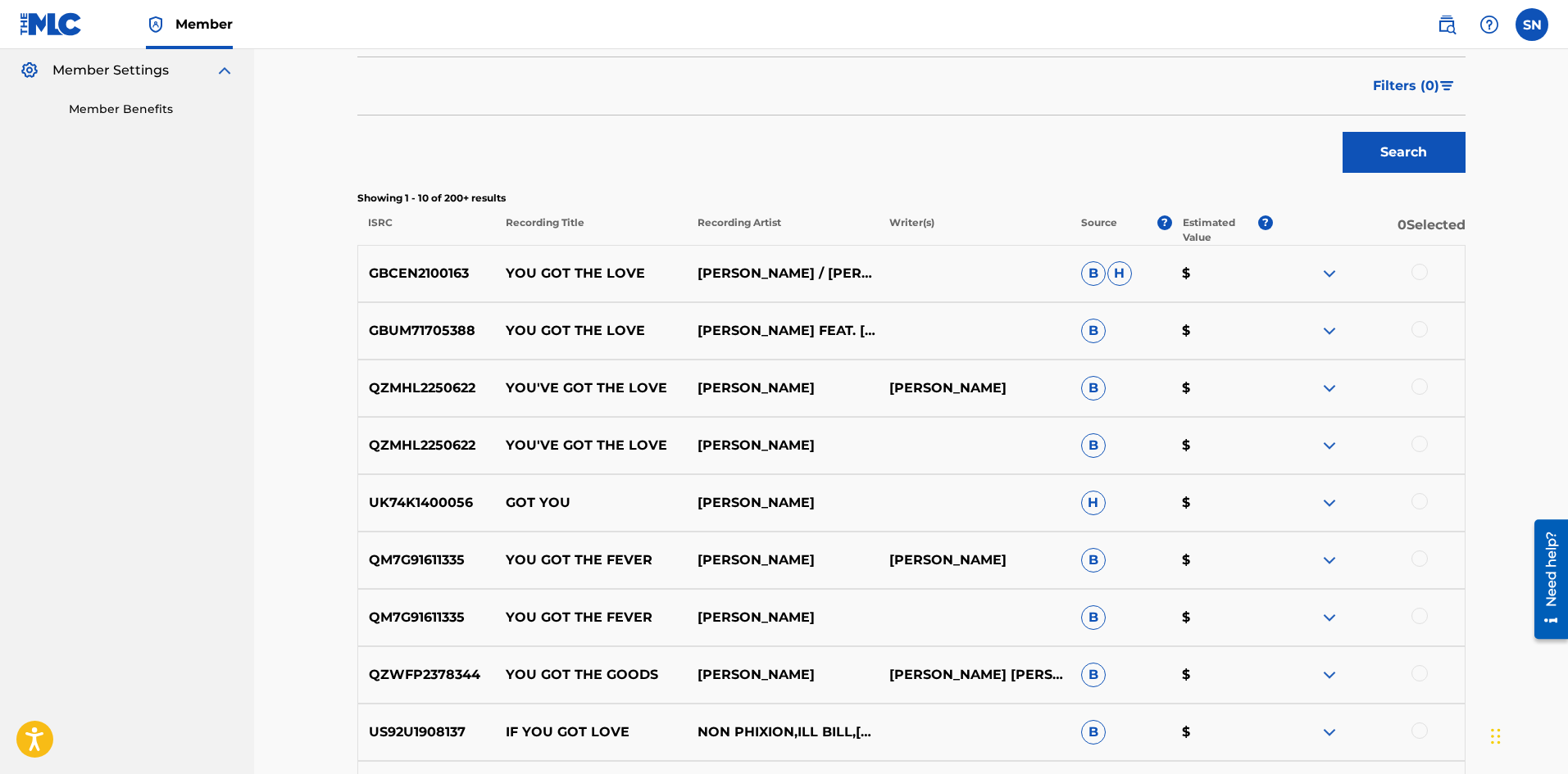
click at [1405, 86] on span "Filters ( 0 )" at bounding box center [1406, 87] width 67 height 20
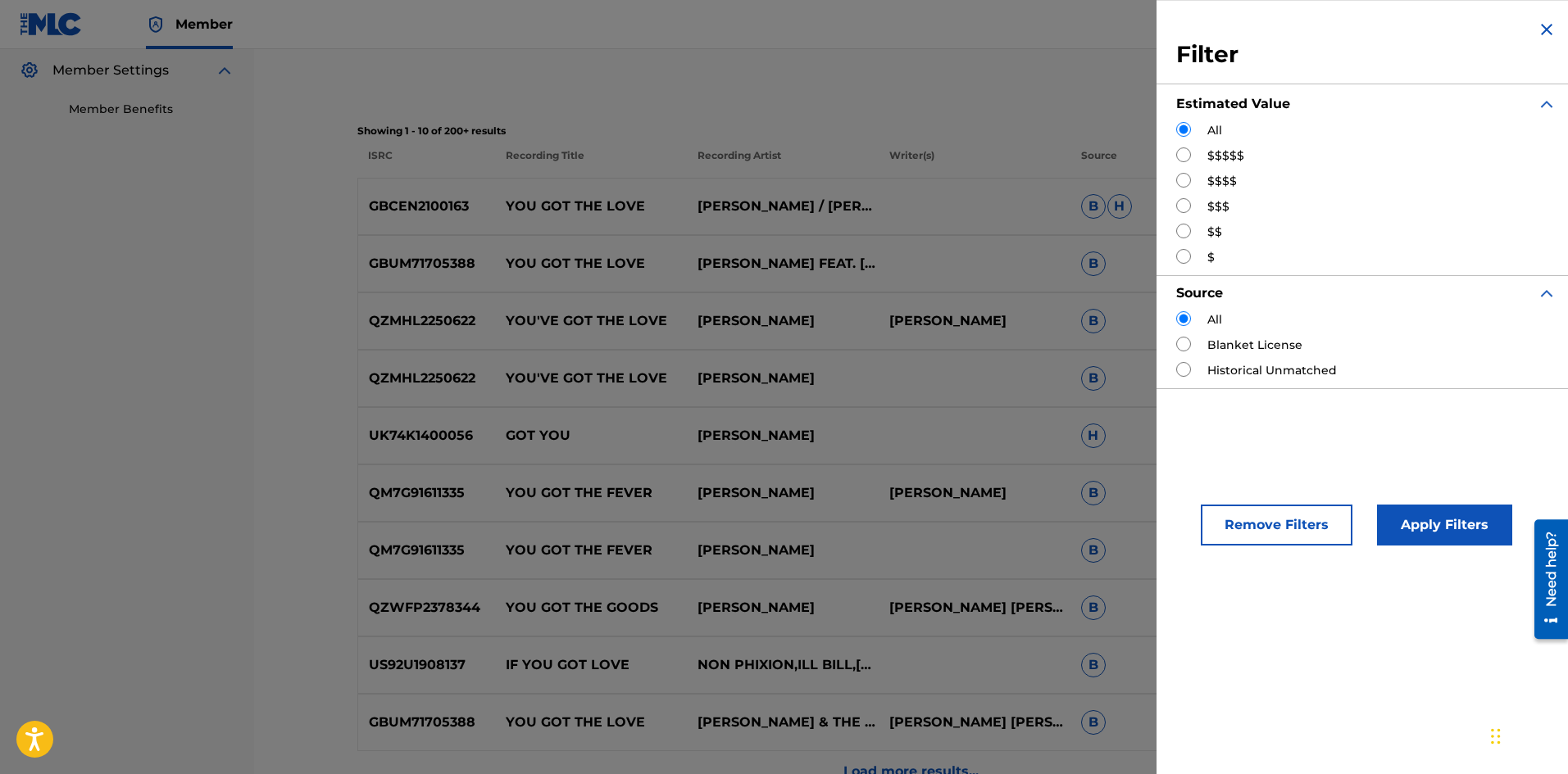
click at [1182, 154] on input "Search Form" at bounding box center [1183, 155] width 14 height 14
radio input "true"
click at [1454, 539] on button "Apply Filters" at bounding box center [1445, 524] width 135 height 41
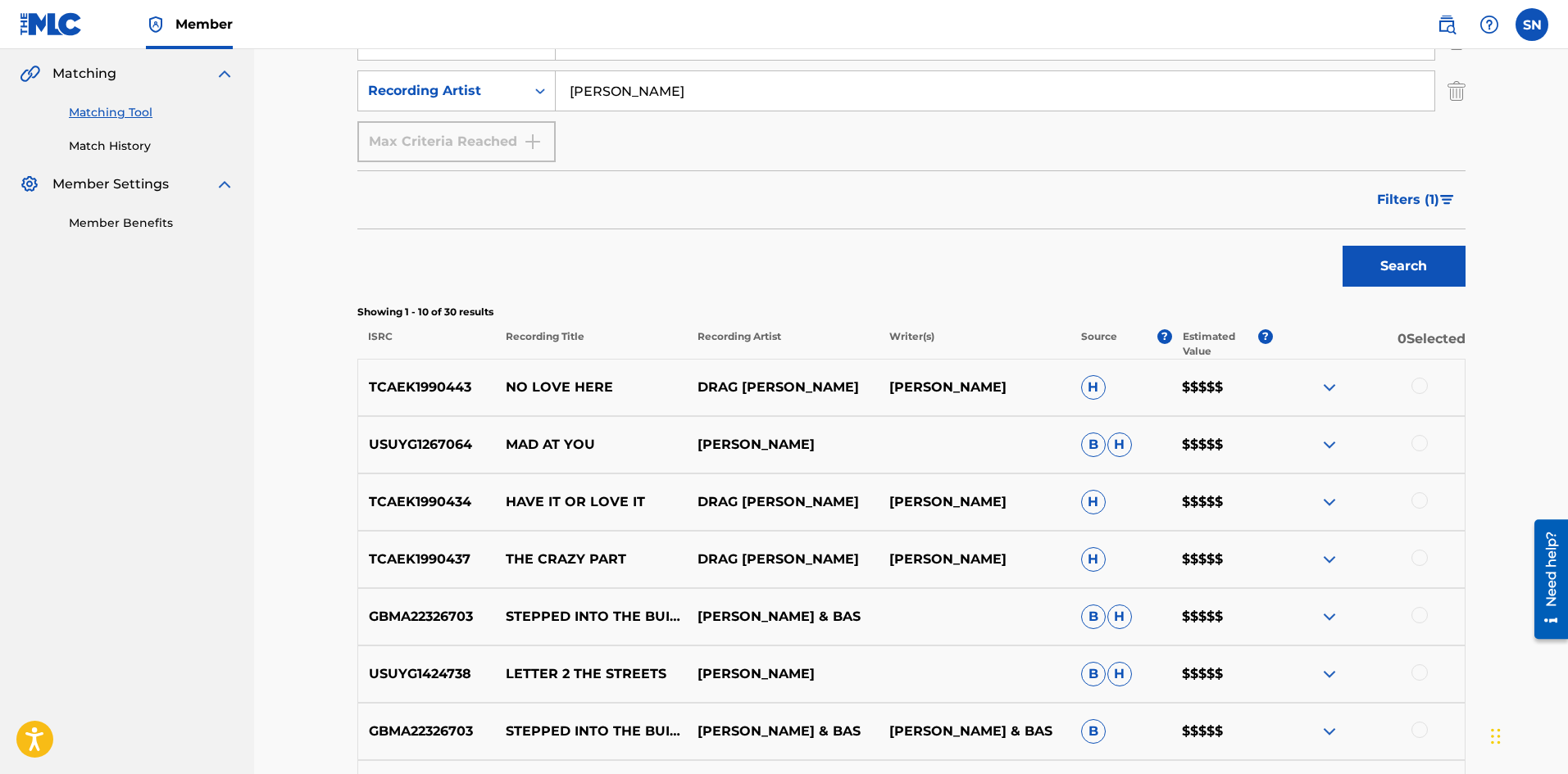
scroll to position [387, 0]
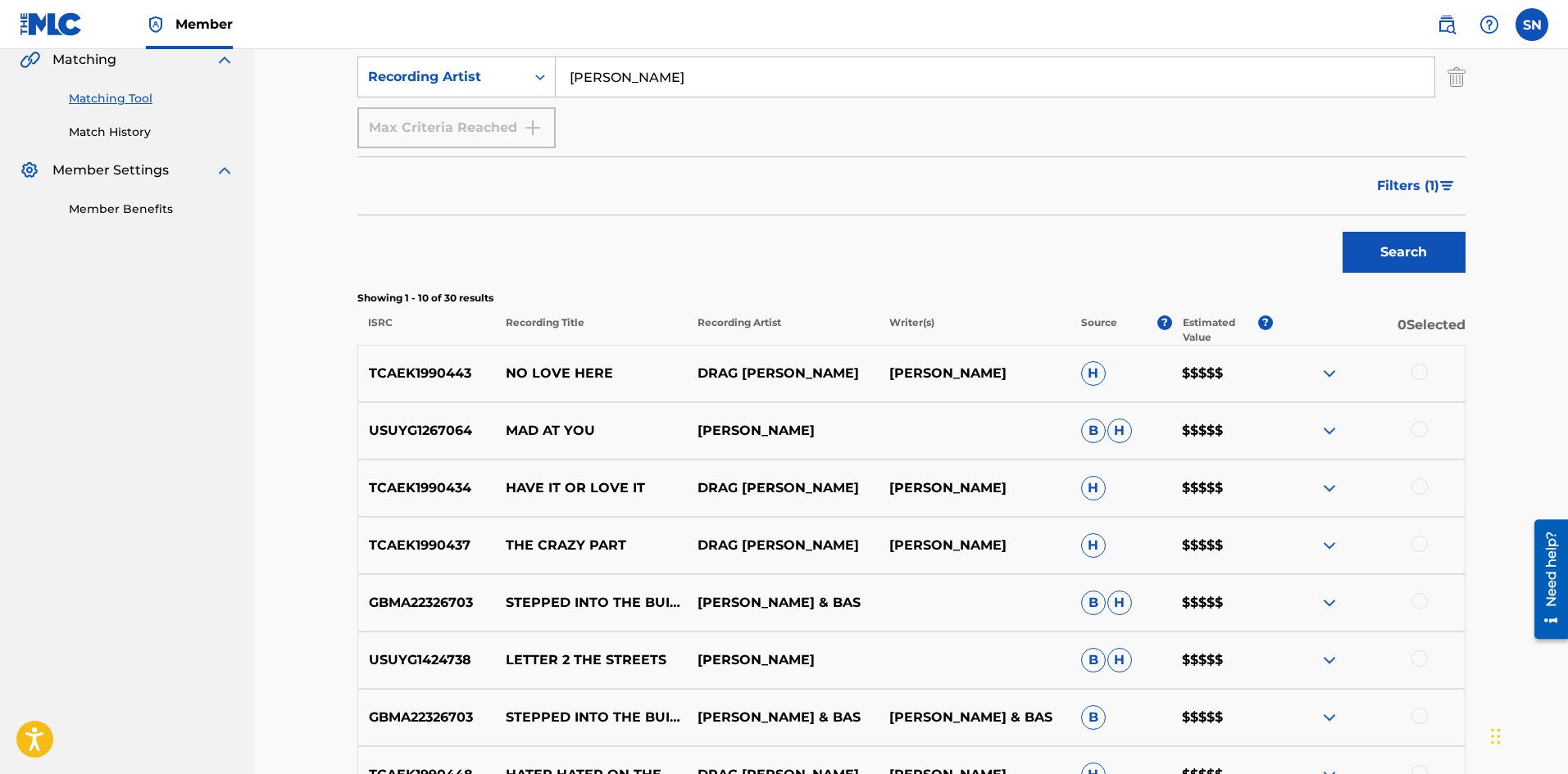
click at [1390, 167] on button "Filters ( 1 )" at bounding box center [1416, 186] width 98 height 41
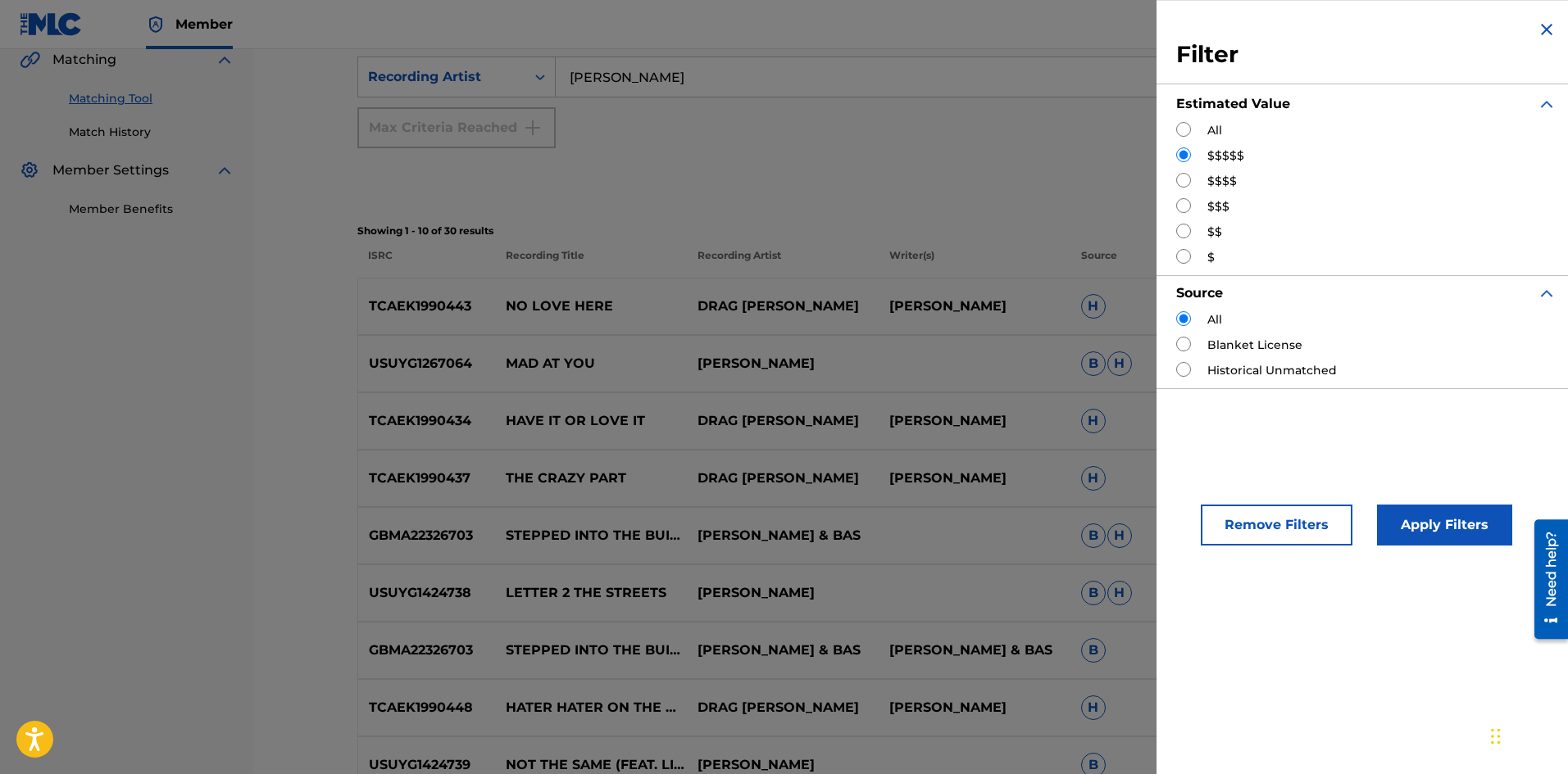
click at [1179, 180] on input "Search Form" at bounding box center [1183, 180] width 14 height 14
radio input "true"
click at [1422, 542] on button "Apply Filters" at bounding box center [1445, 524] width 135 height 41
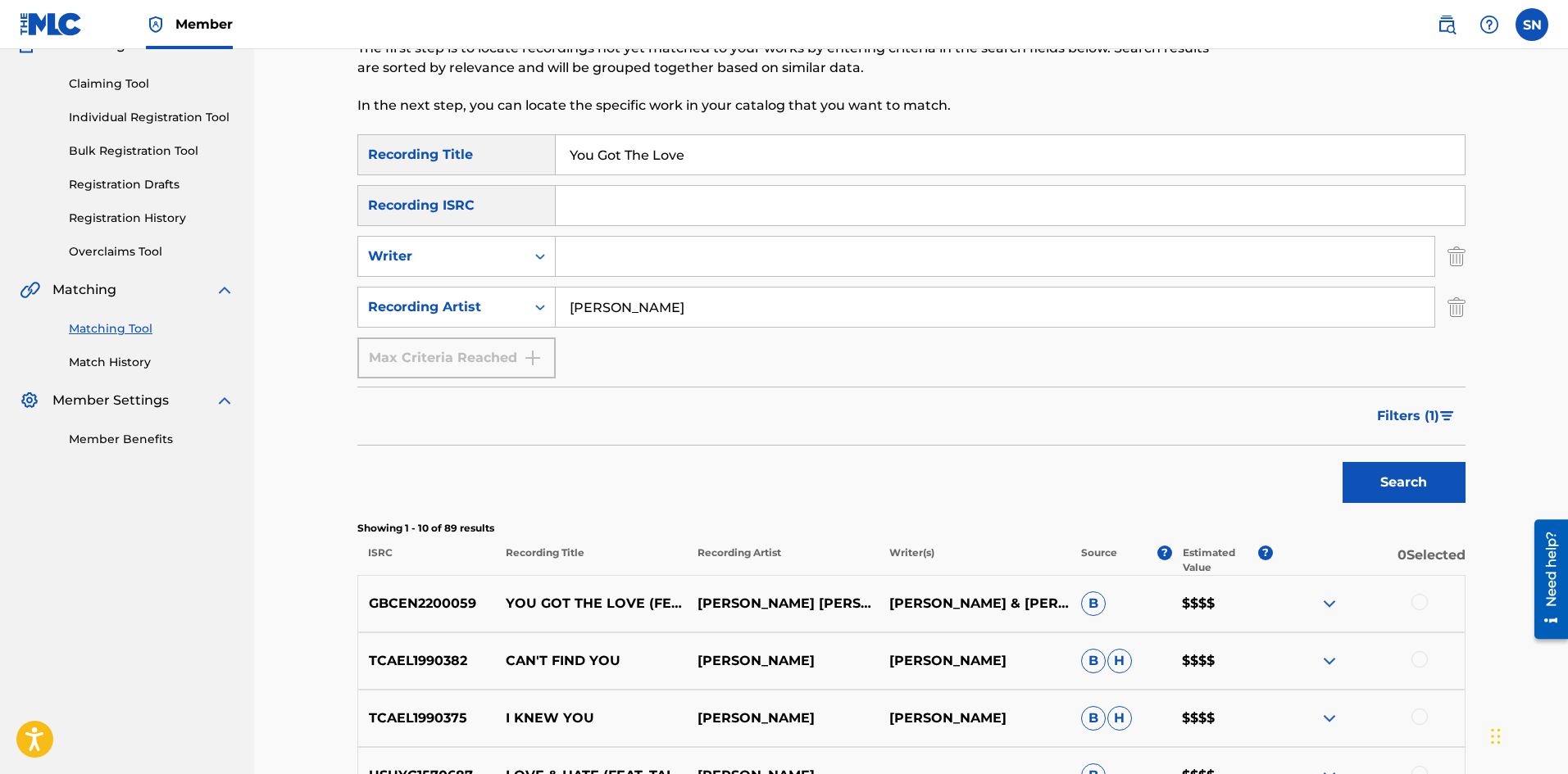
scroll to position [0, 0]
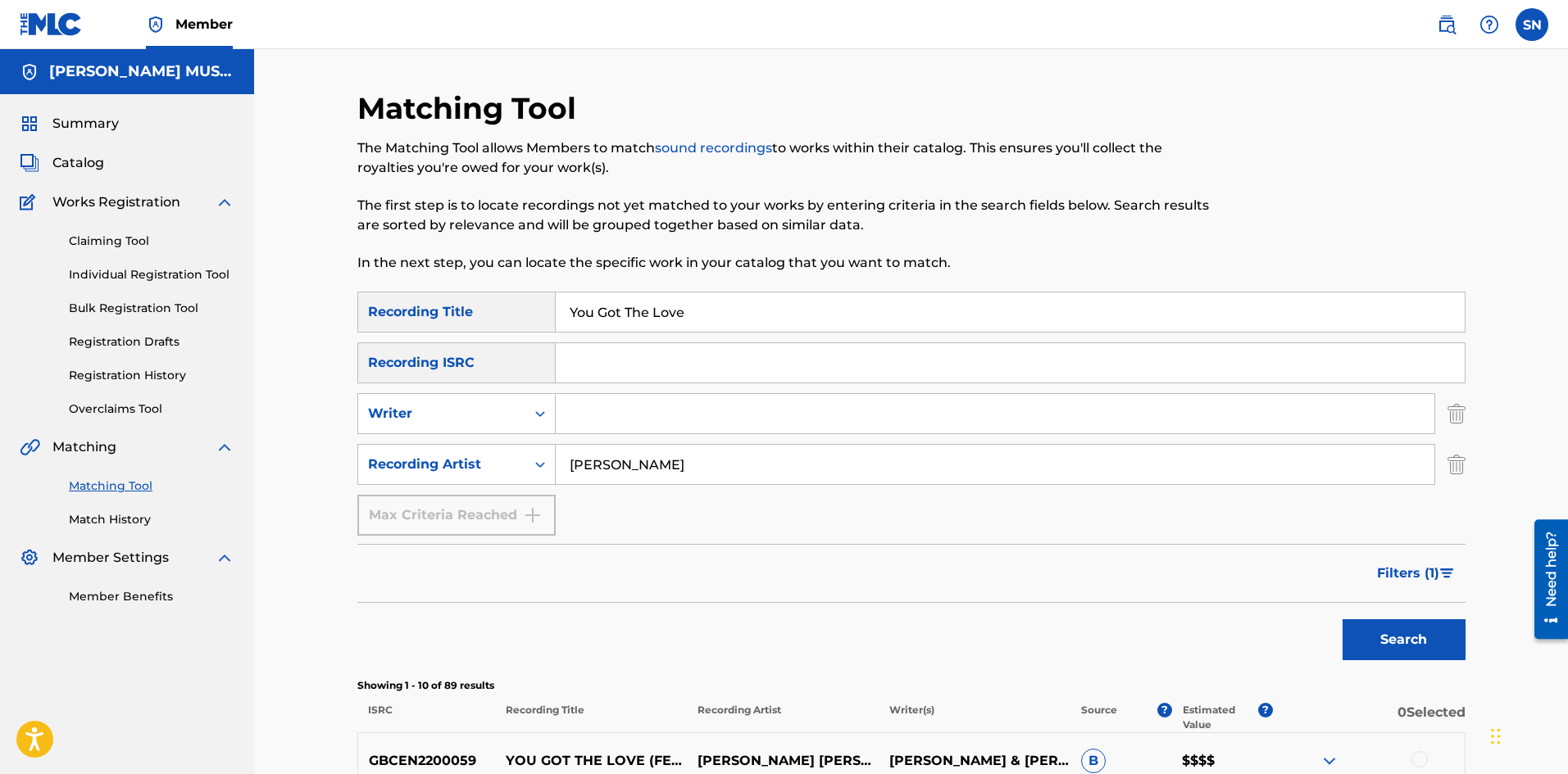
click at [84, 150] on div "Summary Catalog Works Registration Claiming Tool Individual Registration Tool B…" at bounding box center [127, 360] width 254 height 531
click at [91, 164] on span "Catalog" at bounding box center [77, 163] width 51 height 20
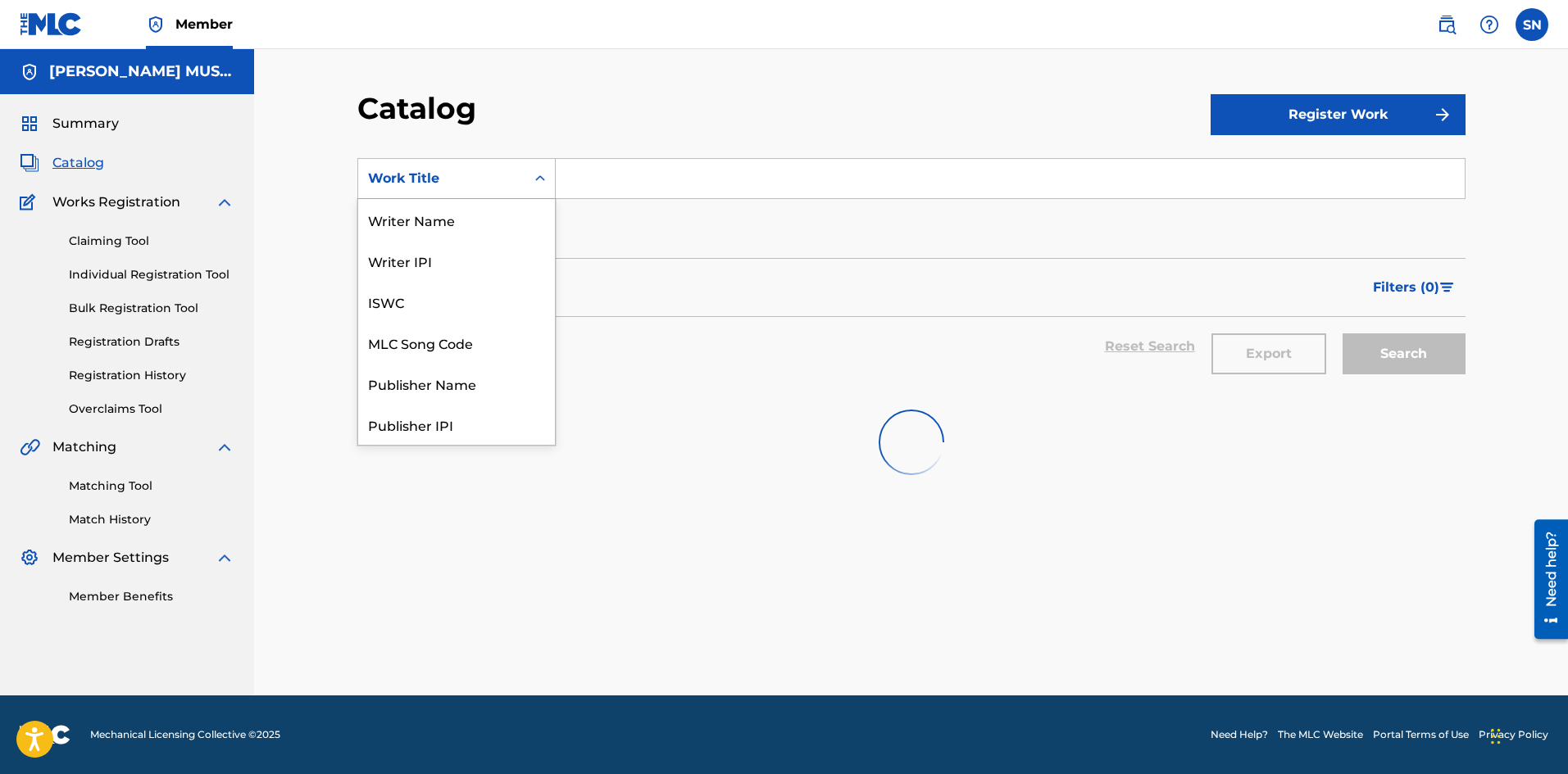
click at [464, 192] on div "Work Title" at bounding box center [442, 178] width 168 height 32
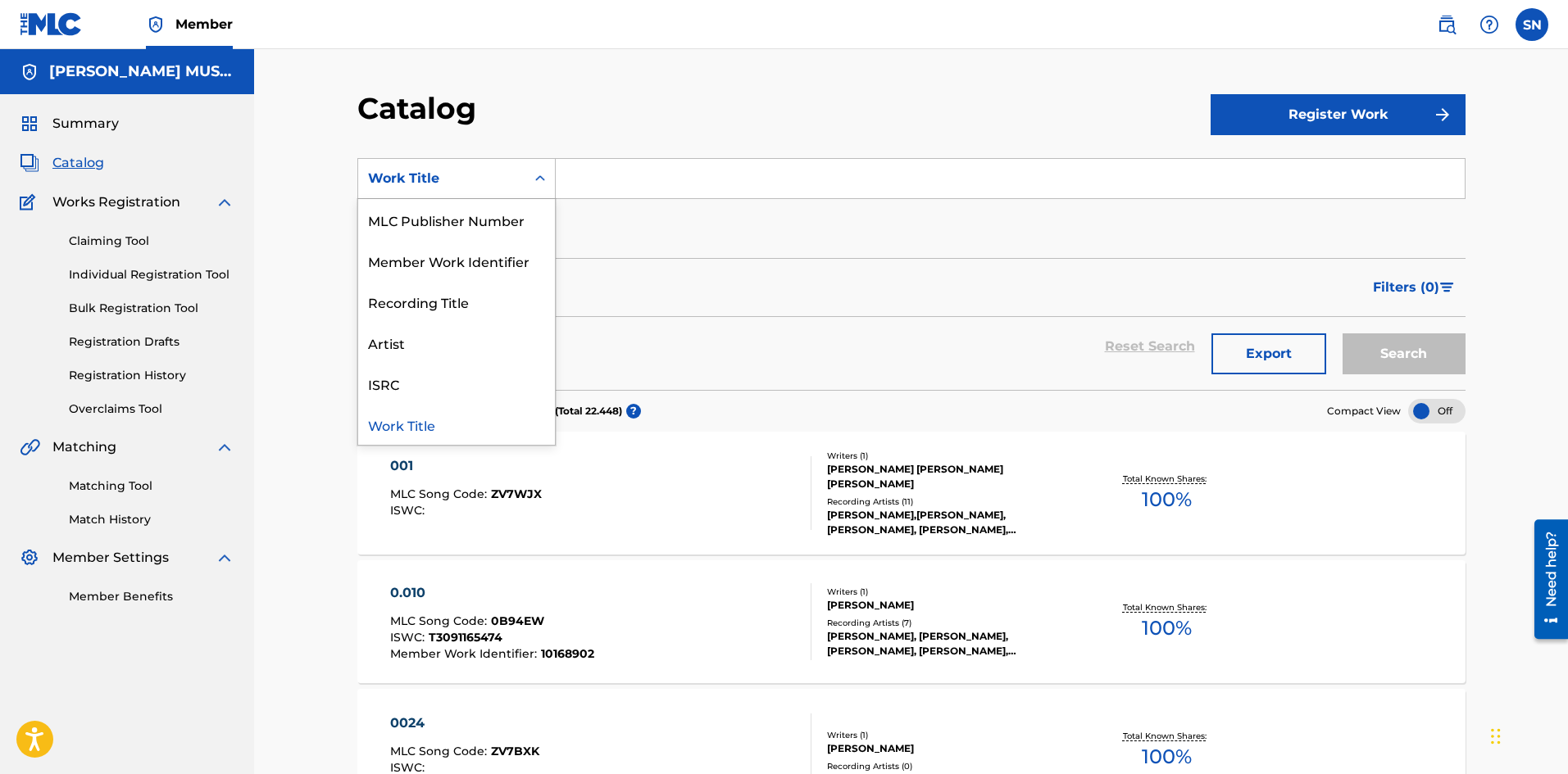
click at [579, 186] on input "Search Form" at bounding box center [1010, 178] width 908 height 40
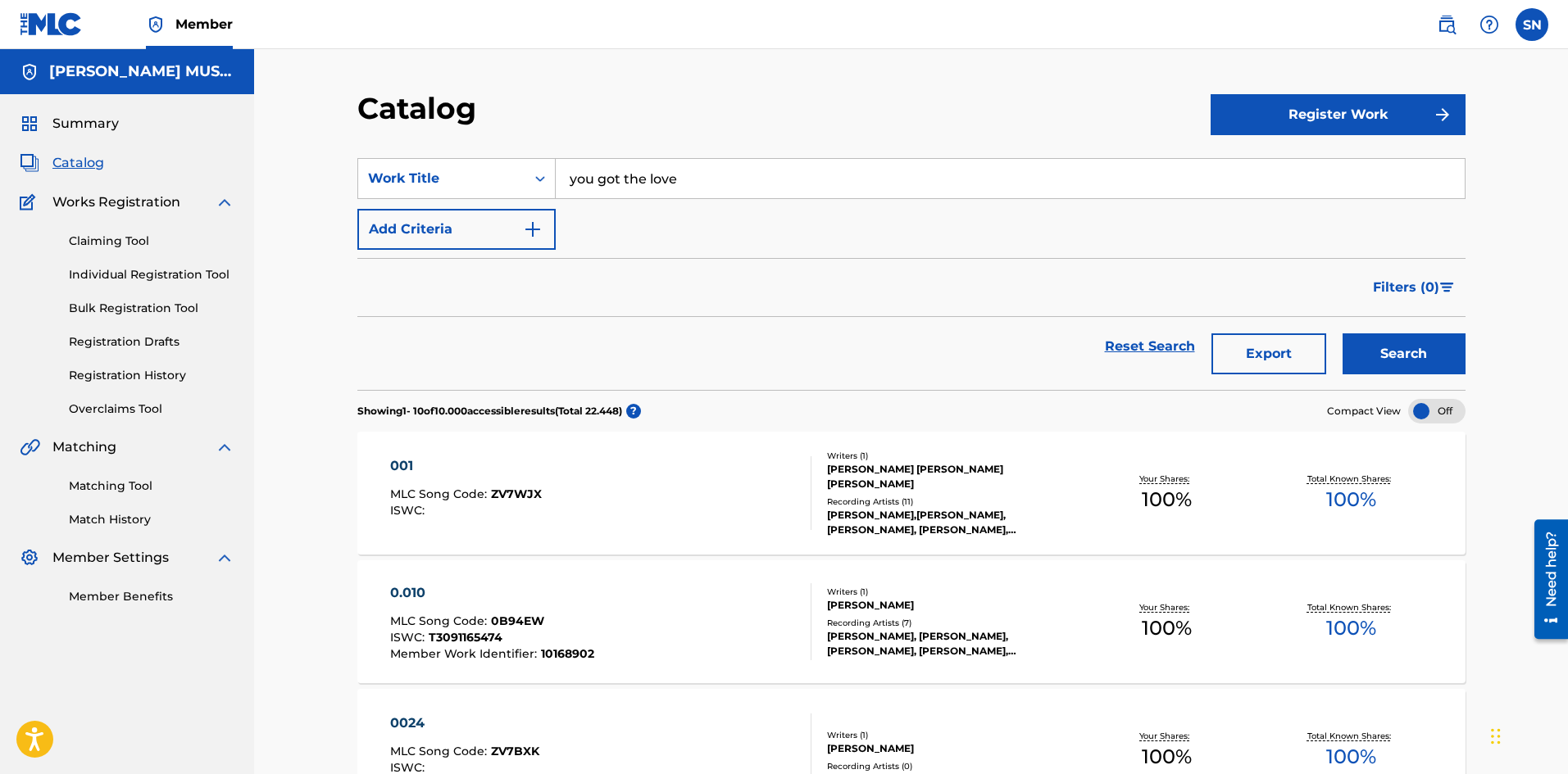
type input "you got the love"
click at [1419, 357] on button "Search" at bounding box center [1404, 353] width 123 height 41
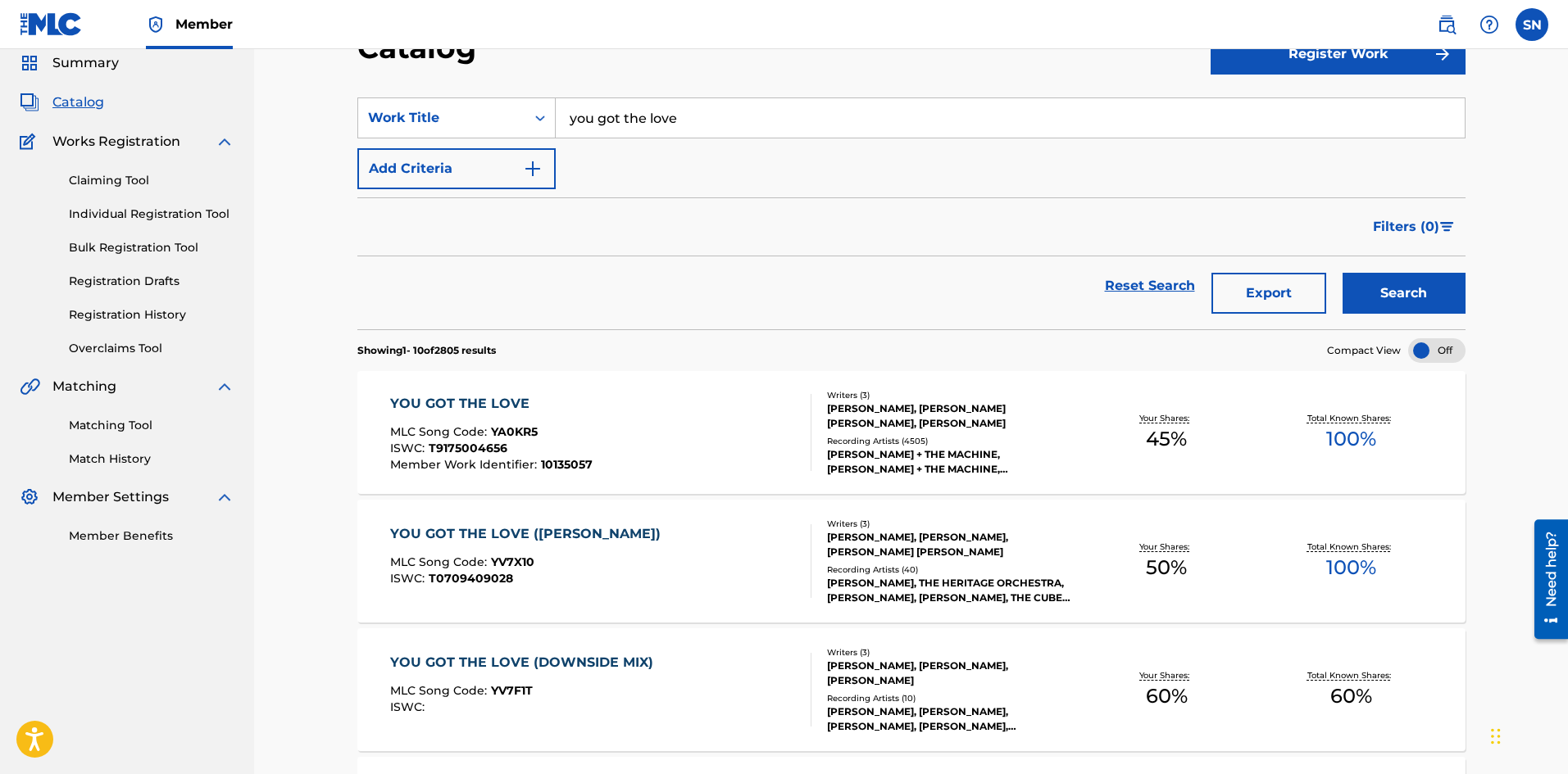
scroll to position [0, 0]
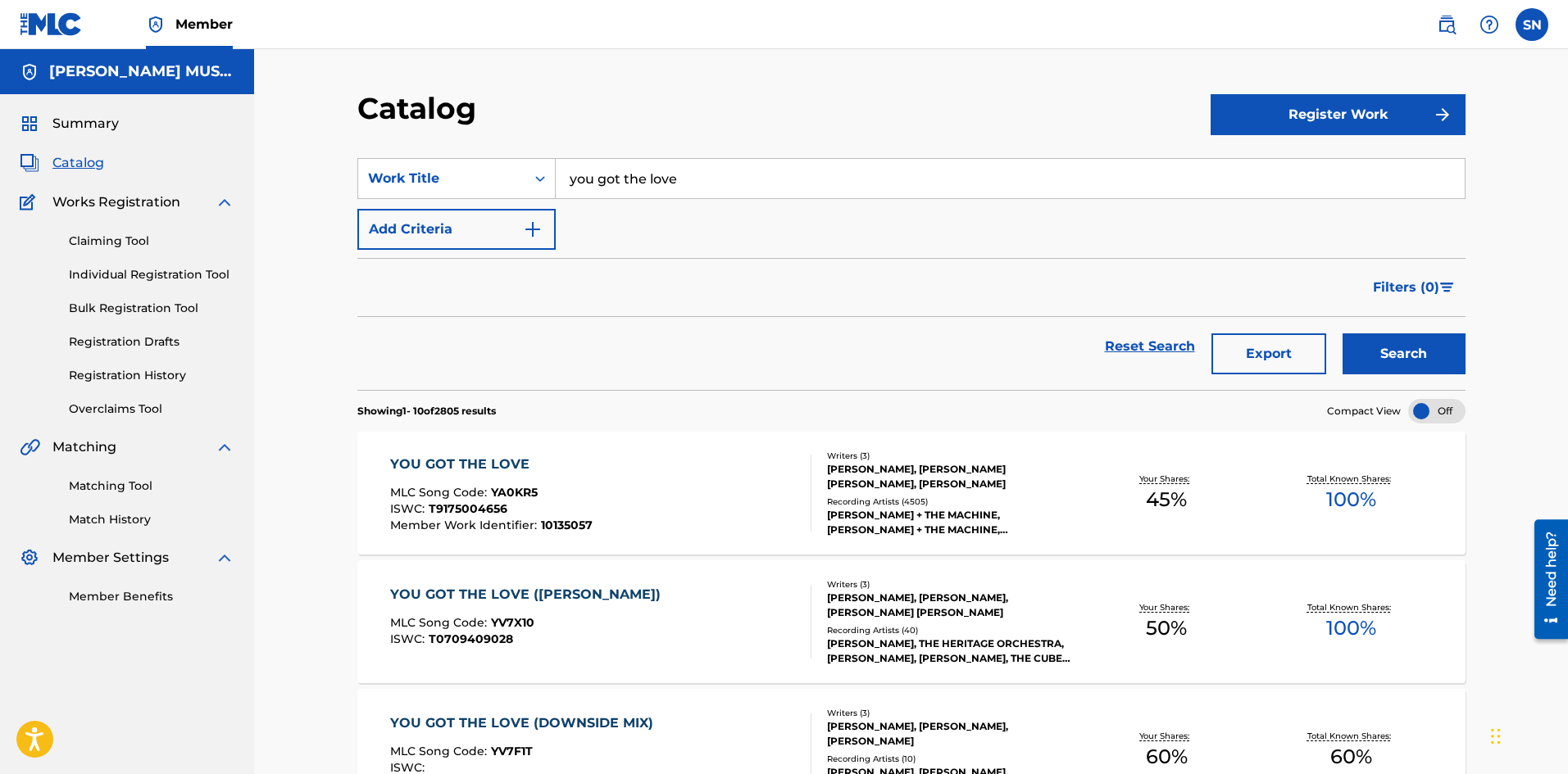
click at [150, 238] on link "Claiming Tool" at bounding box center [151, 241] width 166 height 17
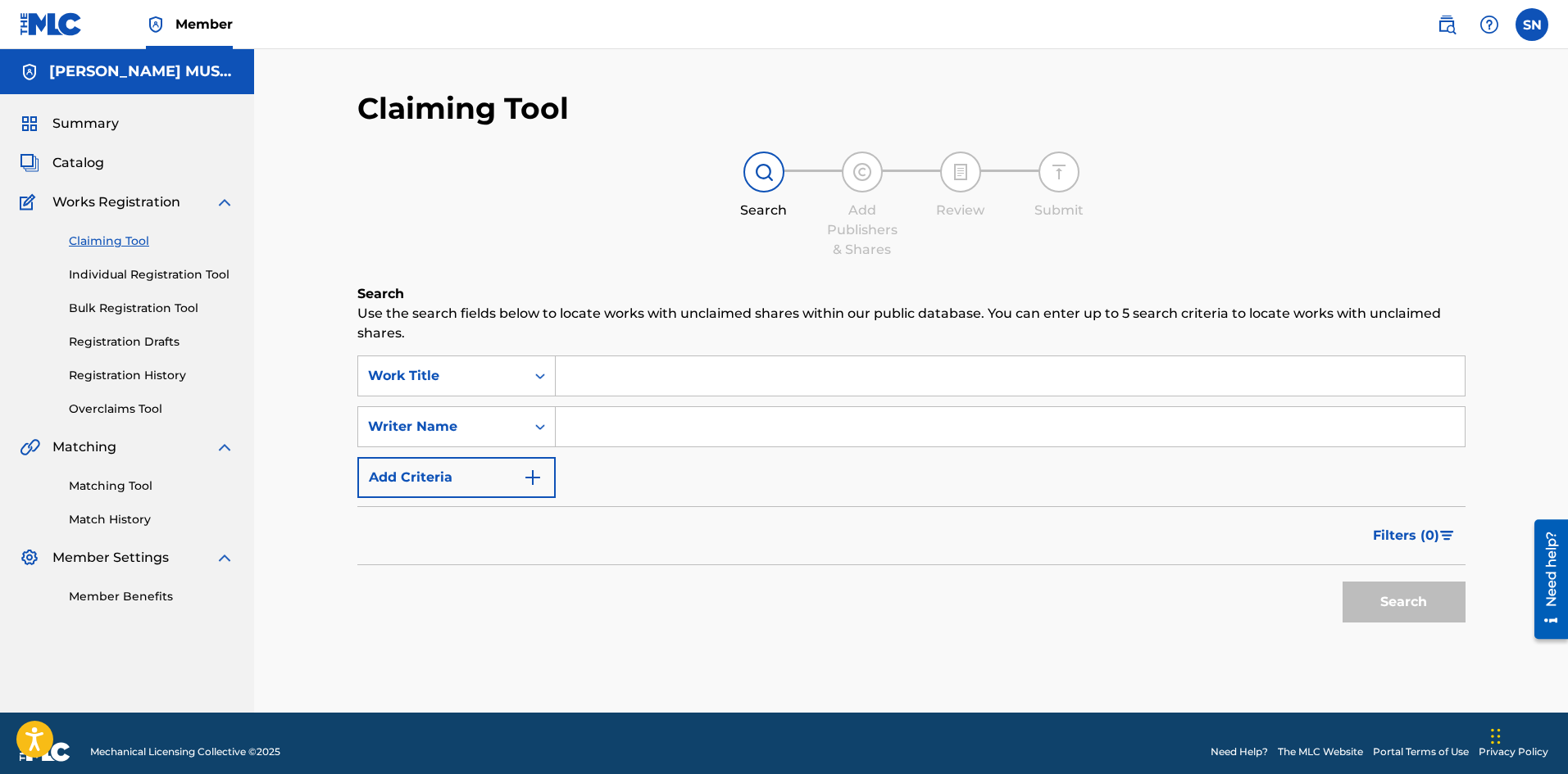
click at [123, 514] on link "Match History" at bounding box center [151, 519] width 166 height 17
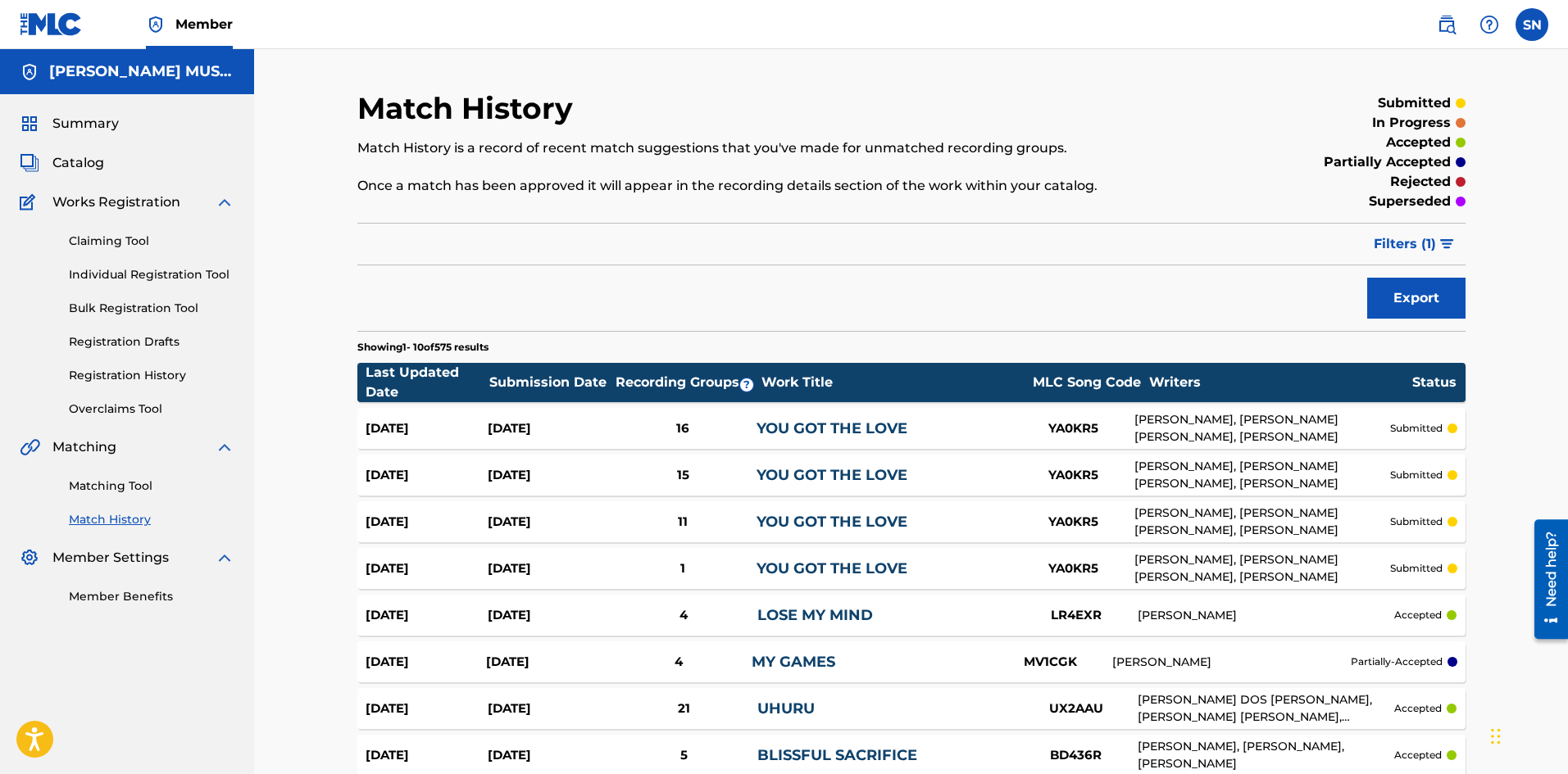
click at [963, 434] on div "YOU GOT THE LOVE" at bounding box center [883, 429] width 255 height 23
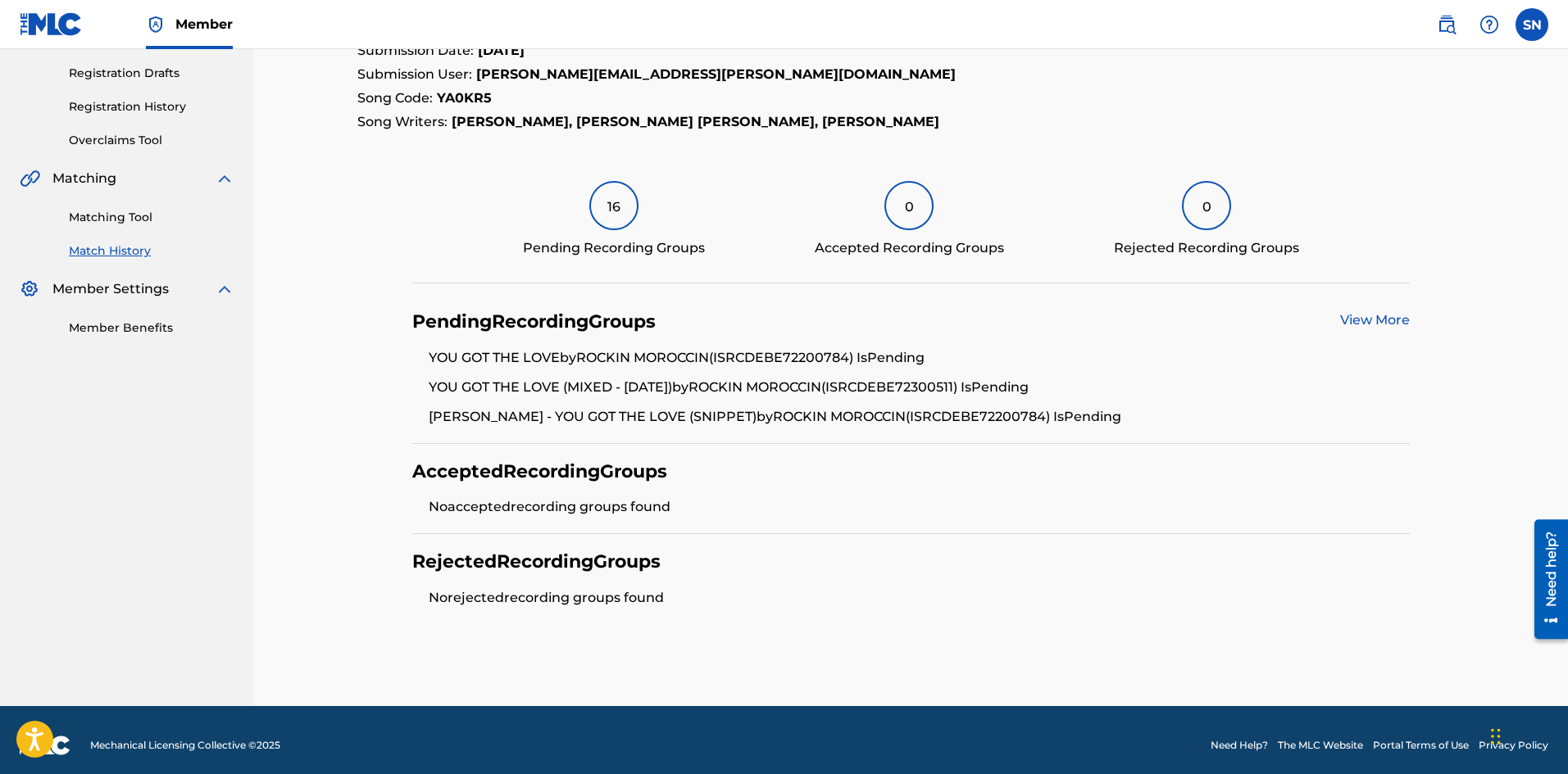
scroll to position [197, 0]
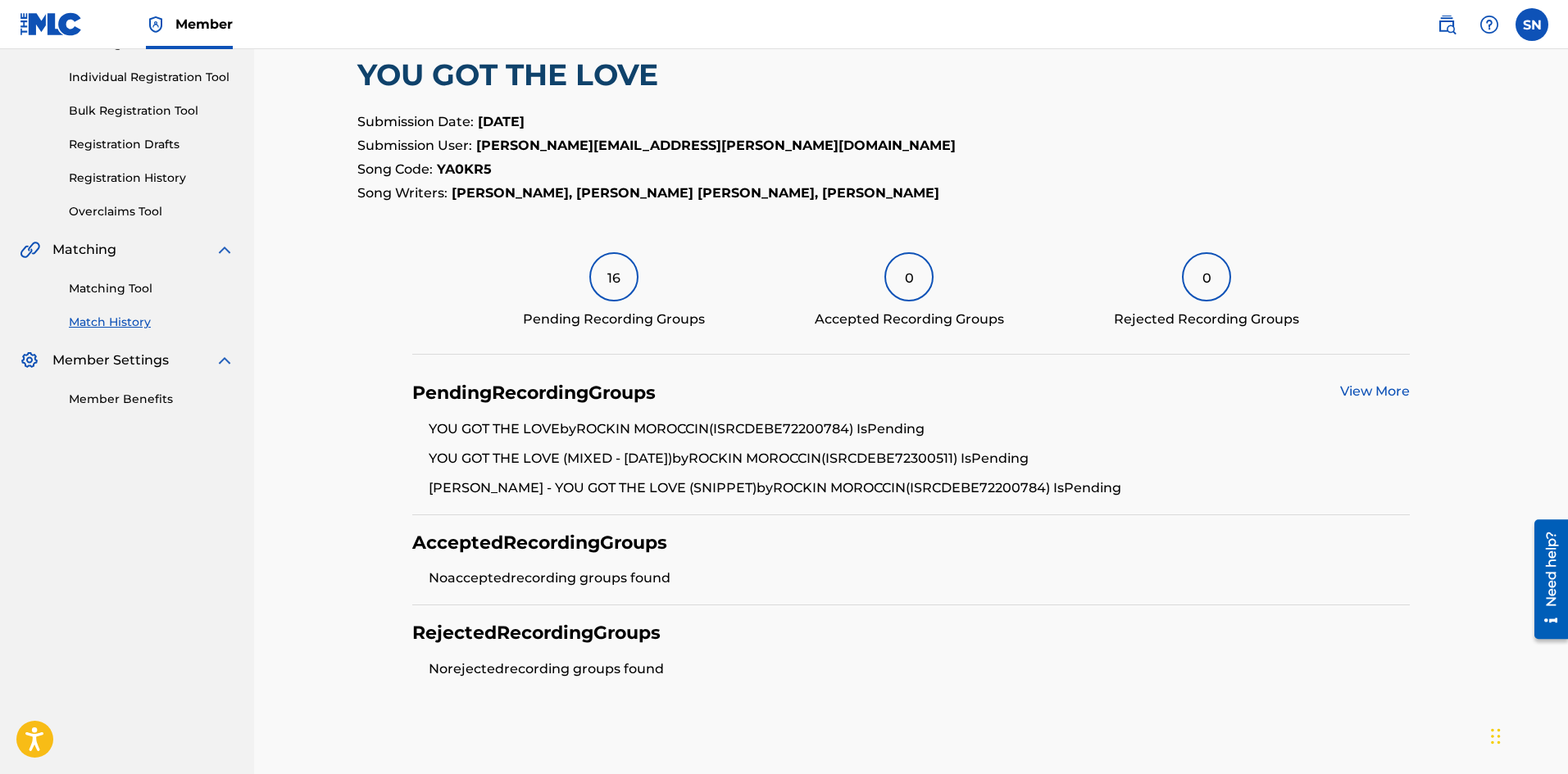
click at [1377, 391] on link "View More" at bounding box center [1374, 391] width 69 height 15
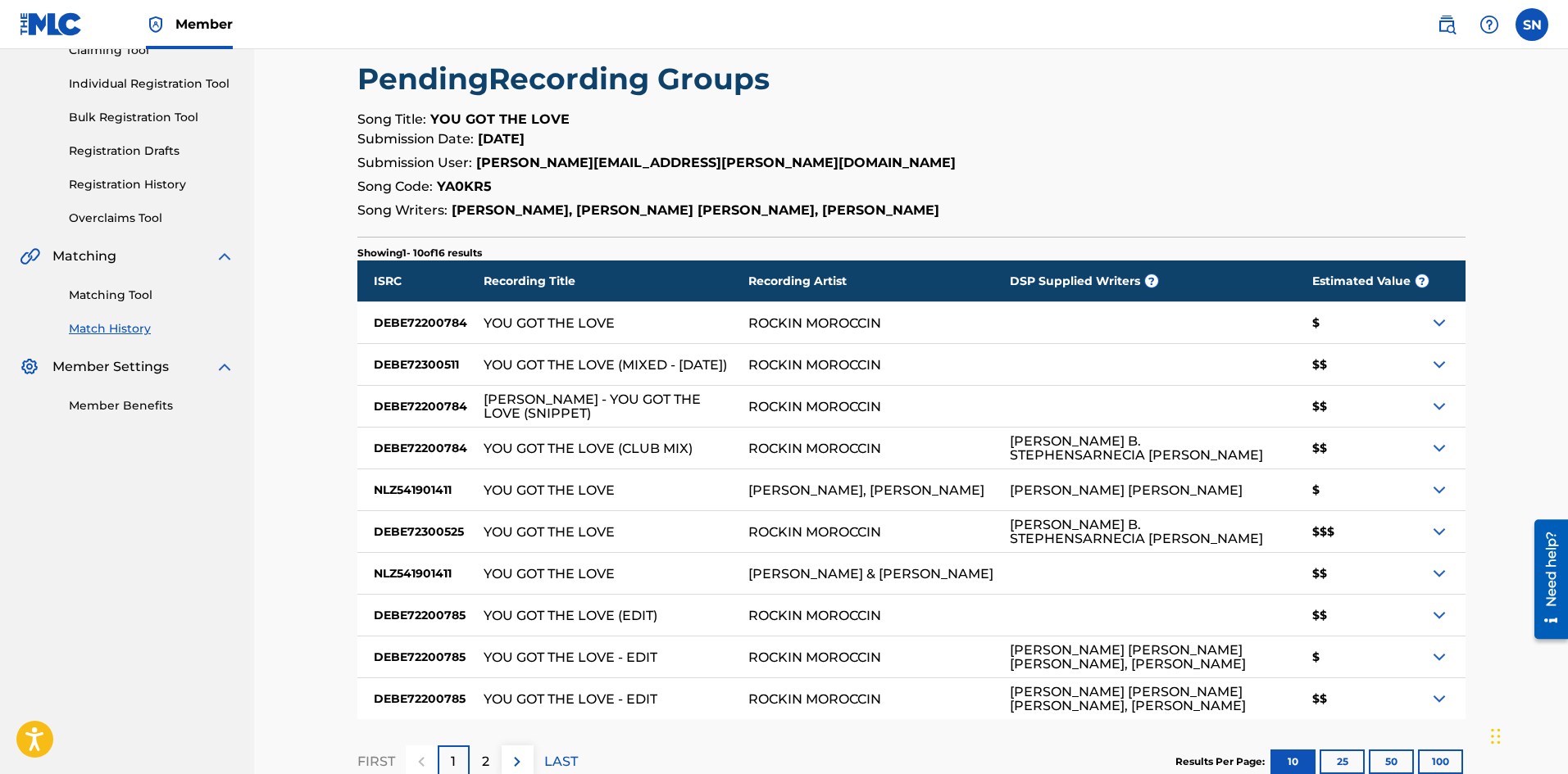
scroll to position [217, 0]
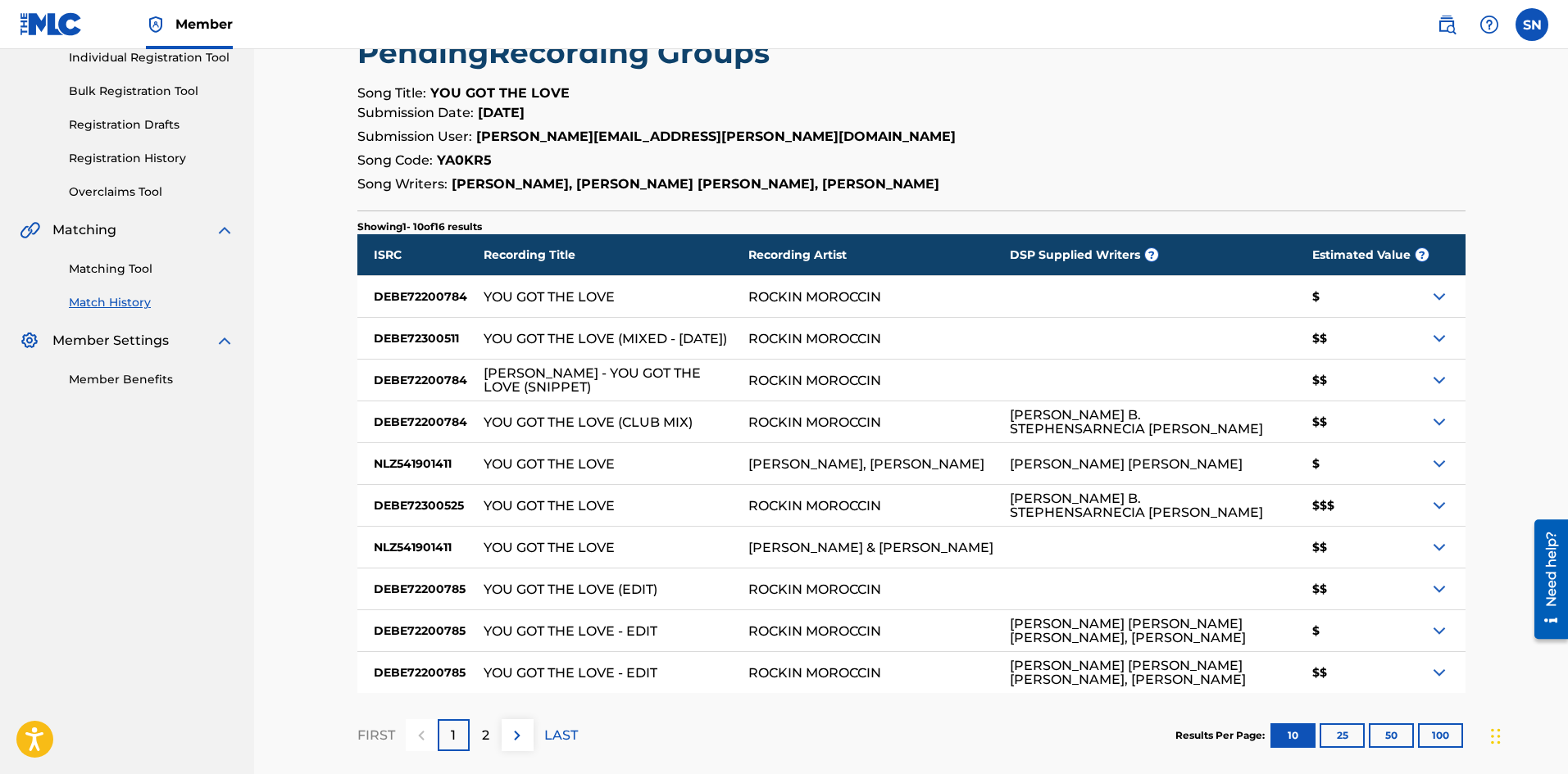
click at [1443, 300] on img at bounding box center [1439, 296] width 20 height 20
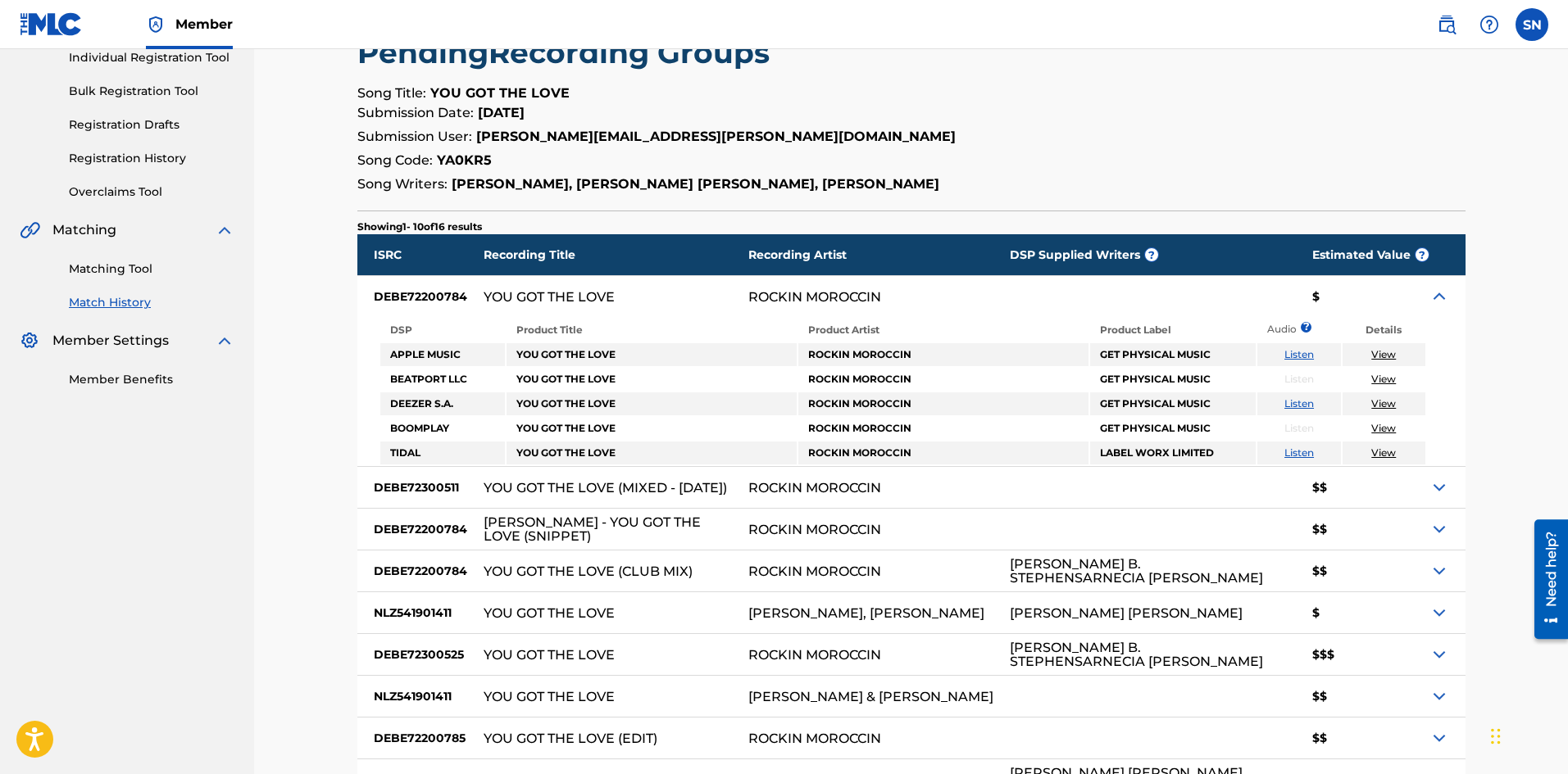
click at [1443, 300] on img at bounding box center [1439, 296] width 20 height 20
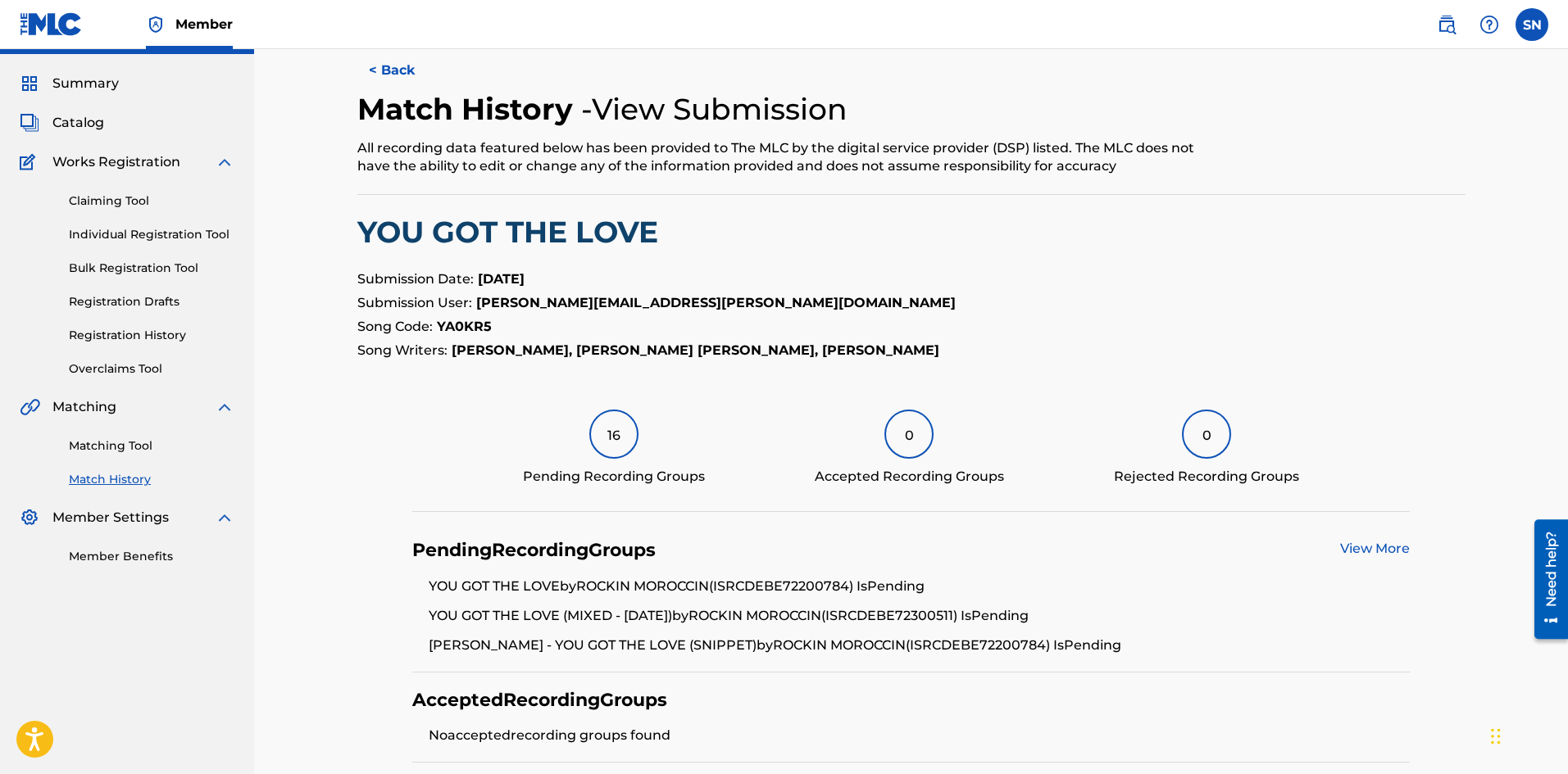
scroll to position [33, 0]
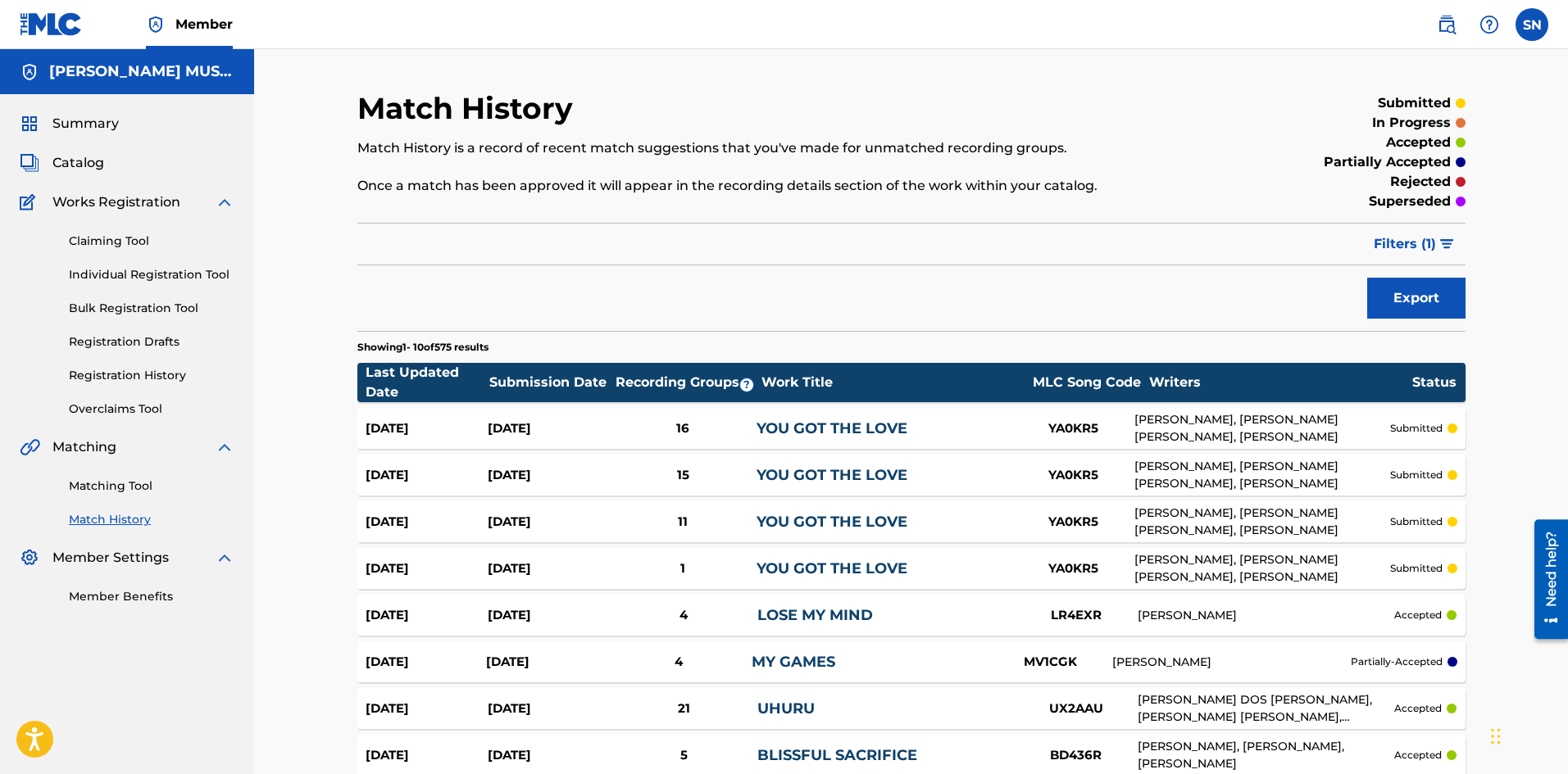
click at [1122, 346] on section "Showing 1 - 10 of 575 results" at bounding box center [910, 342] width 1108 height 23
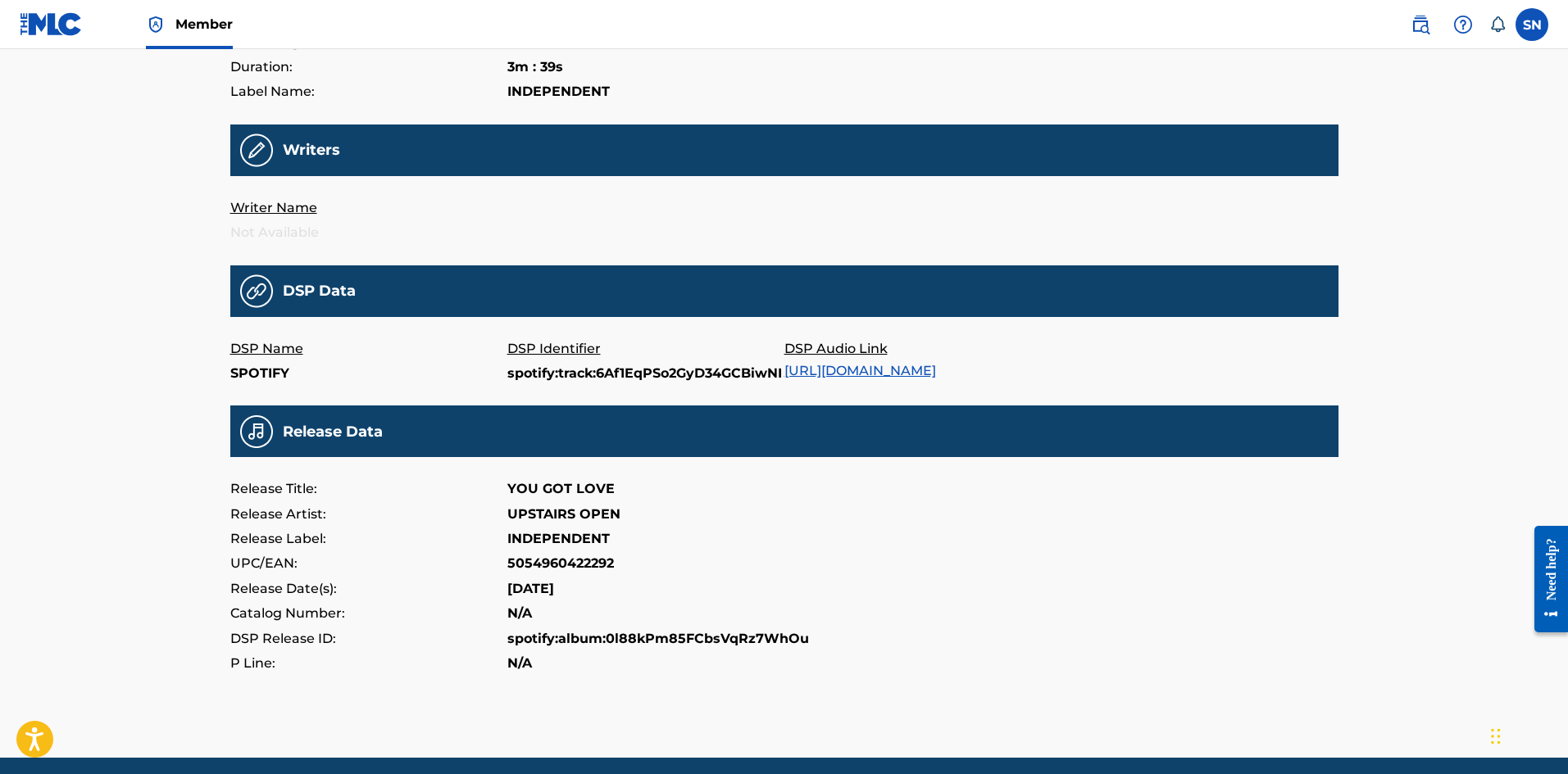
scroll to position [135, 0]
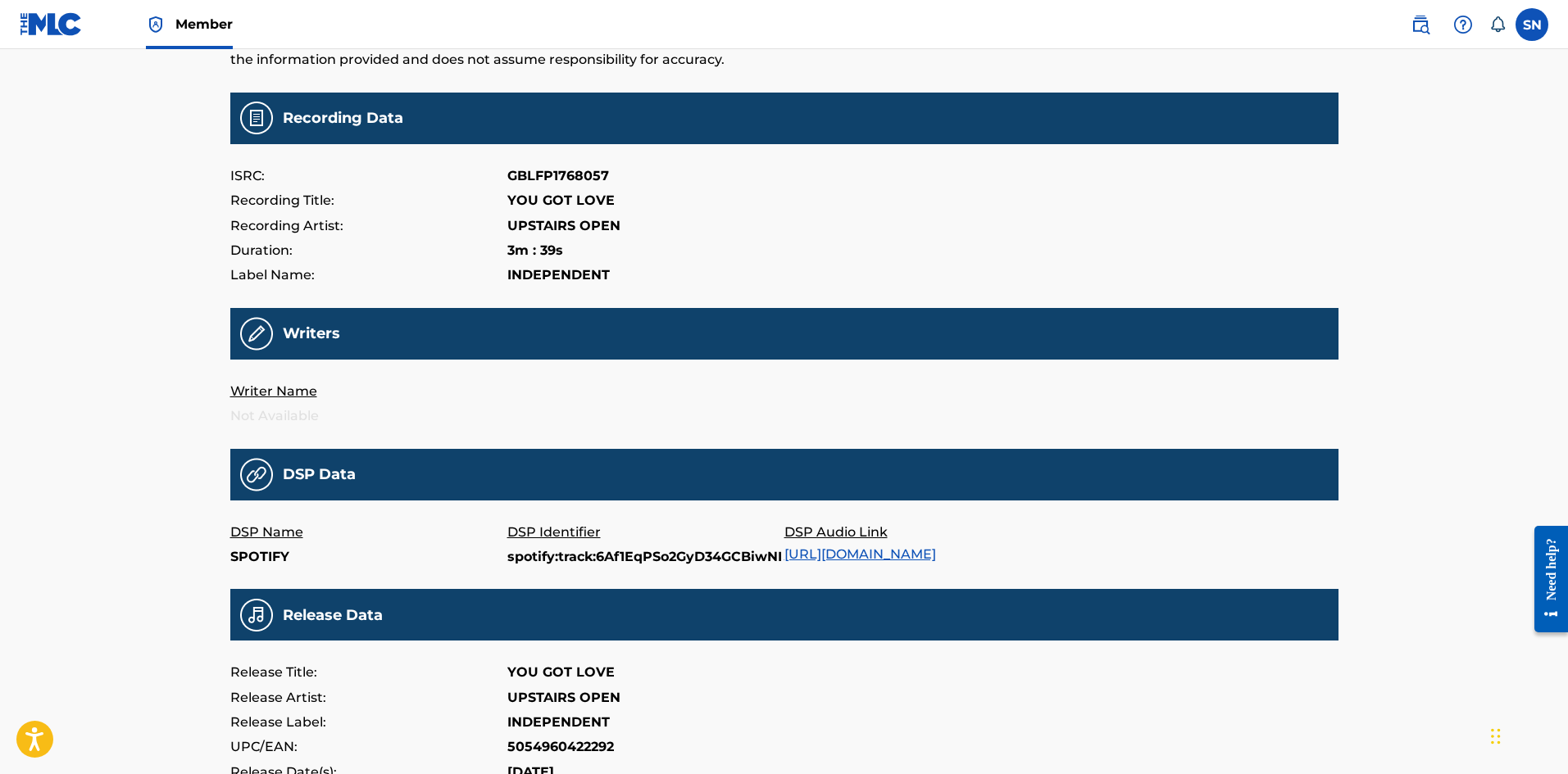
click at [872, 555] on link "[URL][DOMAIN_NAME]" at bounding box center [860, 554] width 151 height 15
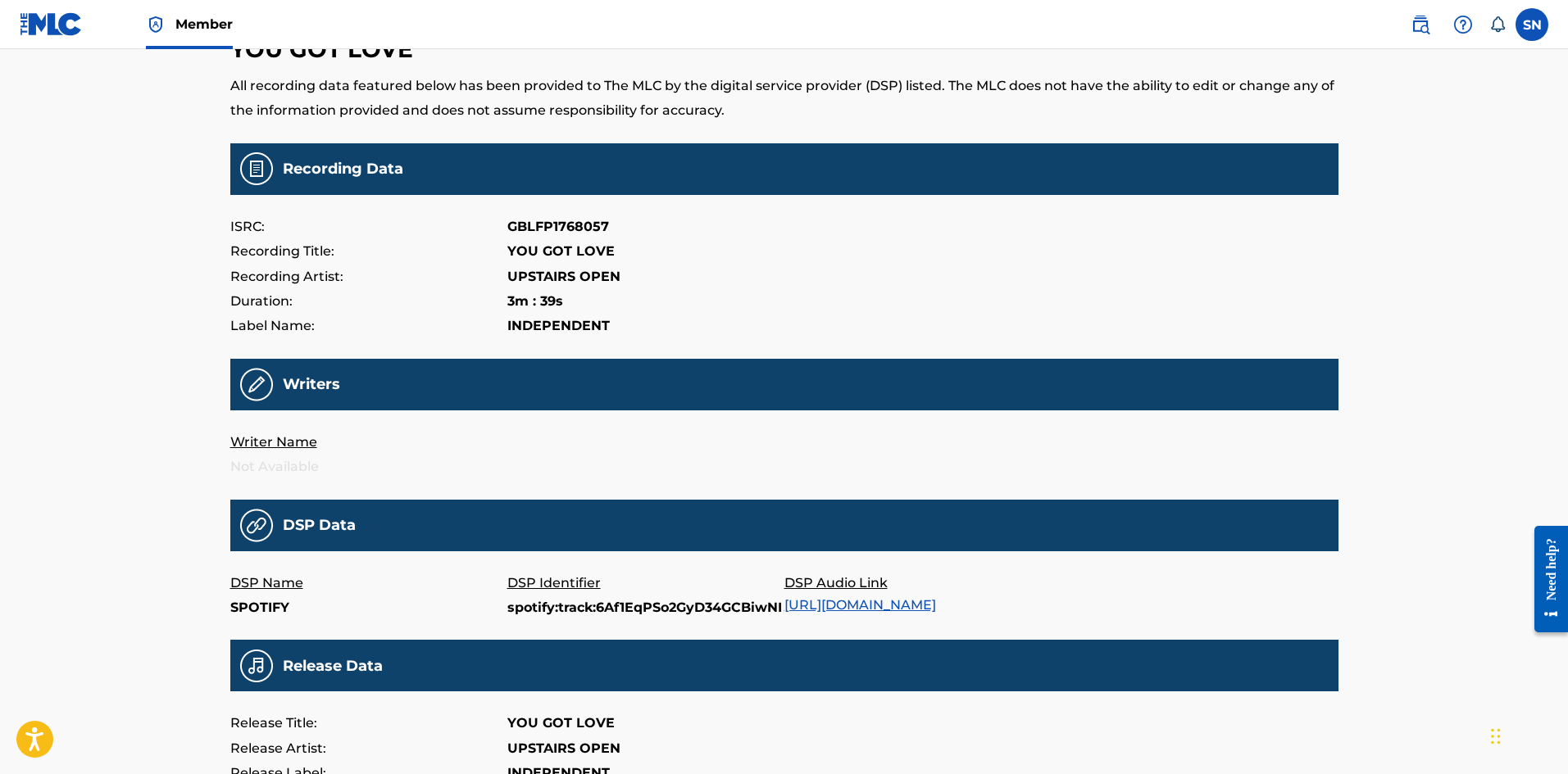
scroll to position [0, 0]
